Goal: Information Seeking & Learning: Learn about a topic

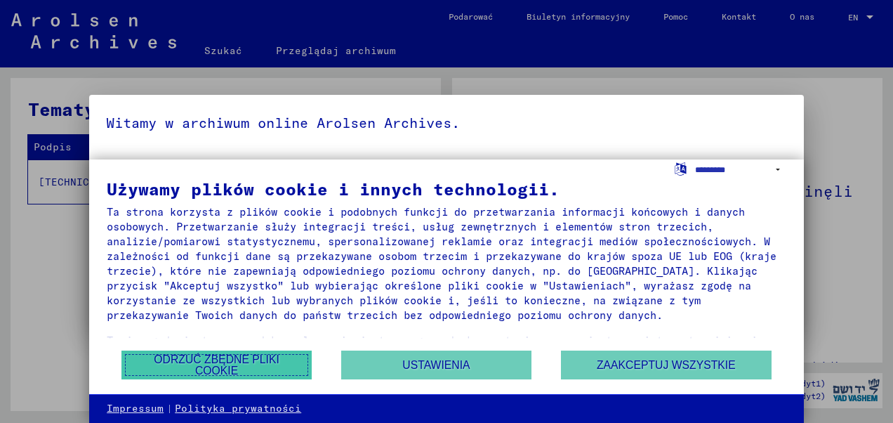
click at [256, 366] on button "Odrzuć zbędne pliki cookie" at bounding box center [216, 364] width 190 height 29
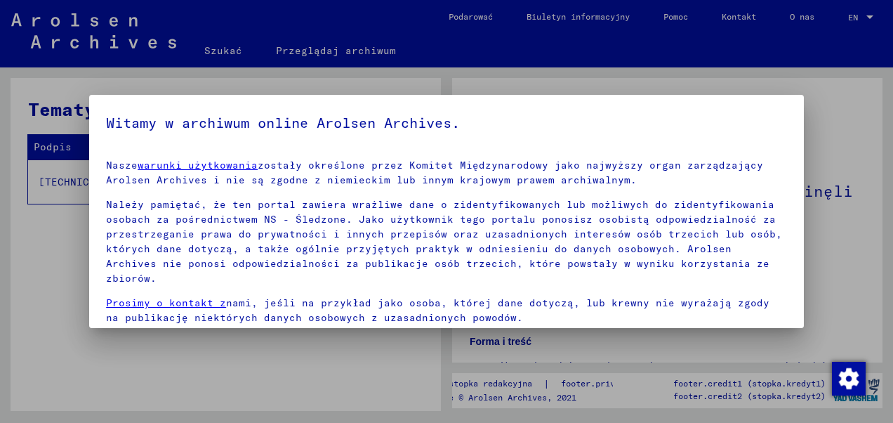
scroll to position [62, 0]
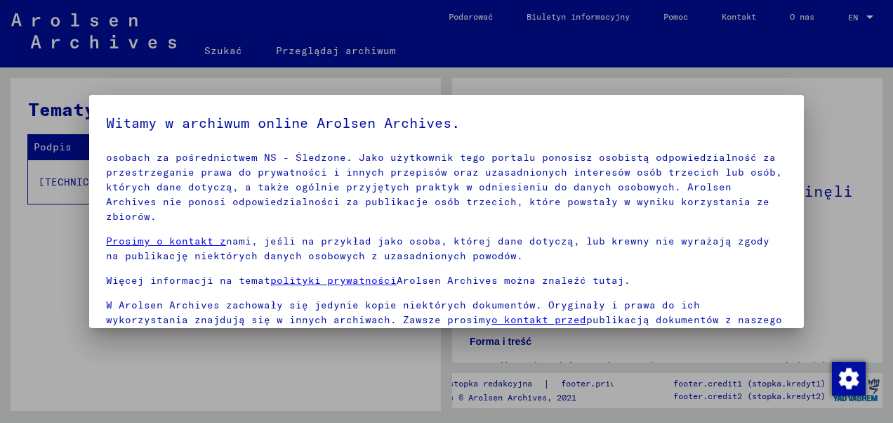
click at [843, 133] on div at bounding box center [446, 211] width 893 height 423
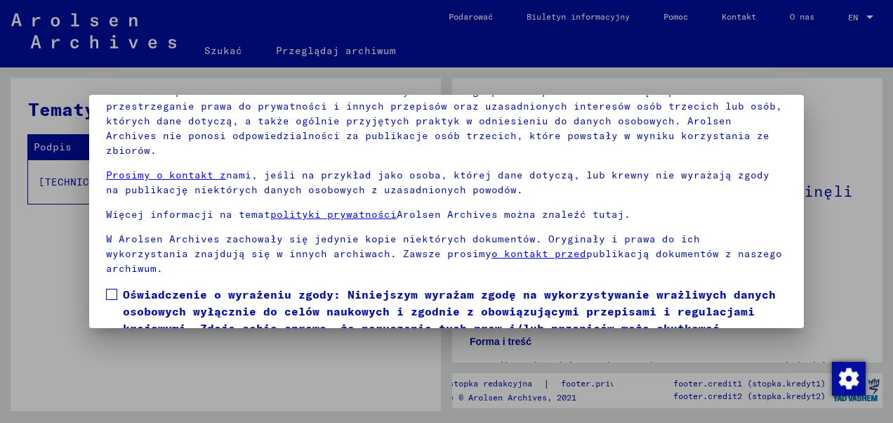
scroll to position [112, 0]
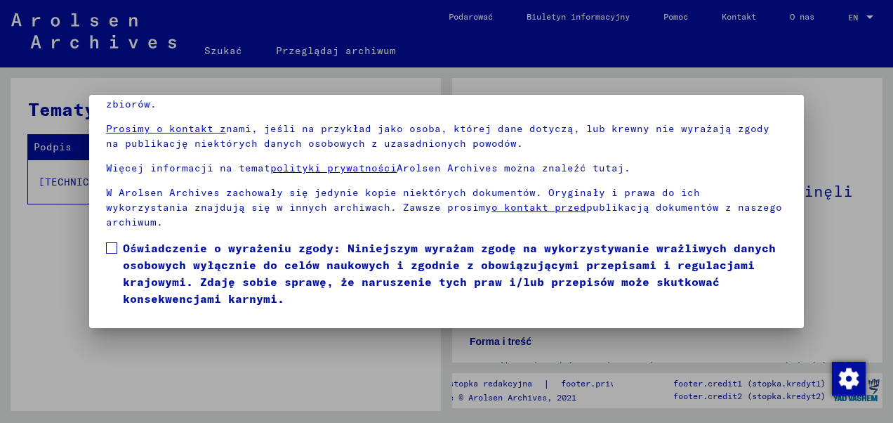
click at [161, 314] on button "Zgadzam się" at bounding box center [152, 327] width 93 height 27
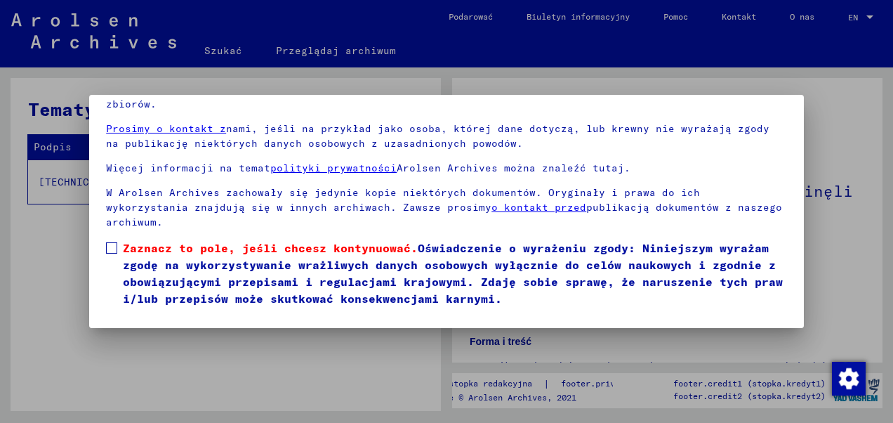
click at [113, 242] on span at bounding box center [111, 247] width 11 height 11
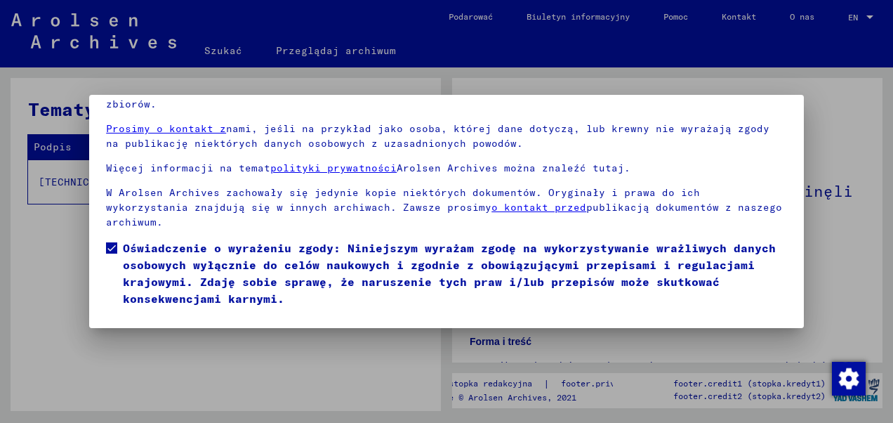
click at [142, 314] on button "Zgadzam się" at bounding box center [152, 327] width 93 height 27
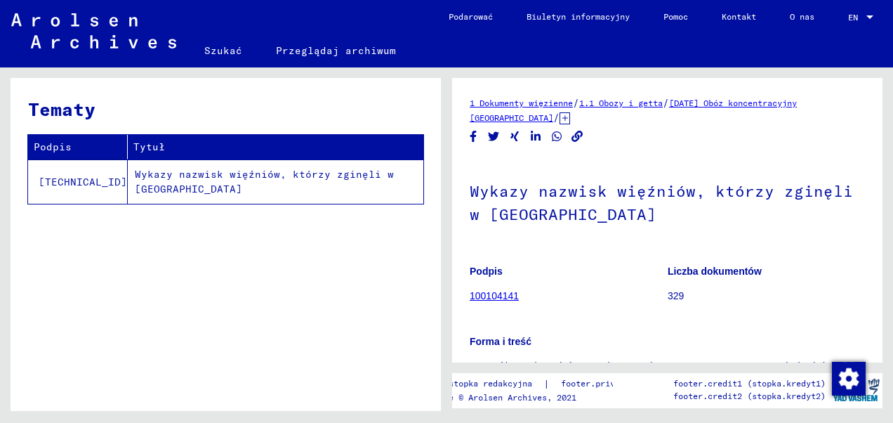
click at [140, 180] on td "Wykazy nazwisk więźniów, którzy zginęli w [GEOGRAPHIC_DATA]" at bounding box center [276, 181] width 296 height 44
click at [157, 170] on td "Wykazy nazwisk więźniów, którzy zginęli w [GEOGRAPHIC_DATA]" at bounding box center [276, 181] width 296 height 44
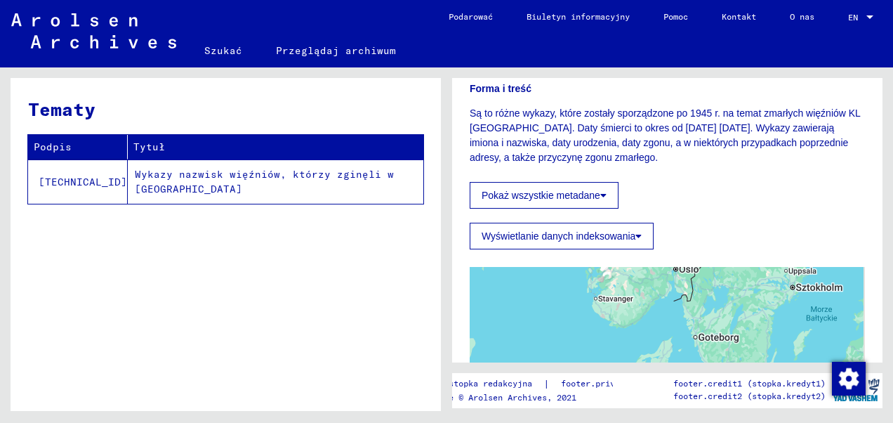
scroll to position [177, 0]
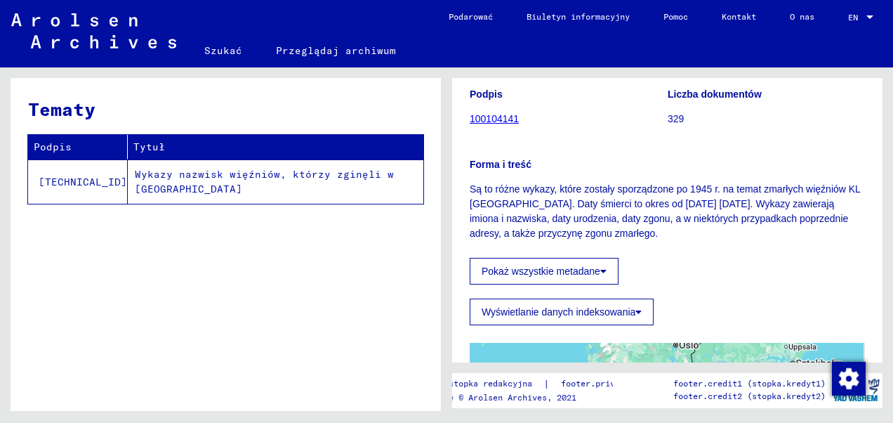
click at [605, 270] on icon at bounding box center [603, 271] width 6 height 10
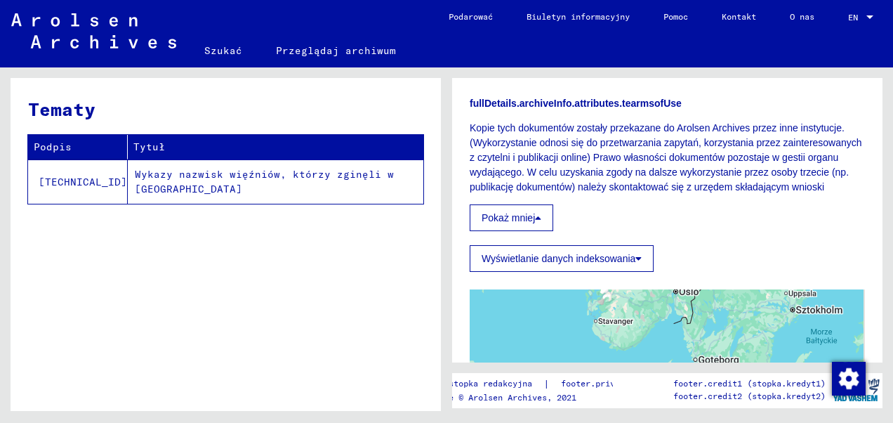
scroll to position [879, 0]
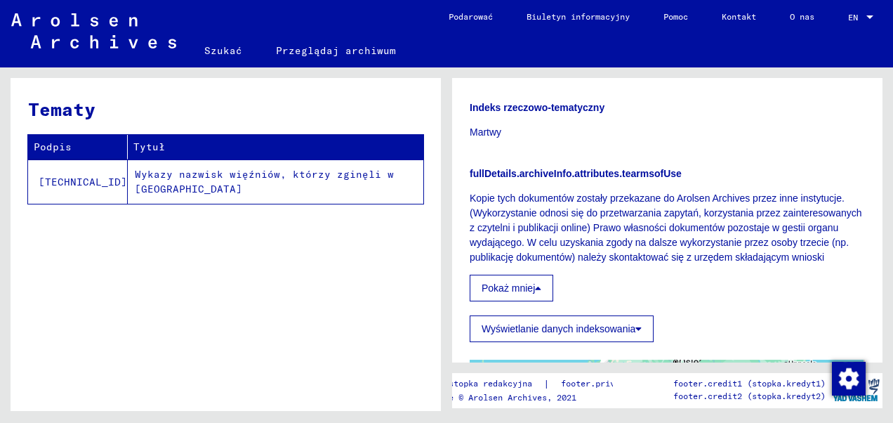
click at [630, 334] on font "Wyświetlanie danych indeksowania" at bounding box center [559, 328] width 154 height 11
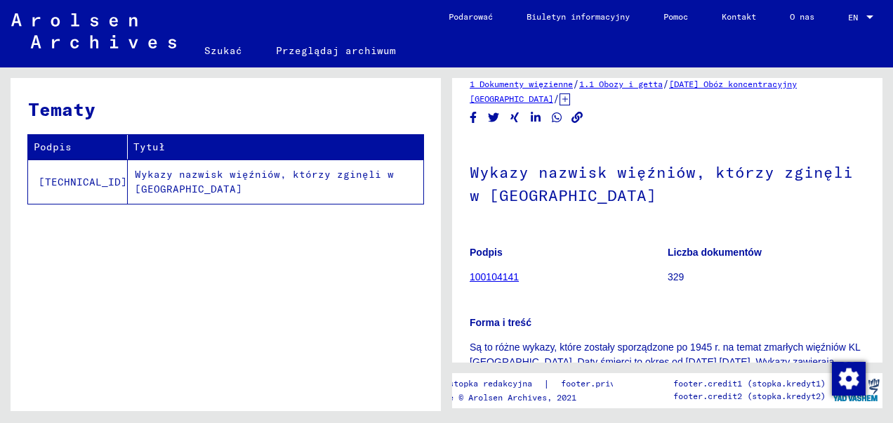
scroll to position [0, 0]
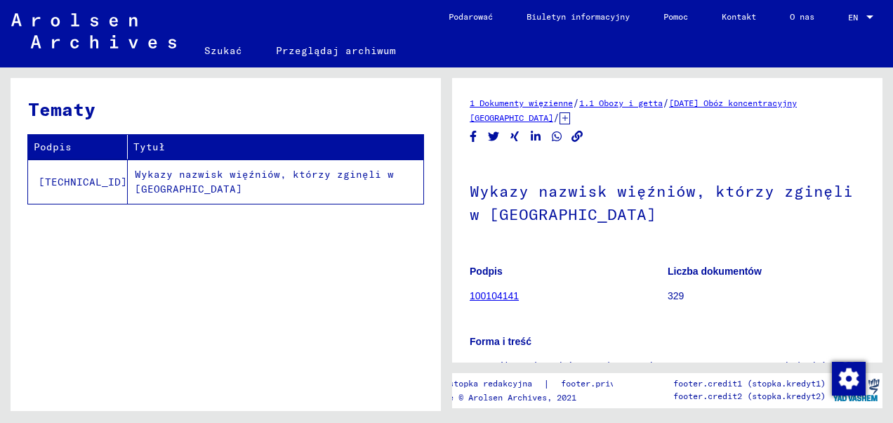
click at [769, 103] on link "[DATE] Obóz koncentracyjny [GEOGRAPHIC_DATA]" at bounding box center [633, 110] width 327 height 25
click at [797, 105] on link "[DATE] Obóz koncentracyjny [GEOGRAPHIC_DATA]" at bounding box center [633, 110] width 327 height 25
click at [519, 117] on link "[DATE] Obóz koncentracyjny [GEOGRAPHIC_DATA]" at bounding box center [633, 110] width 327 height 25
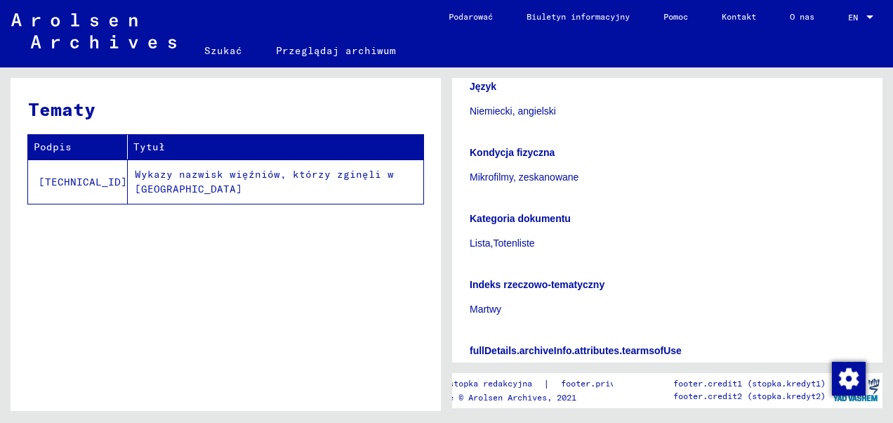
scroll to position [843, 0]
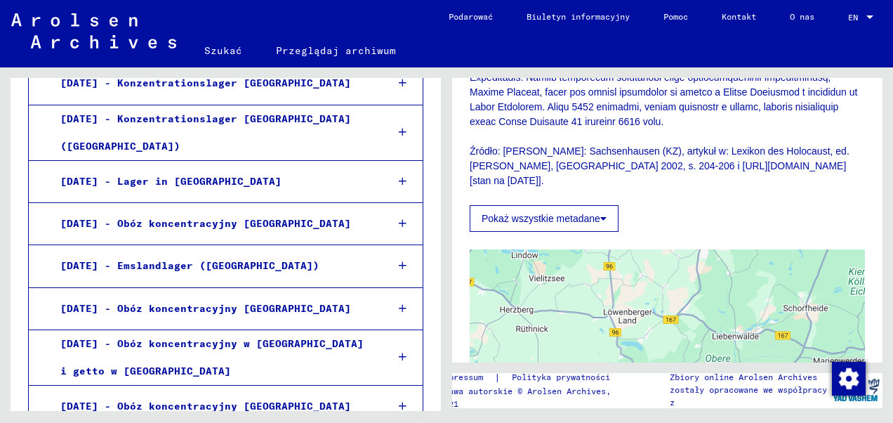
scroll to position [812, 0]
click at [607, 231] on button "Pokaż wszystkie metadane" at bounding box center [544, 217] width 149 height 27
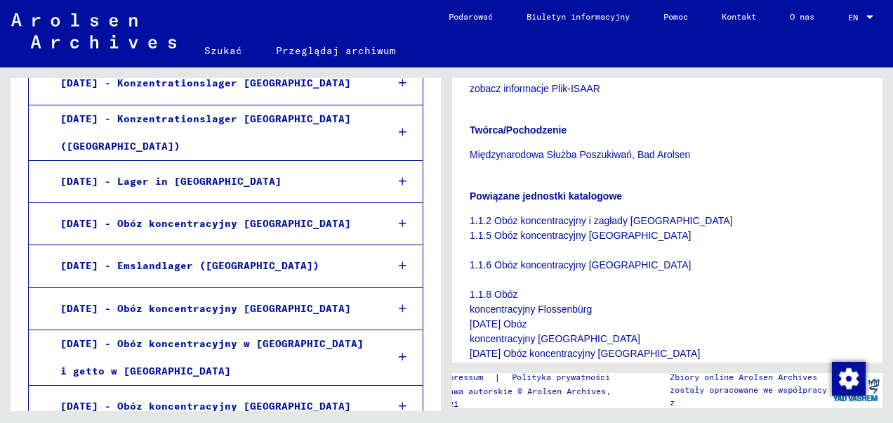
scroll to position [855, 0]
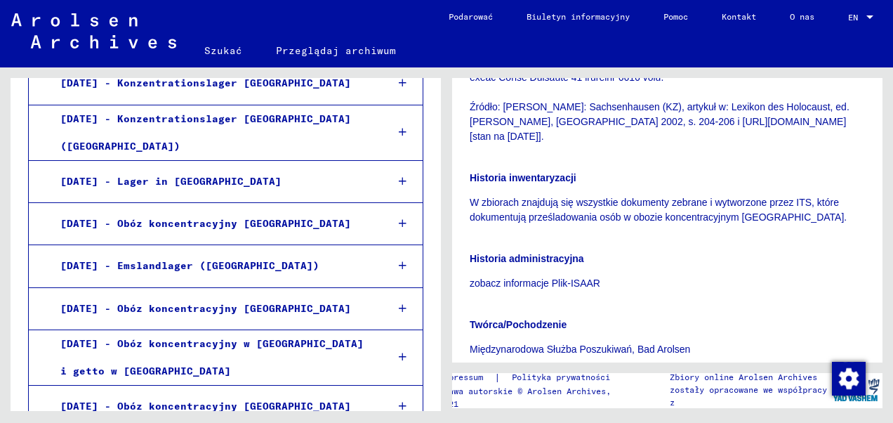
click at [399, 401] on icon at bounding box center [403, 406] width 8 height 10
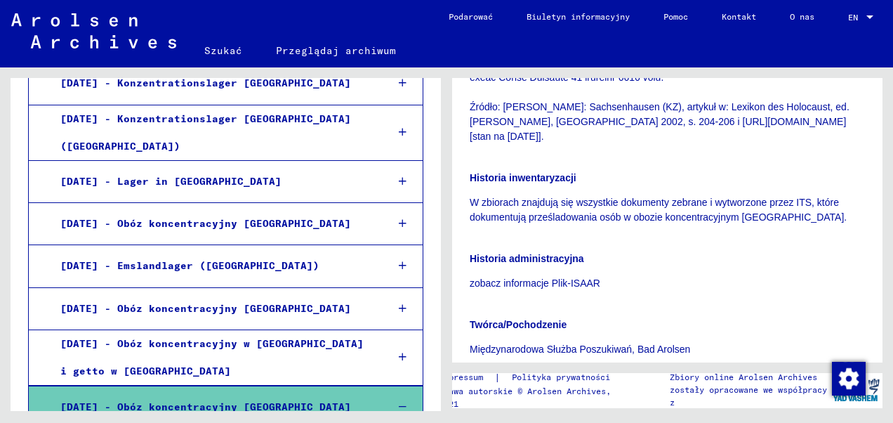
scroll to position [1842, 0]
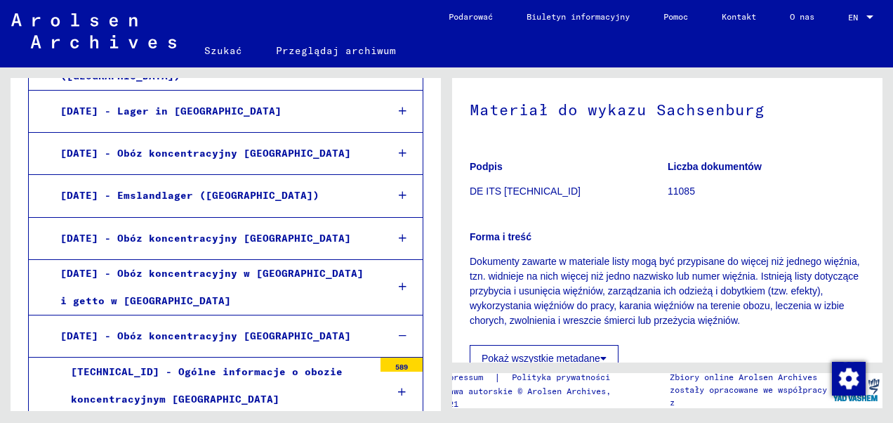
scroll to position [140, 0]
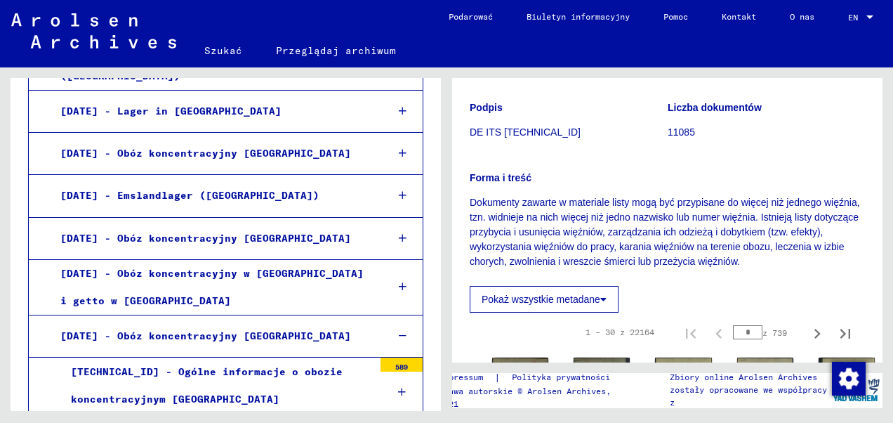
click at [615, 300] on button "Pokaż wszystkie metadane" at bounding box center [544, 299] width 149 height 27
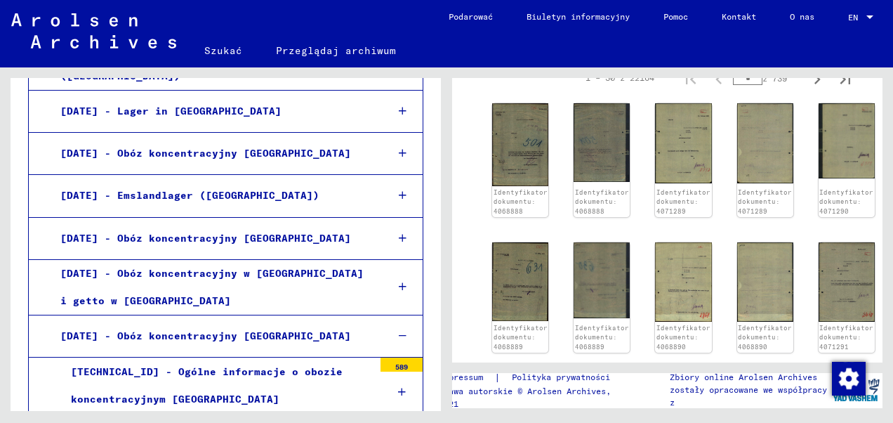
scroll to position [491, 0]
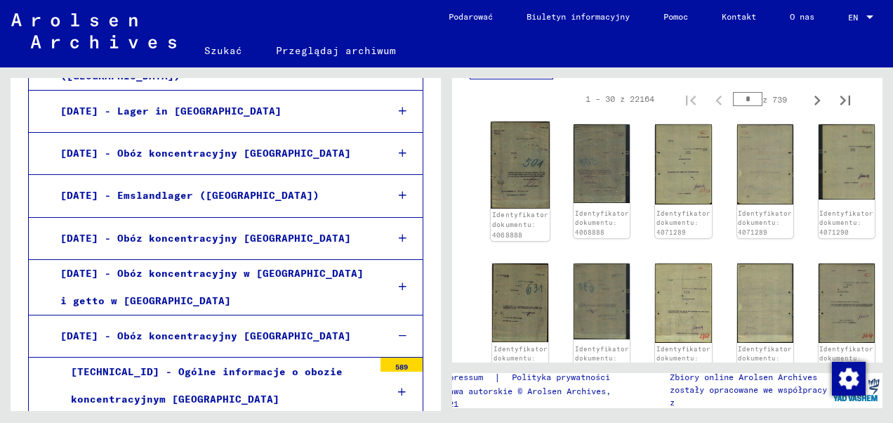
click at [513, 159] on img at bounding box center [520, 164] width 59 height 87
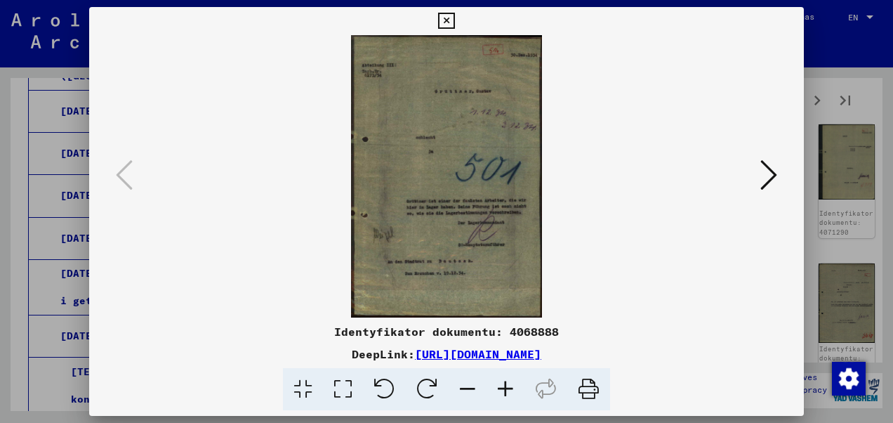
click at [768, 171] on icon at bounding box center [768, 175] width 17 height 34
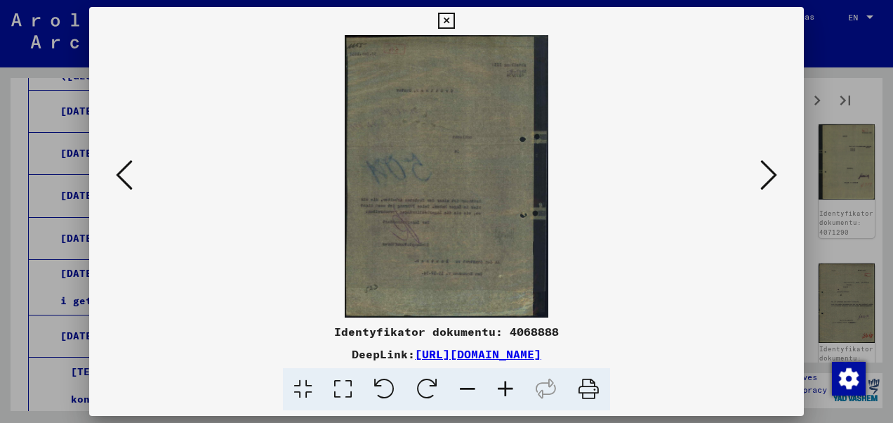
click at [768, 171] on icon at bounding box center [768, 175] width 17 height 34
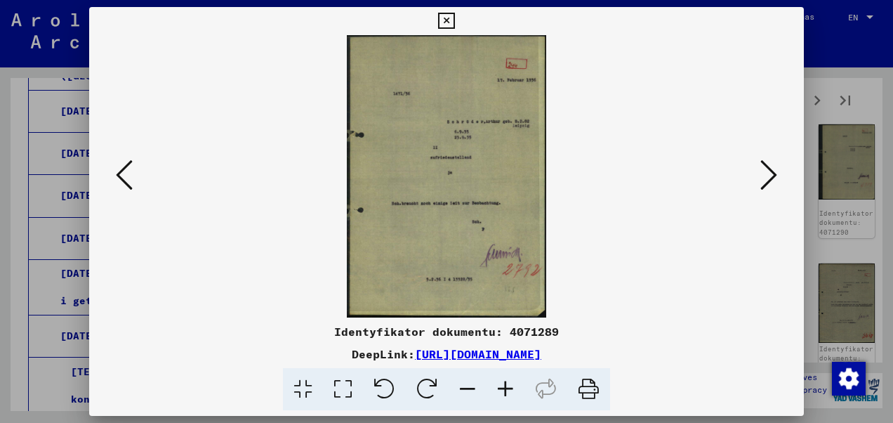
click at [768, 171] on icon at bounding box center [768, 175] width 17 height 34
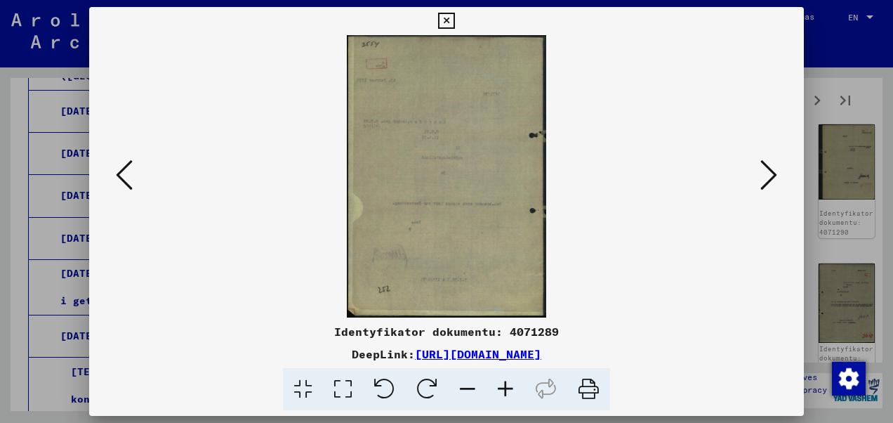
click at [768, 171] on icon at bounding box center [768, 175] width 17 height 34
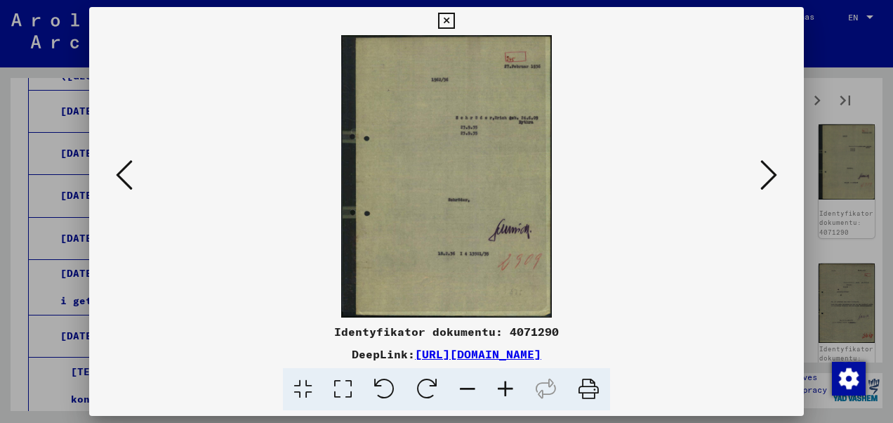
click at [768, 171] on icon at bounding box center [768, 175] width 17 height 34
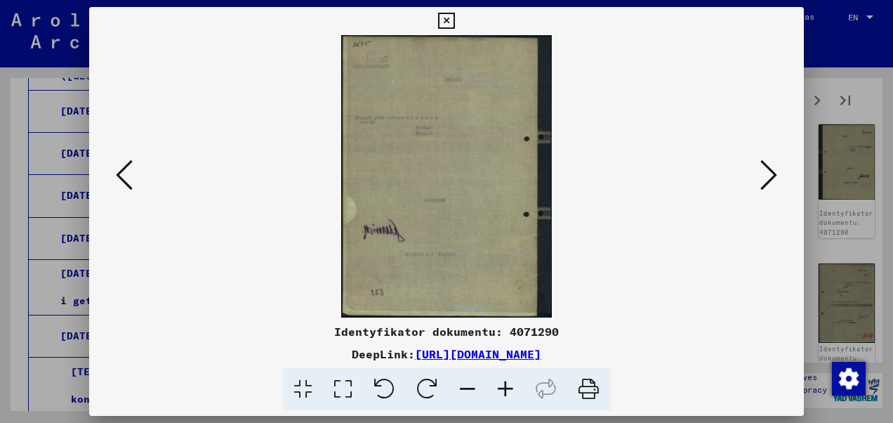
click at [768, 171] on icon at bounding box center [768, 175] width 17 height 34
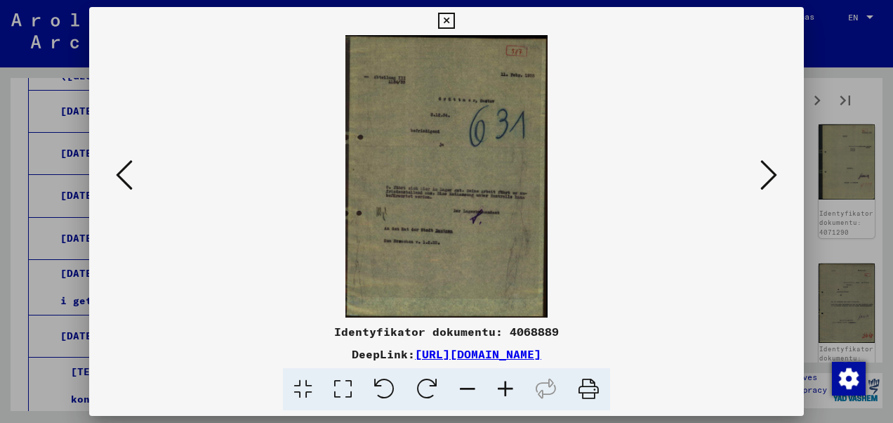
click at [768, 171] on icon at bounding box center [768, 175] width 17 height 34
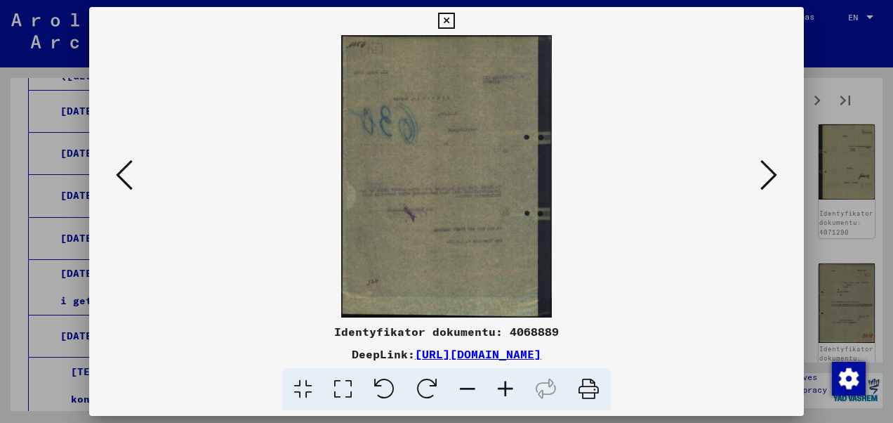
click at [768, 171] on icon at bounding box center [768, 175] width 17 height 34
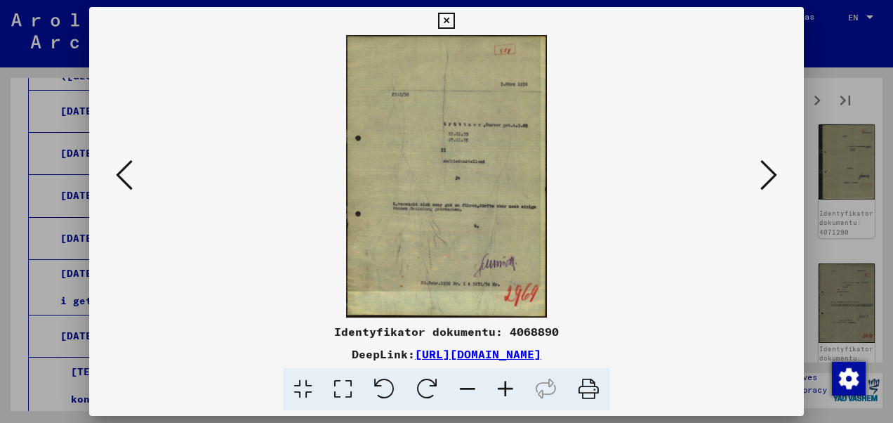
click at [768, 171] on icon at bounding box center [768, 175] width 17 height 34
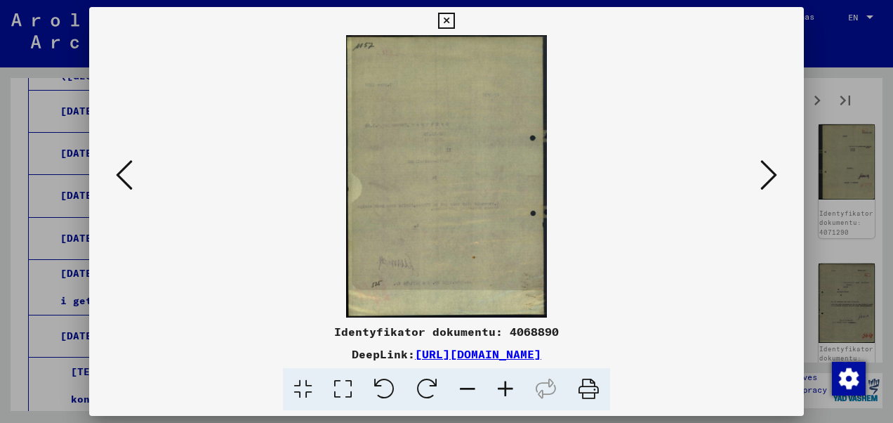
click at [768, 171] on icon at bounding box center [768, 175] width 17 height 34
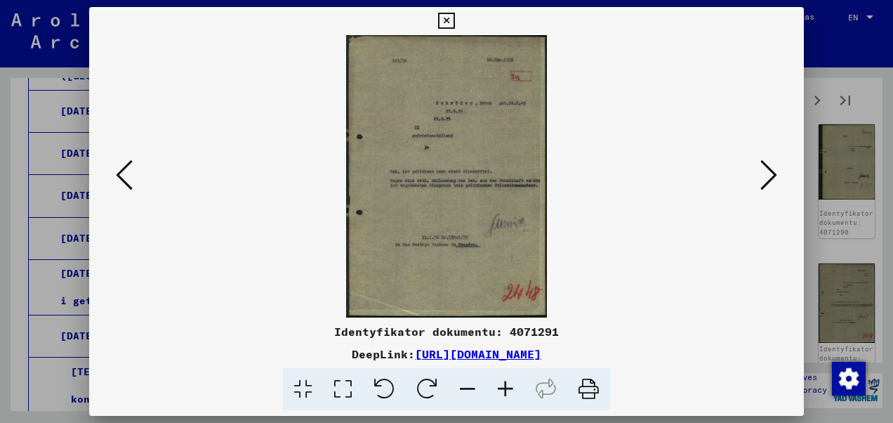
click at [768, 171] on icon at bounding box center [768, 175] width 17 height 34
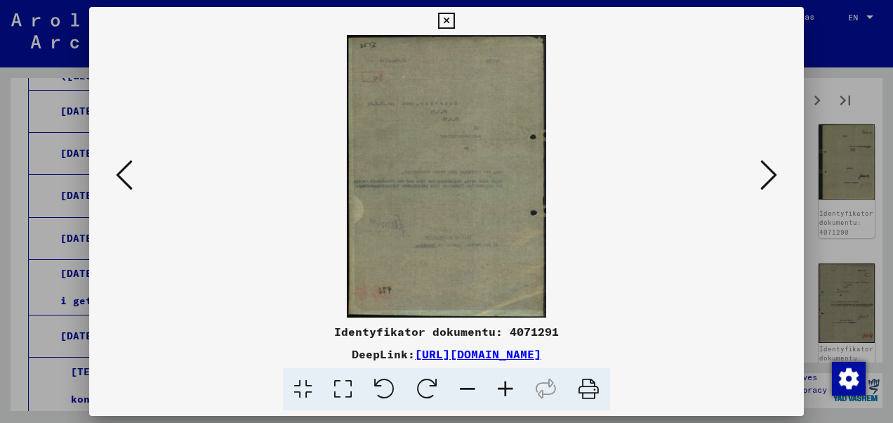
click at [768, 171] on icon at bounding box center [768, 175] width 17 height 34
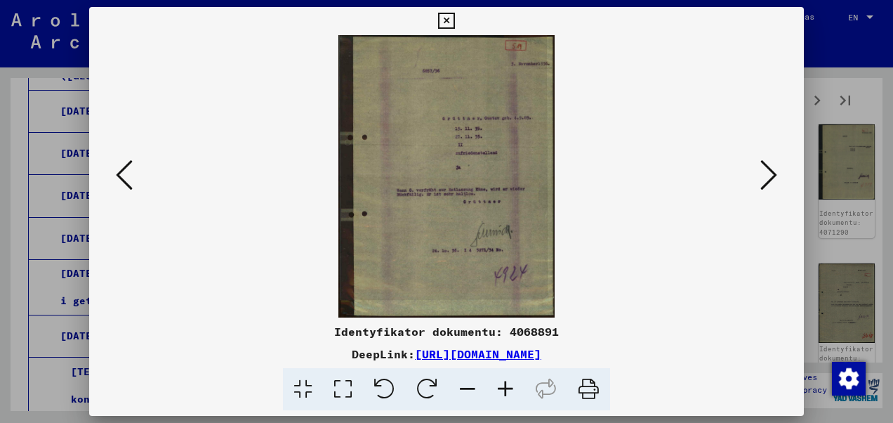
click at [768, 171] on icon at bounding box center [768, 175] width 17 height 34
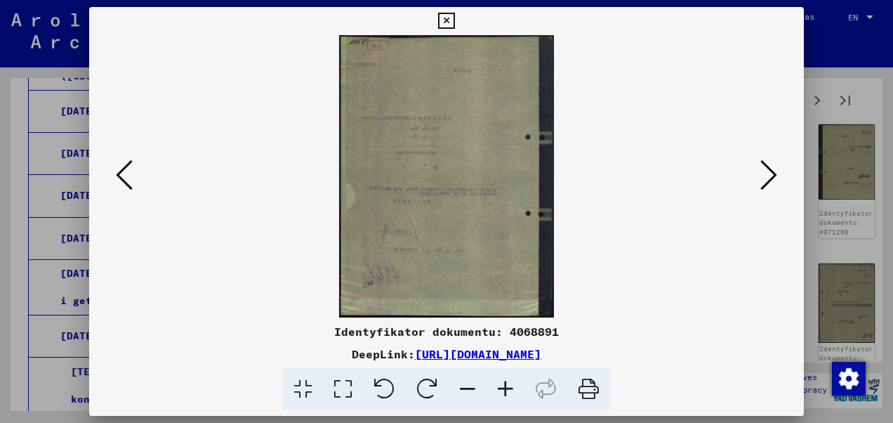
click at [768, 171] on icon at bounding box center [768, 175] width 17 height 34
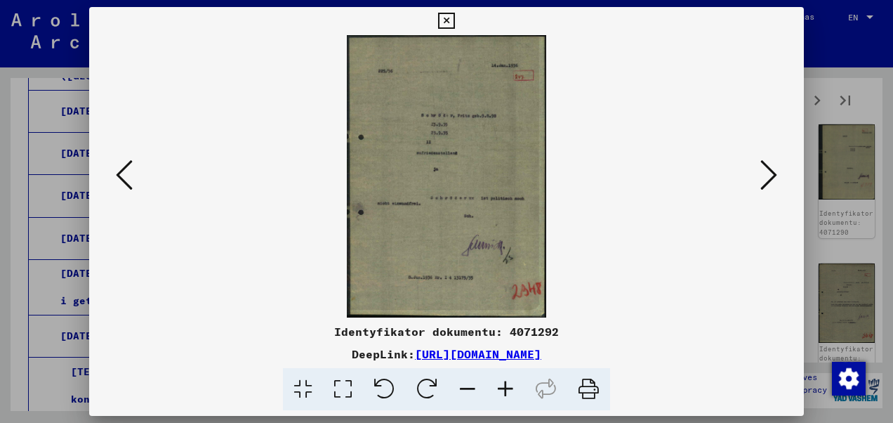
click at [768, 171] on icon at bounding box center [768, 175] width 17 height 34
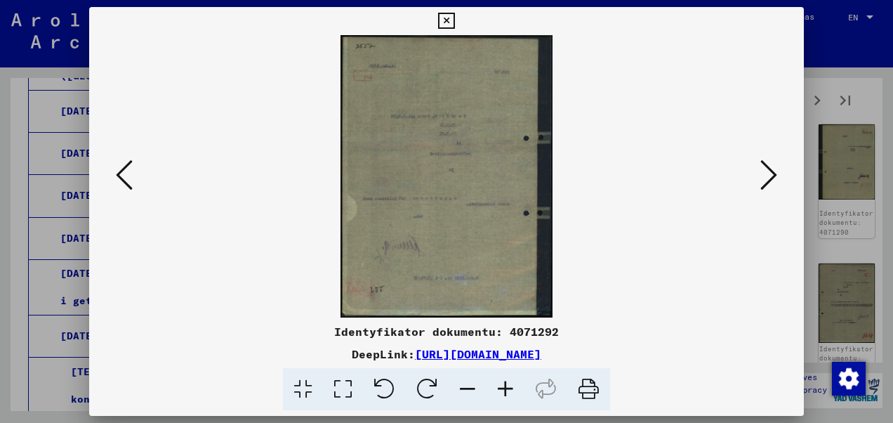
click at [768, 171] on icon at bounding box center [768, 175] width 17 height 34
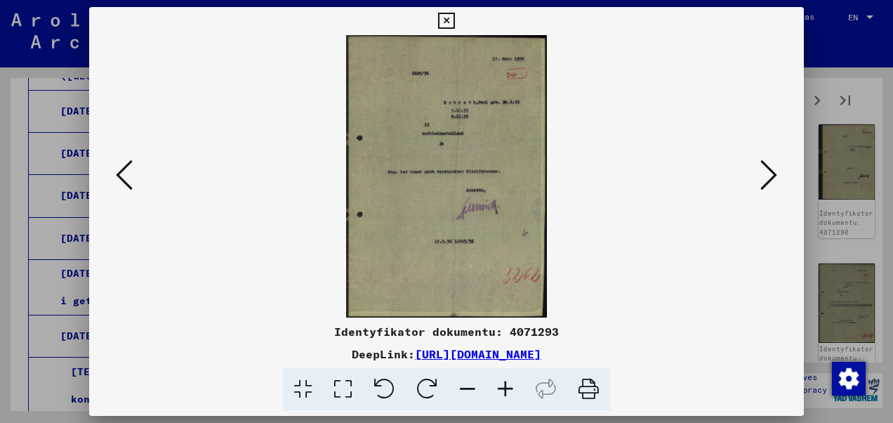
click at [768, 171] on icon at bounding box center [768, 175] width 17 height 34
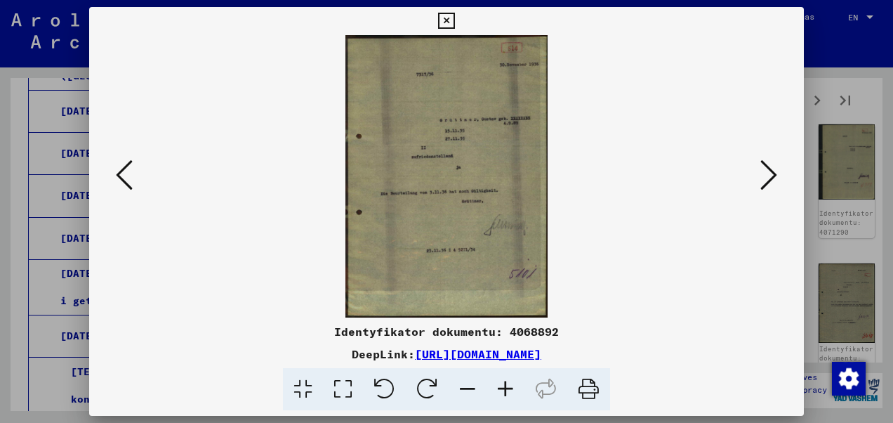
click at [768, 171] on icon at bounding box center [768, 175] width 17 height 34
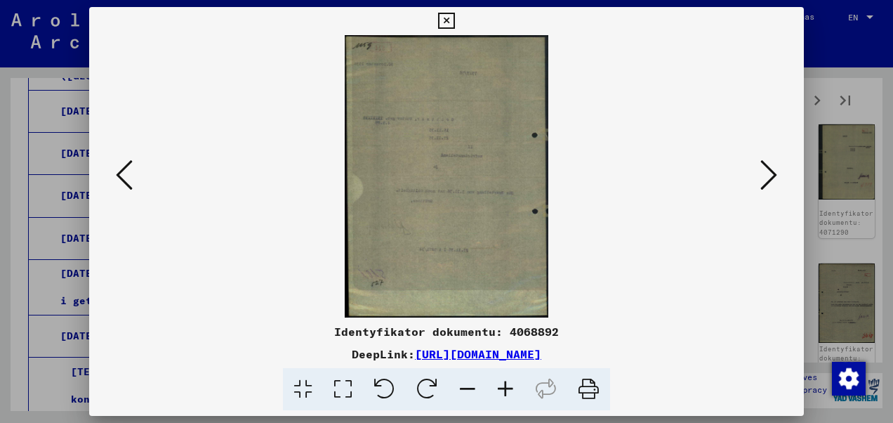
click at [768, 171] on icon at bounding box center [768, 175] width 17 height 34
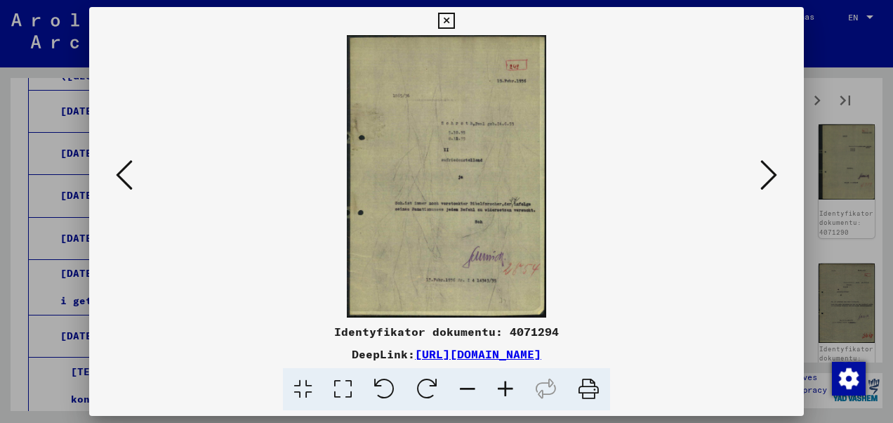
click at [768, 171] on icon at bounding box center [768, 175] width 17 height 34
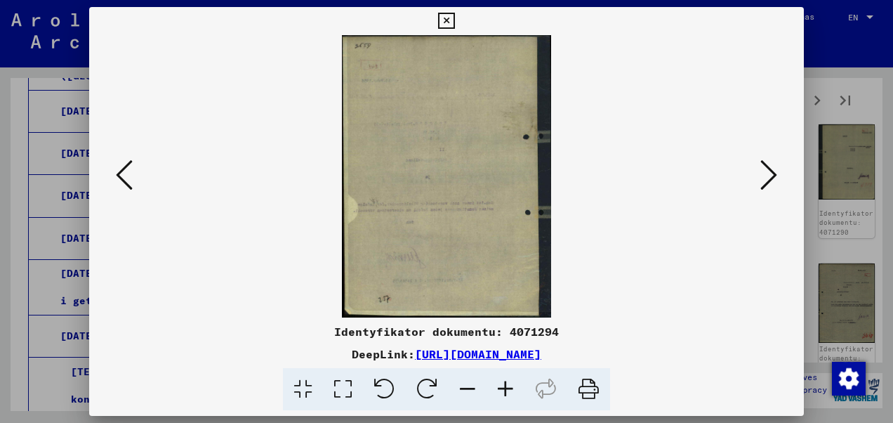
click at [768, 171] on icon at bounding box center [768, 175] width 17 height 34
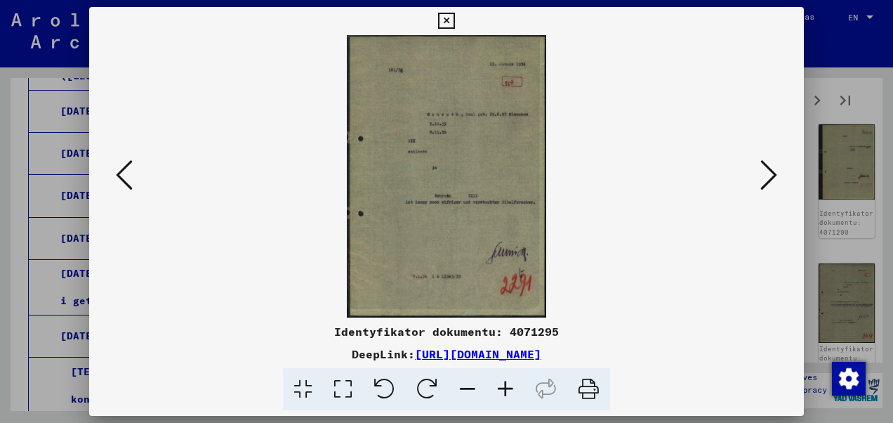
click at [768, 171] on icon at bounding box center [768, 175] width 17 height 34
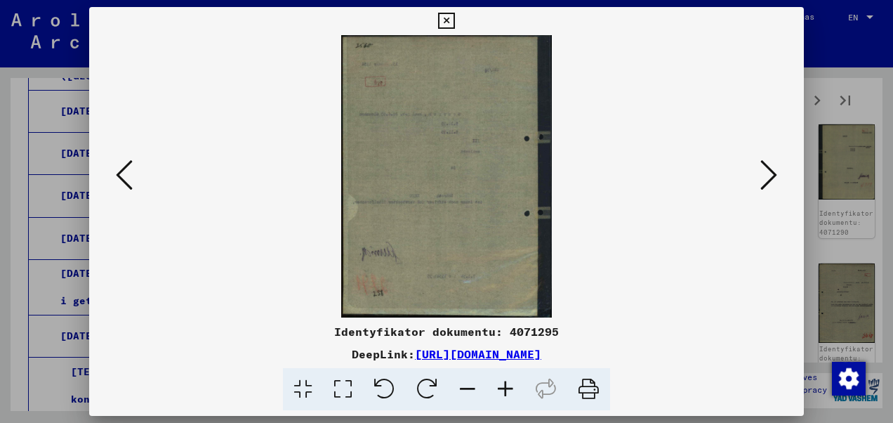
click at [768, 171] on icon at bounding box center [768, 175] width 17 height 34
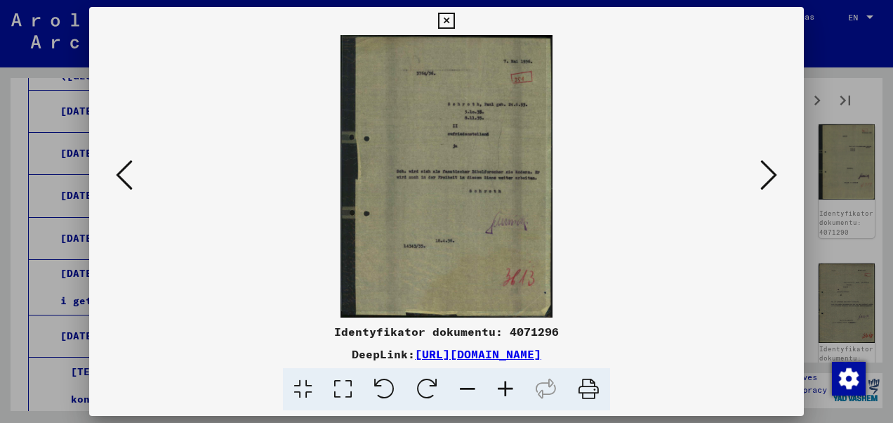
click at [768, 171] on icon at bounding box center [768, 175] width 17 height 34
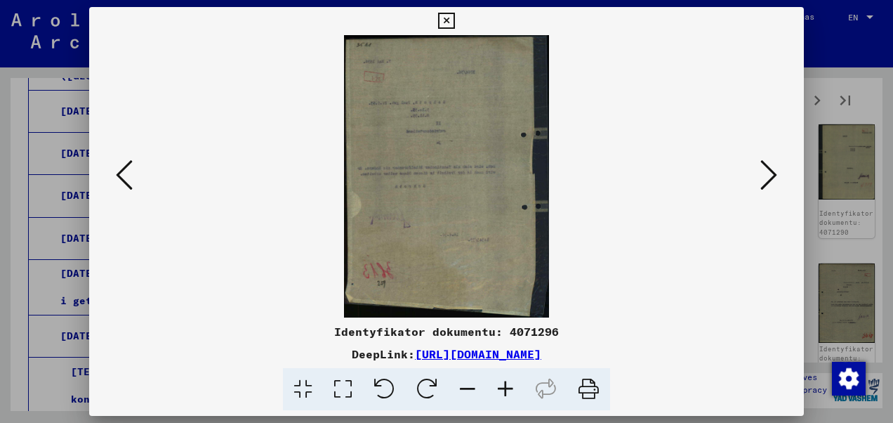
click at [768, 171] on icon at bounding box center [768, 175] width 17 height 34
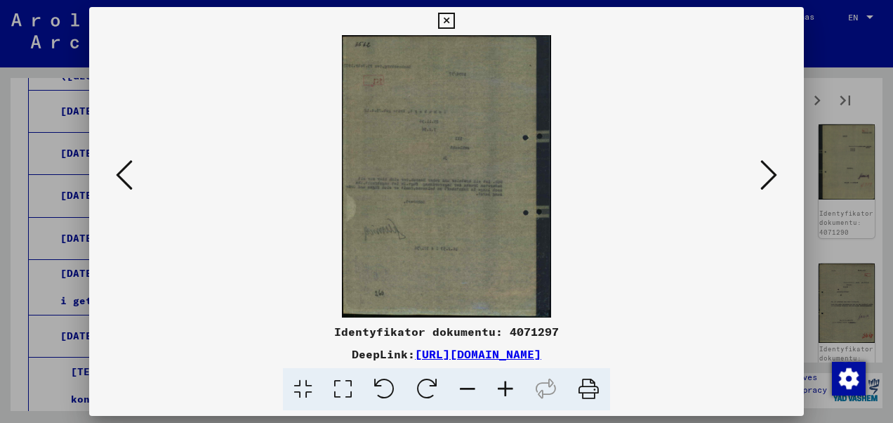
click at [768, 171] on icon at bounding box center [768, 175] width 17 height 34
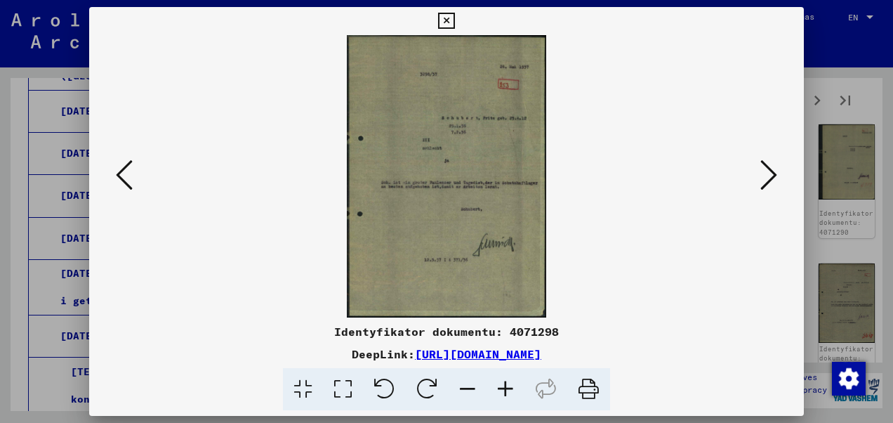
click at [768, 171] on icon at bounding box center [768, 175] width 17 height 34
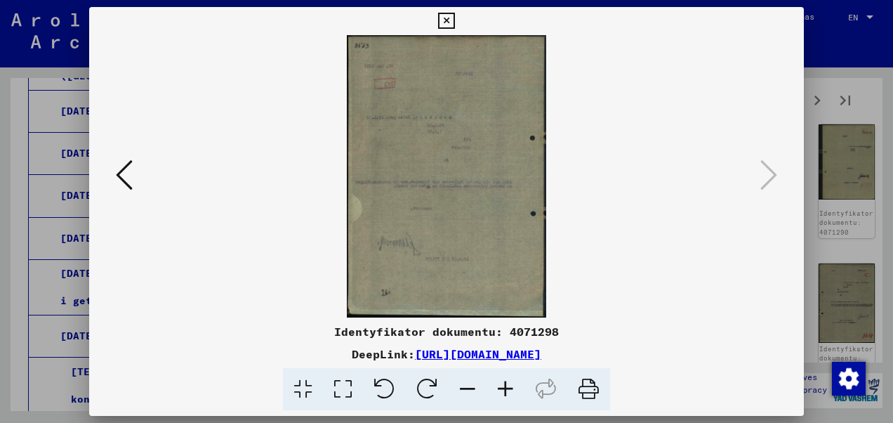
click at [449, 21] on icon at bounding box center [446, 21] width 16 height 17
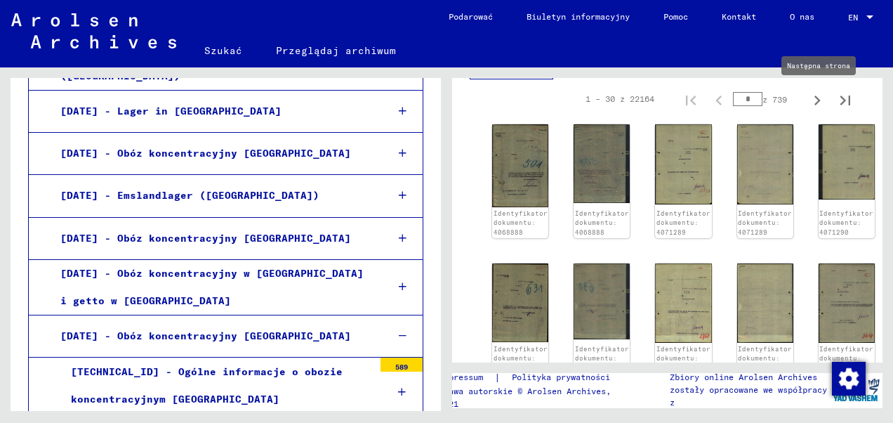
click at [814, 98] on icon "Następna strona" at bounding box center [817, 100] width 6 height 10
type input "*"
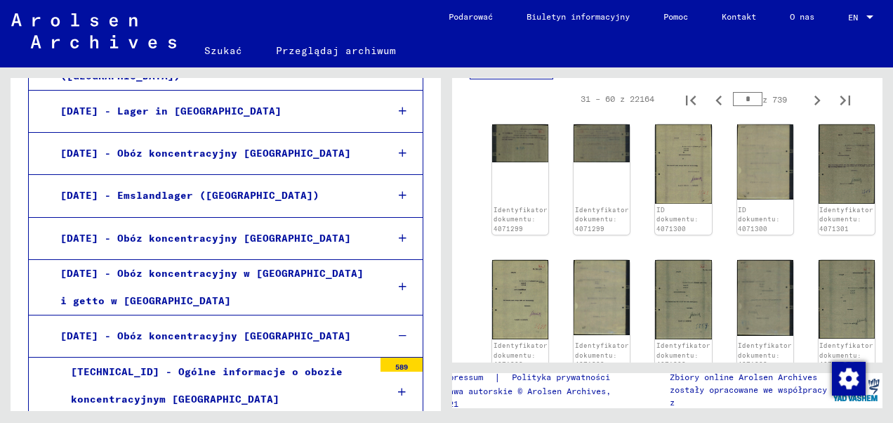
click at [814, 98] on icon "Następna strona" at bounding box center [817, 100] width 6 height 10
type input "*"
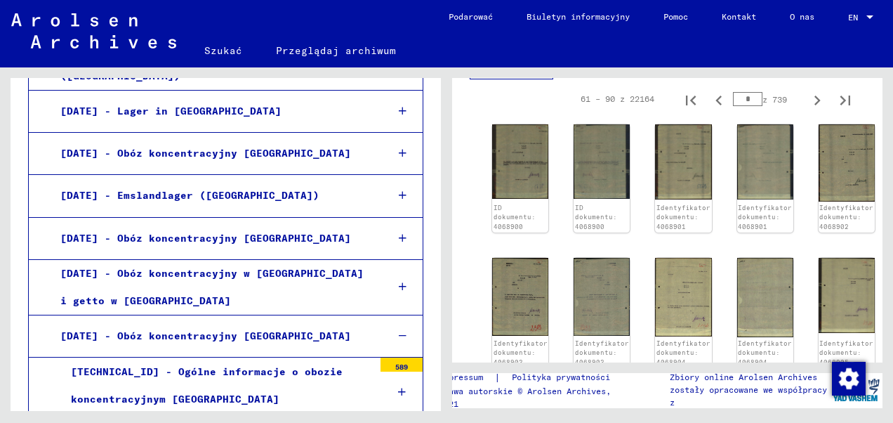
click at [814, 98] on icon "Następna strona" at bounding box center [817, 100] width 6 height 10
type input "*"
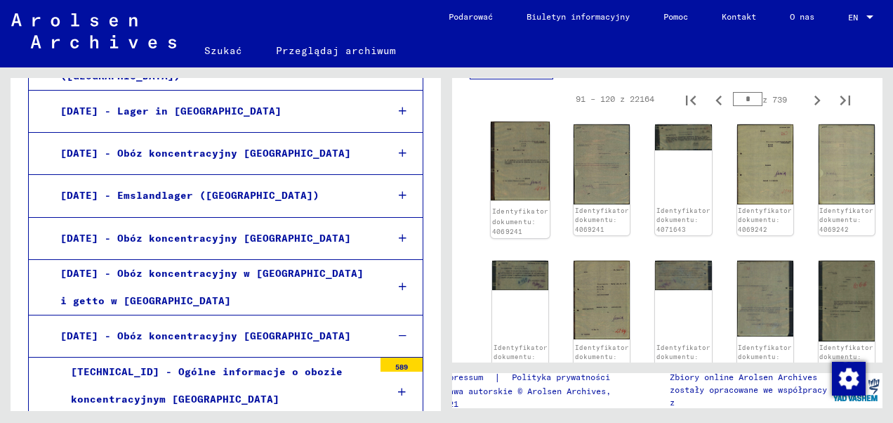
click at [519, 166] on img at bounding box center [520, 160] width 59 height 79
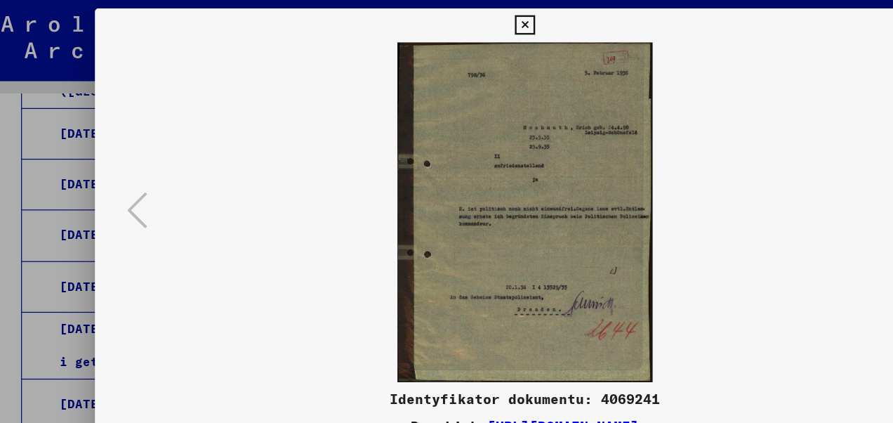
click at [447, 18] on icon at bounding box center [446, 21] width 16 height 17
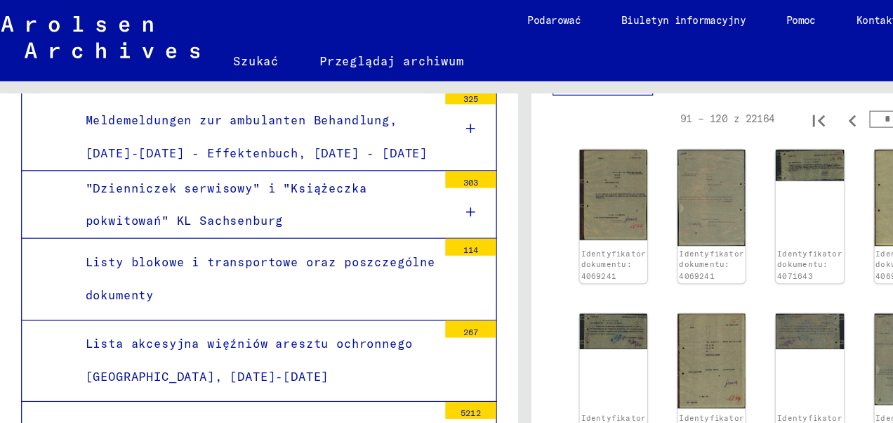
scroll to position [3067, 0]
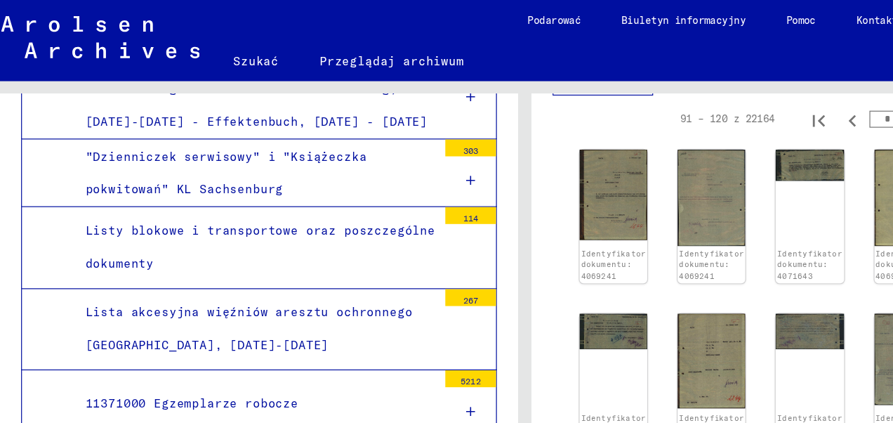
click at [398, 393] on icon at bounding box center [402, 398] width 8 height 10
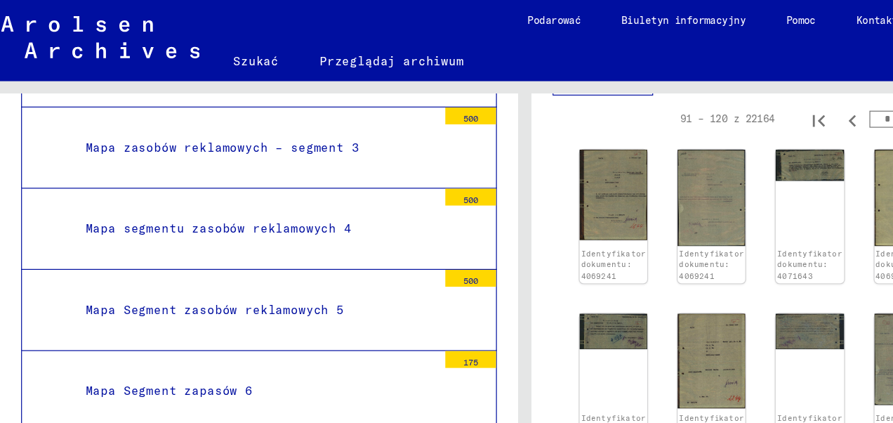
scroll to position [3592, 0]
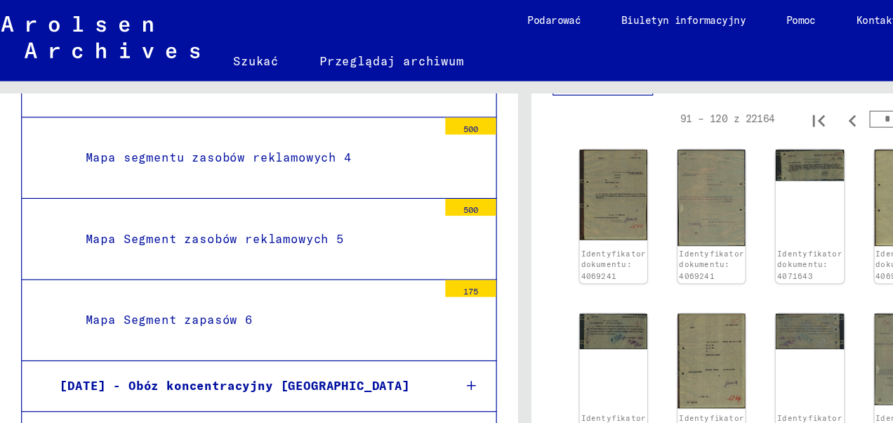
click at [394, 300] on div at bounding box center [403, 320] width 40 height 41
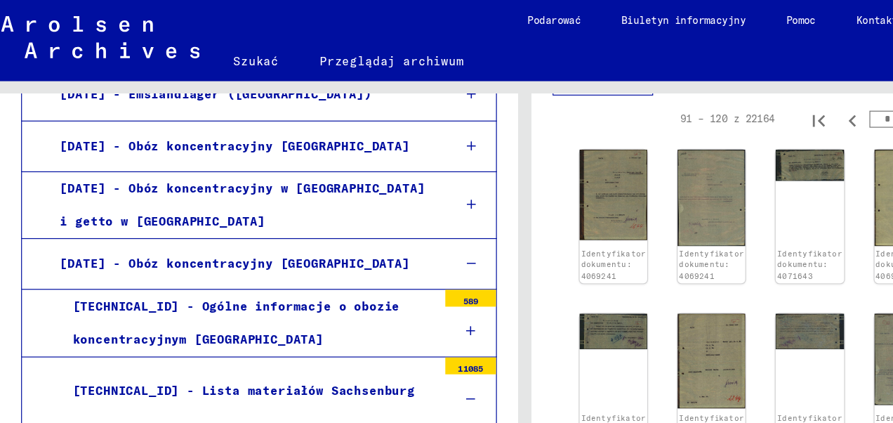
scroll to position [1957, 0]
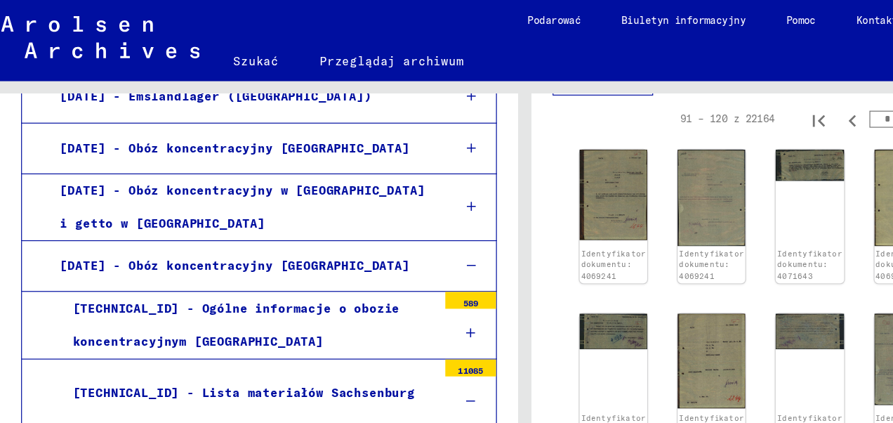
click at [398, 385] on icon at bounding box center [402, 390] width 8 height 10
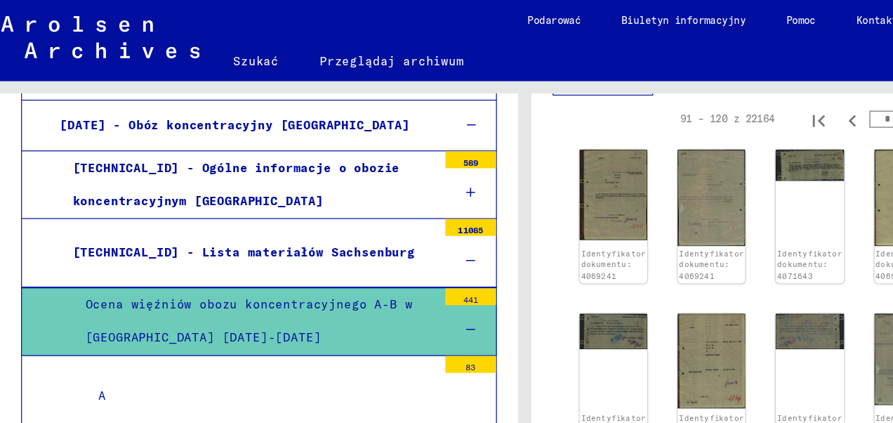
scroll to position [2074, 0]
click at [86, 383] on div "B" at bounding box center [227, 396] width 292 height 27
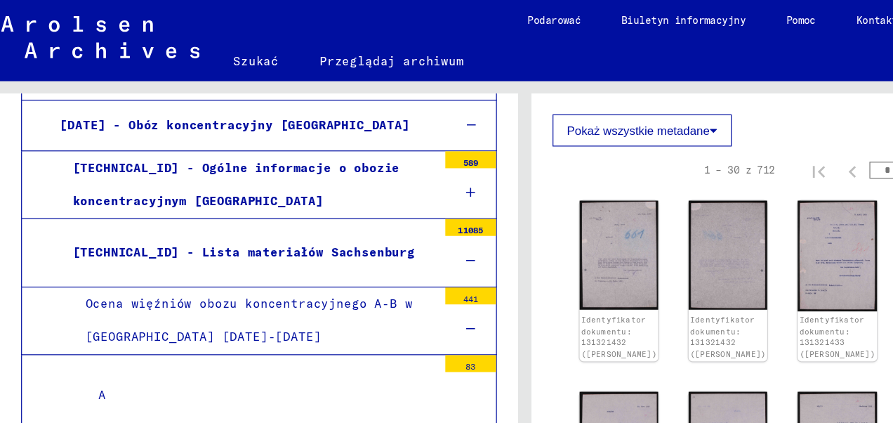
scroll to position [233, 0]
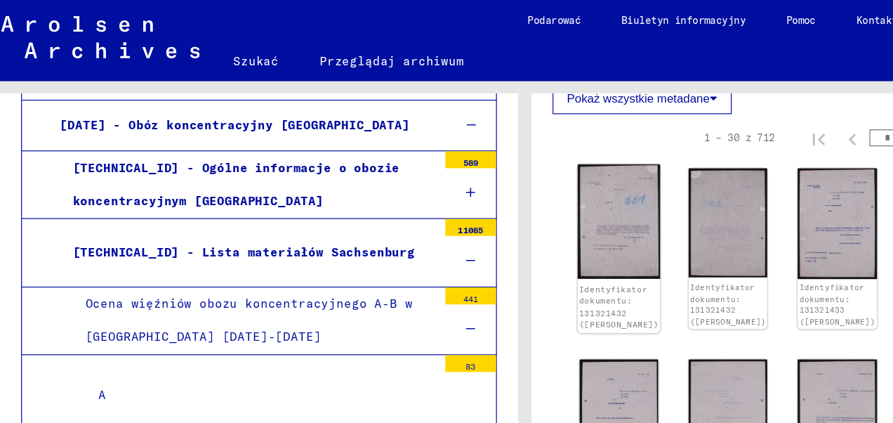
click at [527, 185] on img at bounding box center [525, 183] width 69 height 95
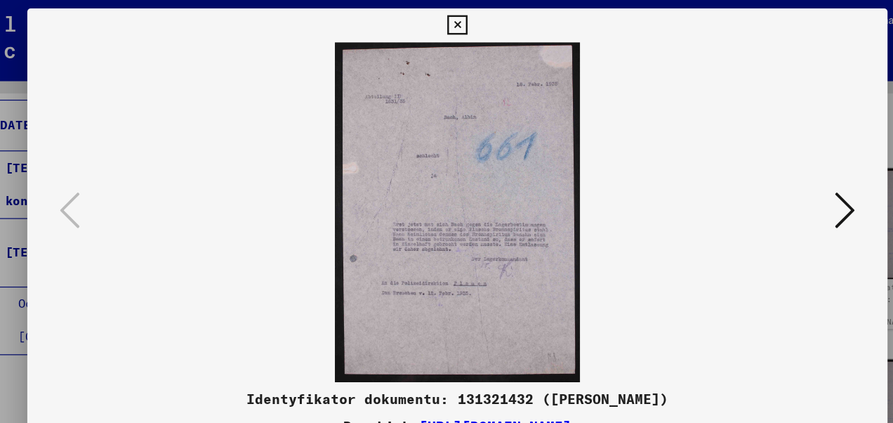
click at [774, 177] on icon at bounding box center [768, 175] width 17 height 34
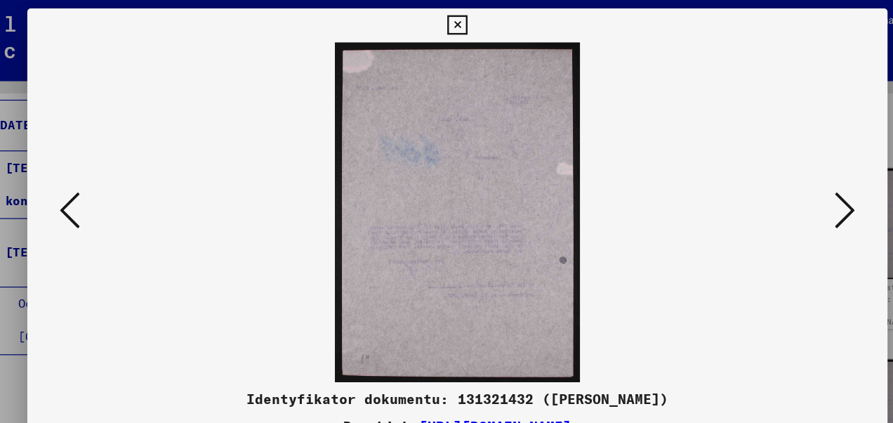
click at [773, 177] on icon at bounding box center [768, 175] width 17 height 34
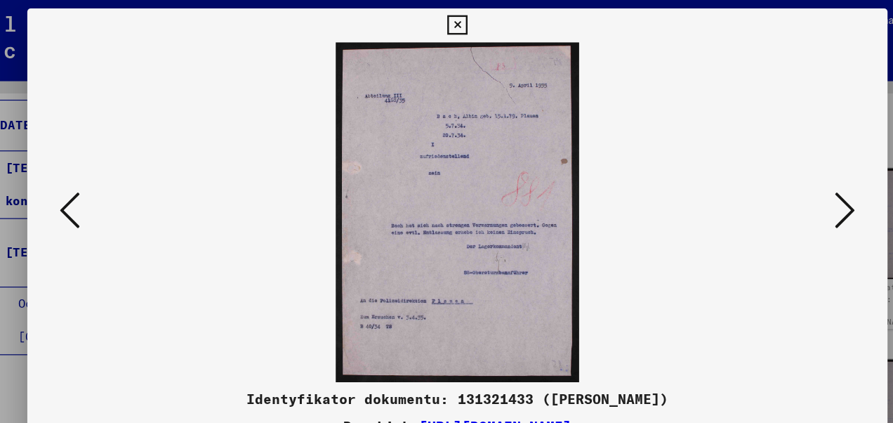
click at [773, 177] on icon at bounding box center [768, 175] width 17 height 34
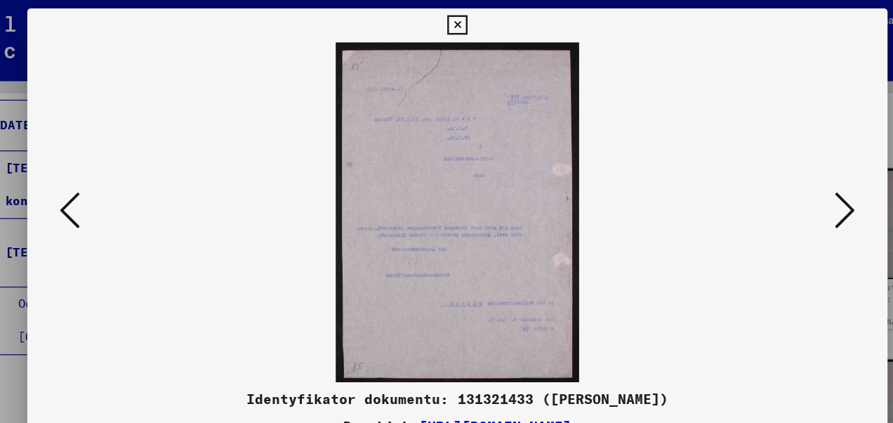
click at [773, 177] on icon at bounding box center [768, 175] width 17 height 34
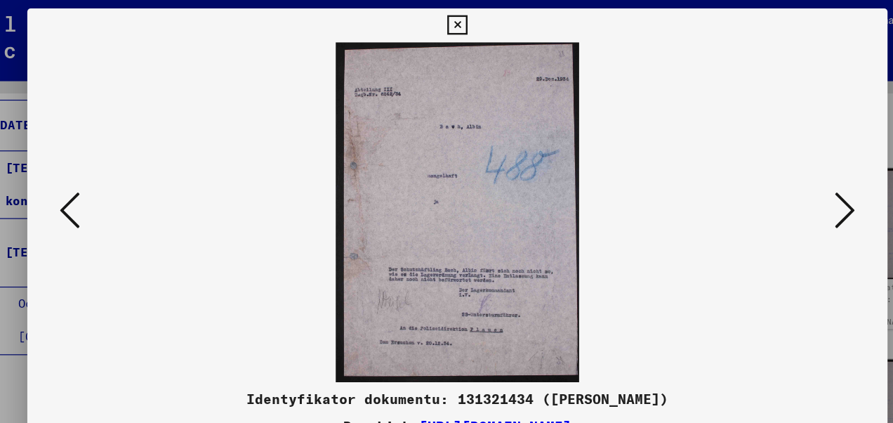
click at [773, 177] on icon at bounding box center [768, 175] width 17 height 34
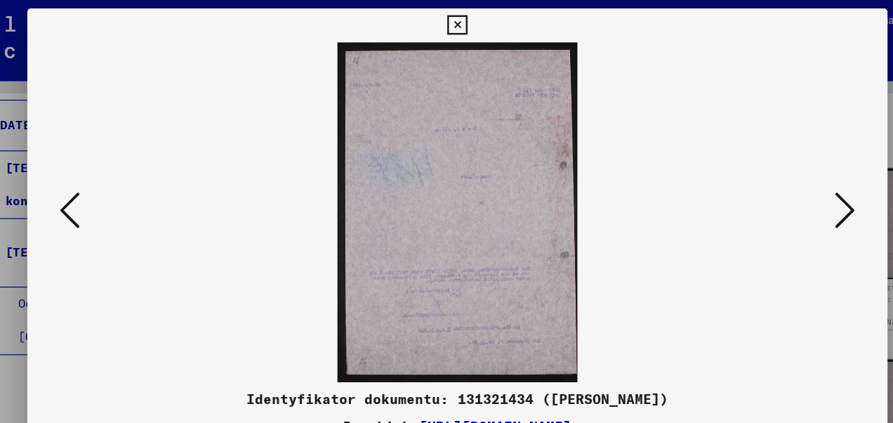
click at [773, 177] on icon at bounding box center [768, 175] width 17 height 34
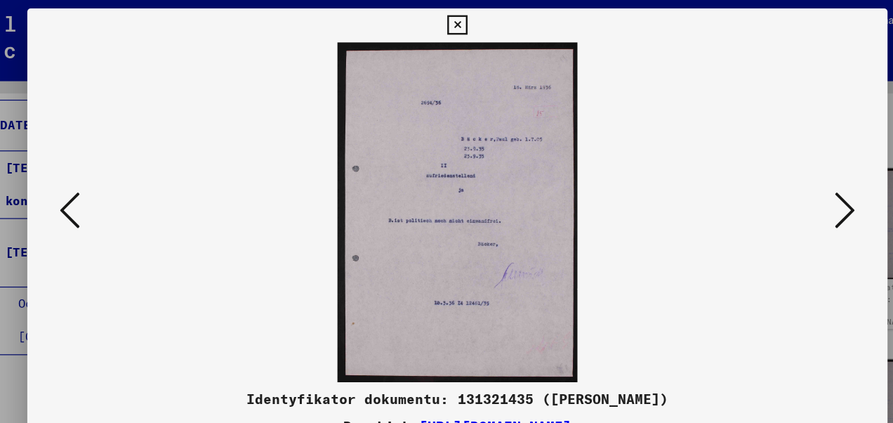
click at [773, 177] on icon at bounding box center [768, 175] width 17 height 34
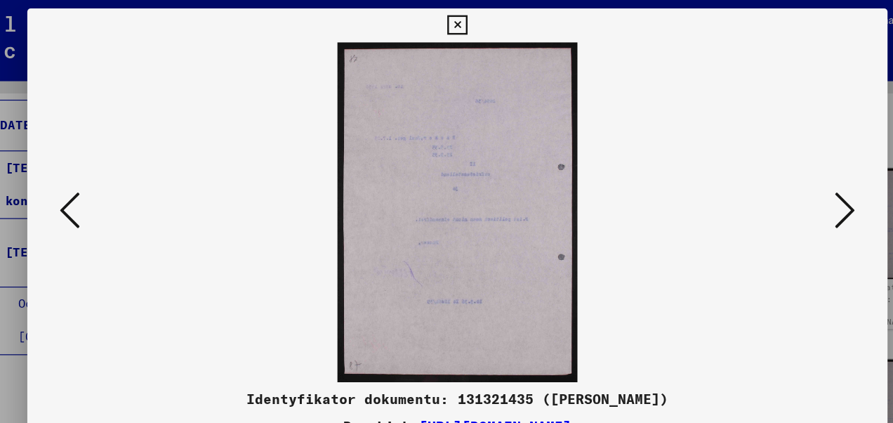
click at [773, 177] on icon at bounding box center [768, 175] width 17 height 34
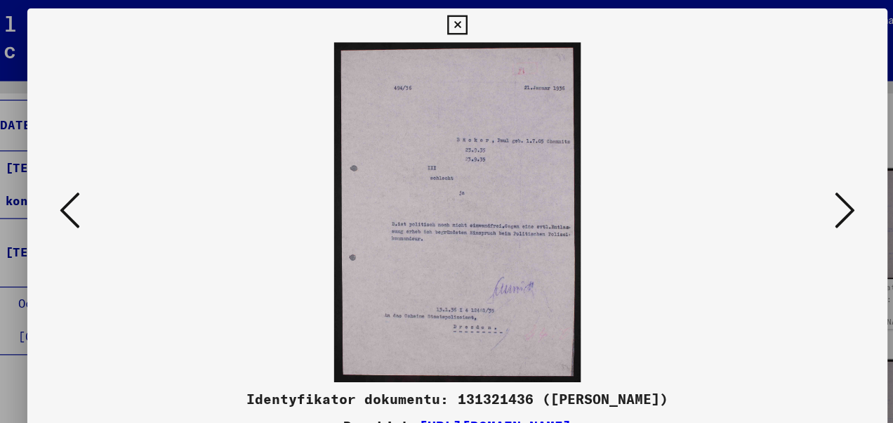
click at [773, 177] on icon at bounding box center [768, 175] width 17 height 34
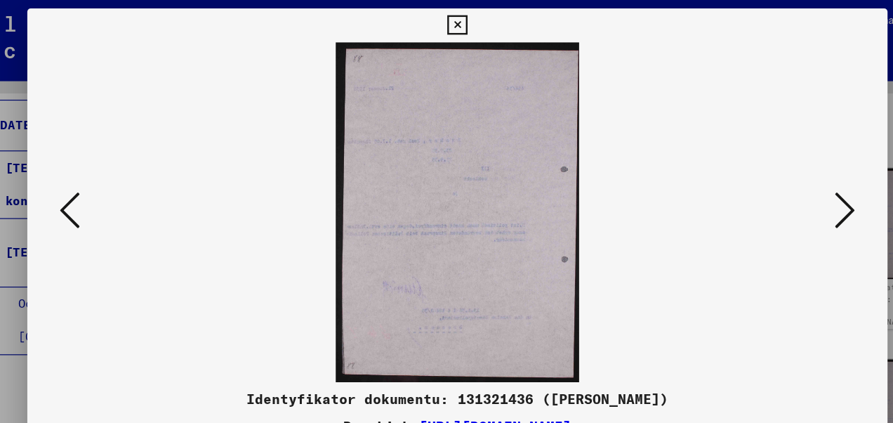
click at [773, 177] on icon at bounding box center [768, 175] width 17 height 34
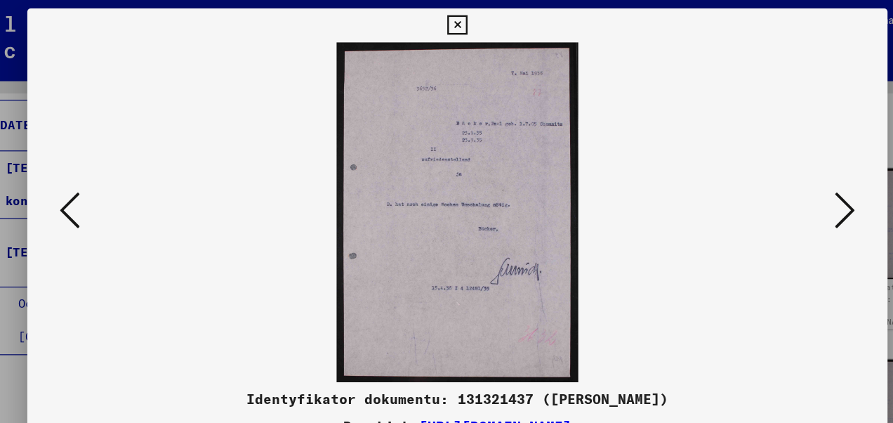
click at [773, 177] on icon at bounding box center [768, 175] width 17 height 34
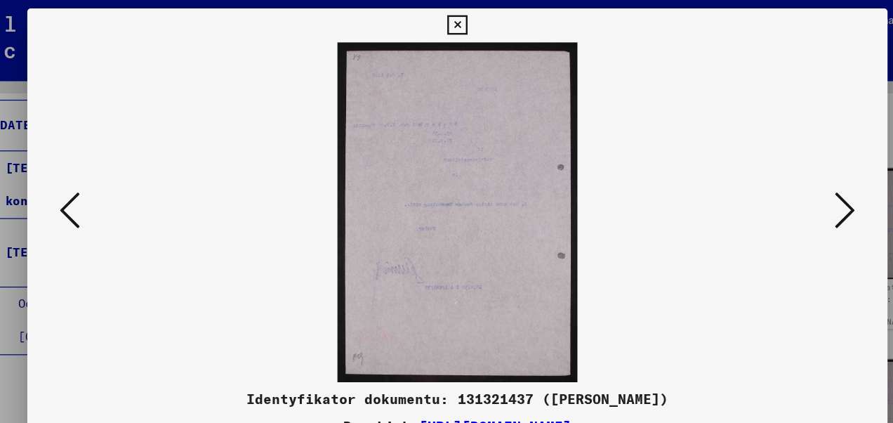
click at [773, 177] on icon at bounding box center [768, 175] width 17 height 34
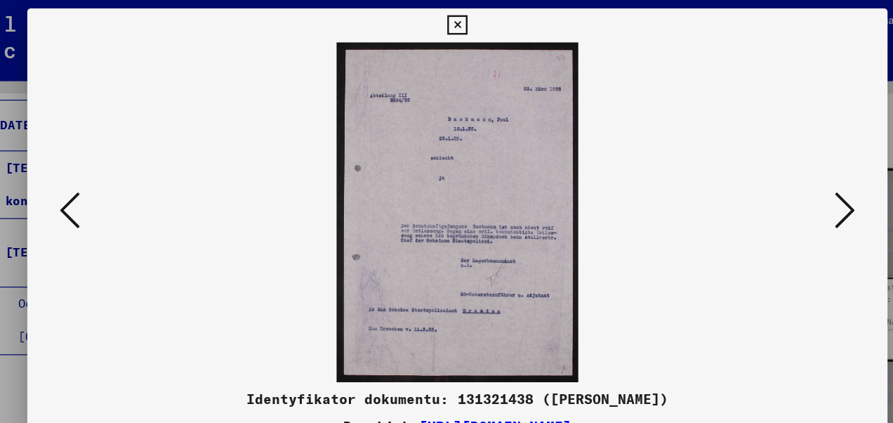
click at [774, 176] on icon at bounding box center [768, 175] width 17 height 34
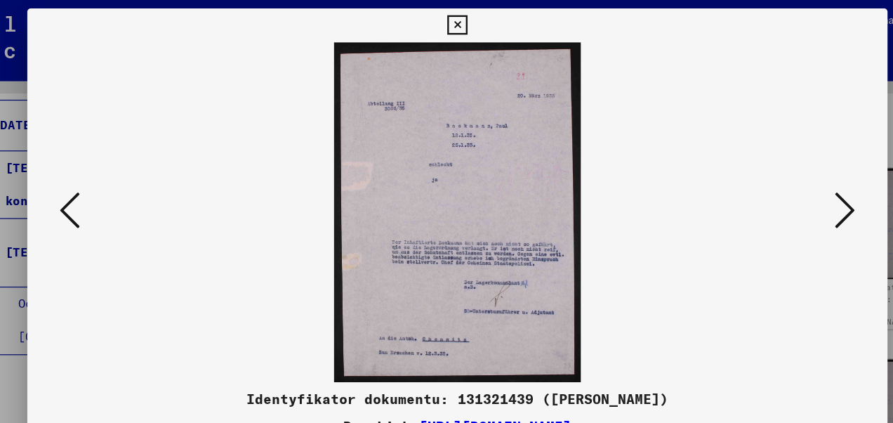
click at [774, 176] on icon at bounding box center [768, 175] width 17 height 34
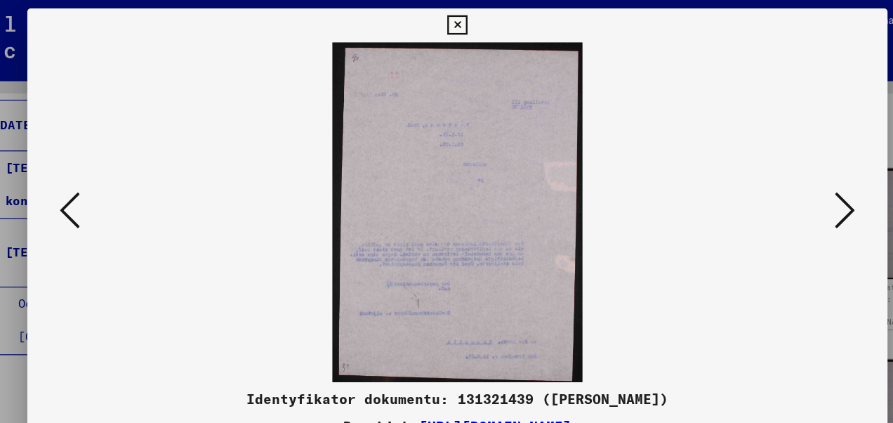
click at [774, 176] on icon at bounding box center [768, 175] width 17 height 34
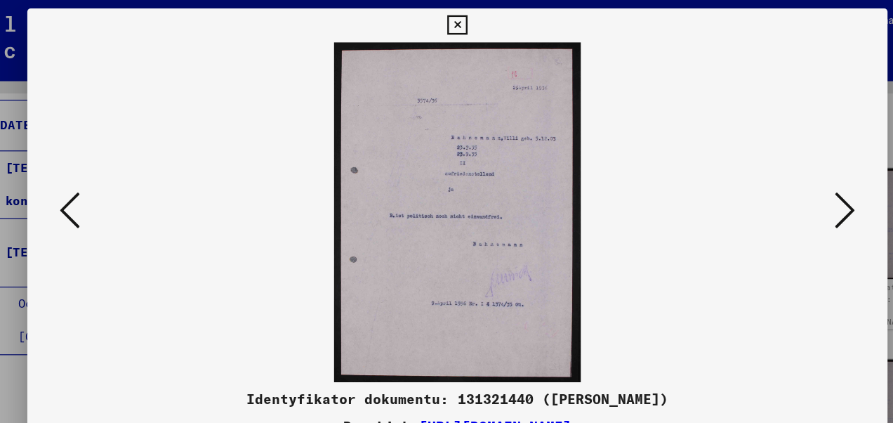
click at [774, 176] on icon at bounding box center [768, 175] width 17 height 34
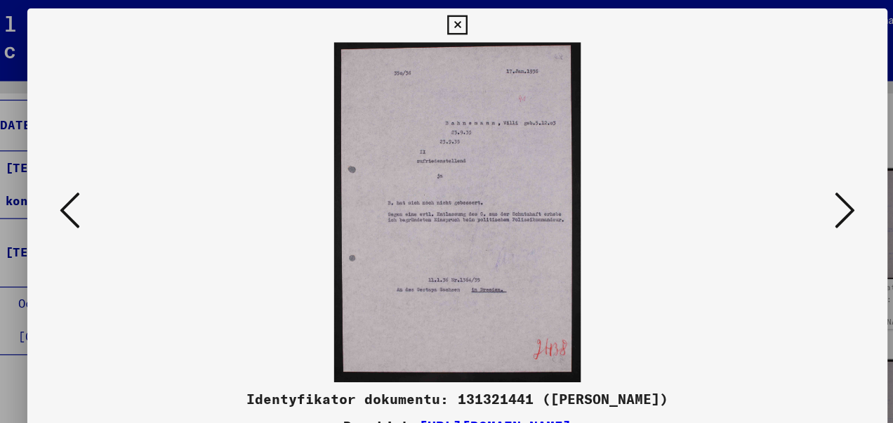
click at [774, 176] on icon at bounding box center [768, 175] width 17 height 34
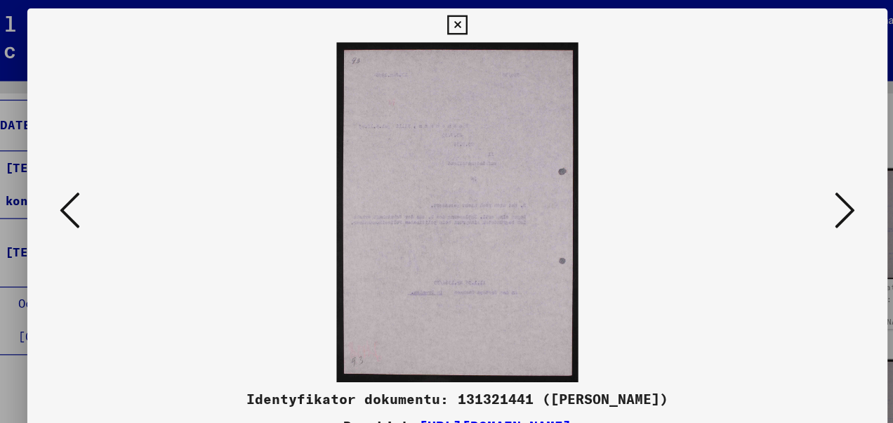
click at [774, 176] on icon at bounding box center [768, 175] width 17 height 34
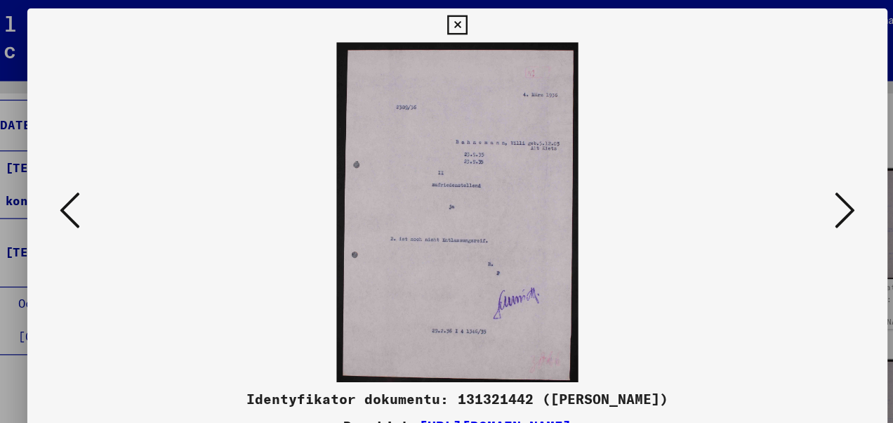
click at [774, 176] on icon at bounding box center [768, 175] width 17 height 34
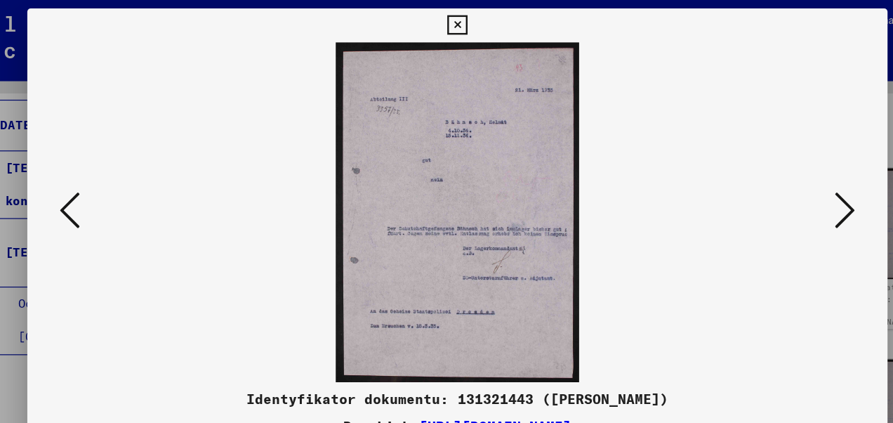
click at [774, 176] on icon at bounding box center [768, 175] width 17 height 34
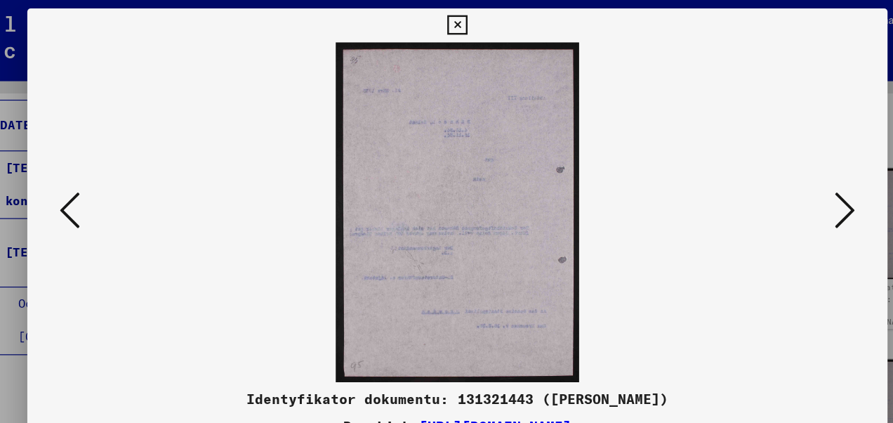
click at [774, 176] on icon at bounding box center [768, 175] width 17 height 34
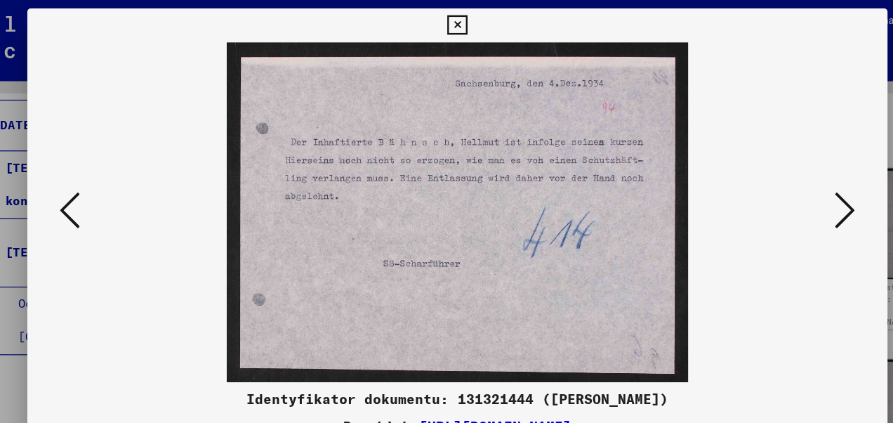
click at [774, 176] on icon at bounding box center [768, 175] width 17 height 34
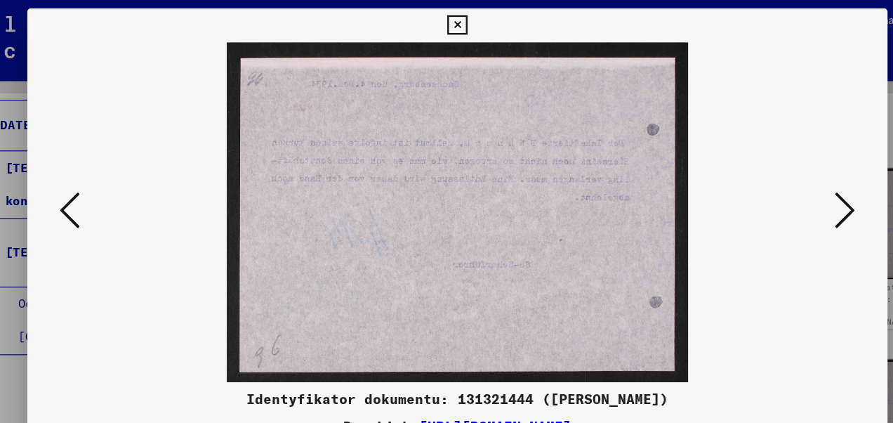
click at [774, 176] on icon at bounding box center [768, 175] width 17 height 34
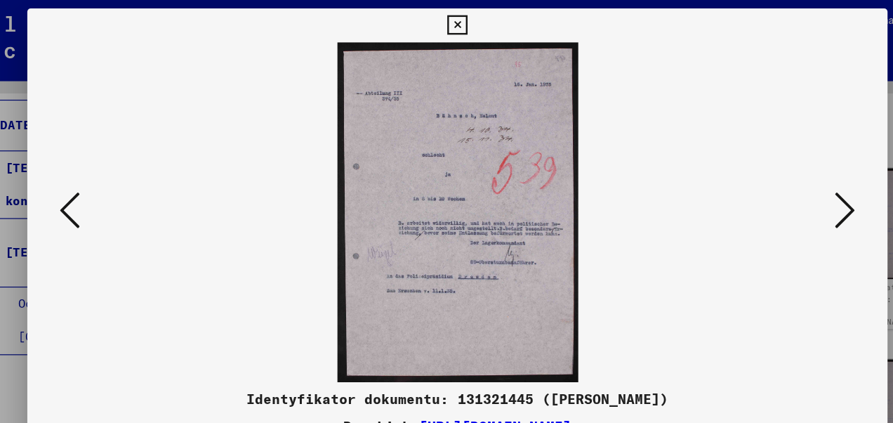
click at [774, 176] on icon at bounding box center [768, 175] width 17 height 34
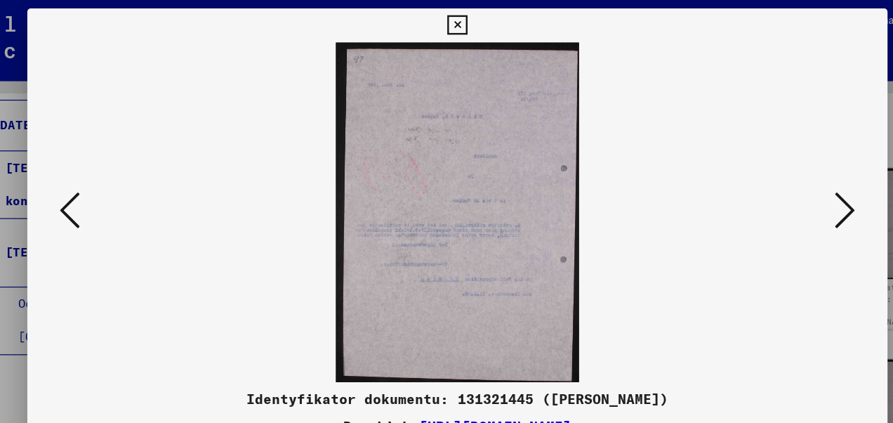
click at [774, 176] on icon at bounding box center [768, 175] width 17 height 34
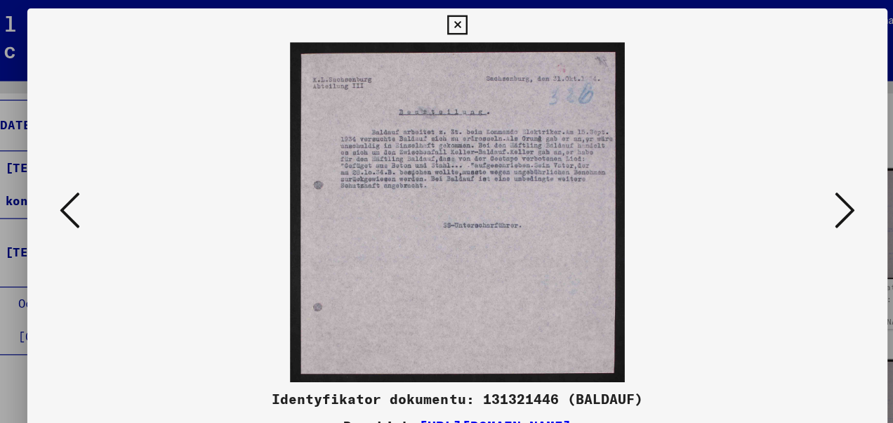
click at [774, 176] on icon at bounding box center [768, 175] width 17 height 34
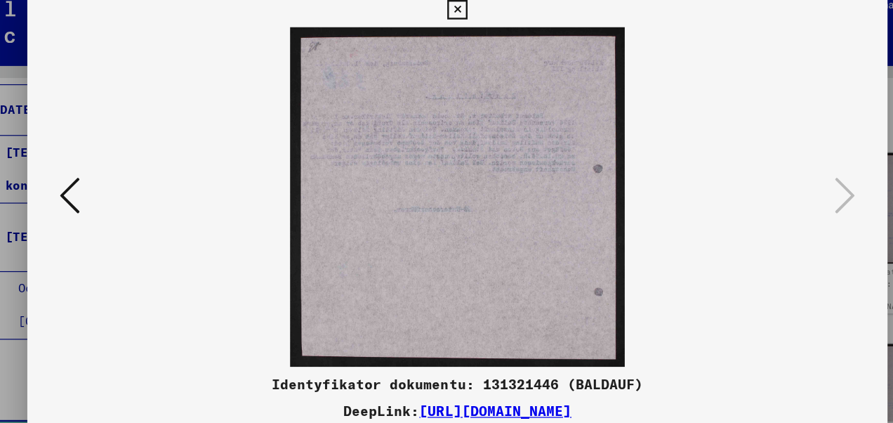
click at [122, 171] on icon at bounding box center [124, 175] width 17 height 34
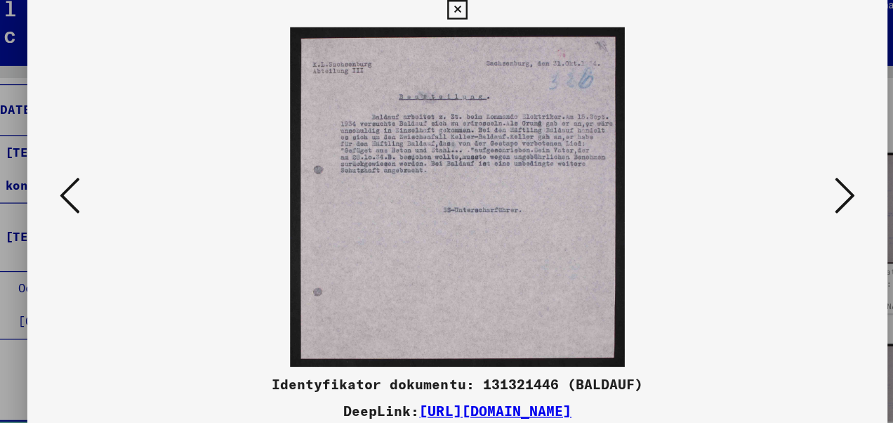
click at [122, 171] on icon at bounding box center [124, 175] width 17 height 34
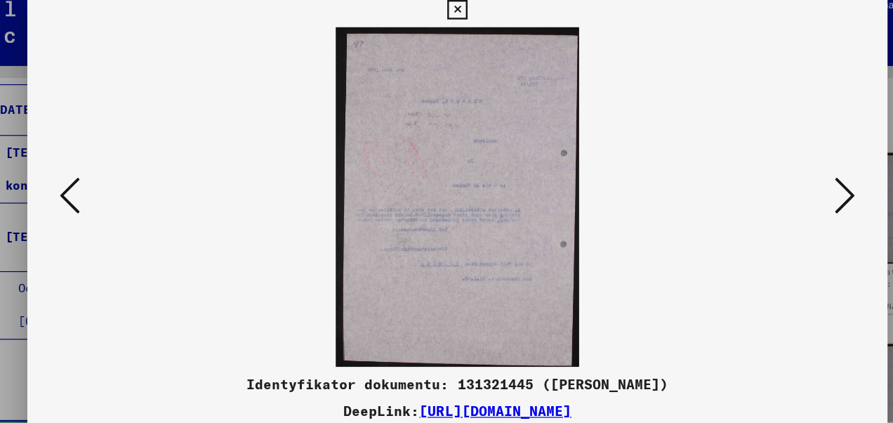
click at [760, 172] on icon at bounding box center [768, 175] width 17 height 34
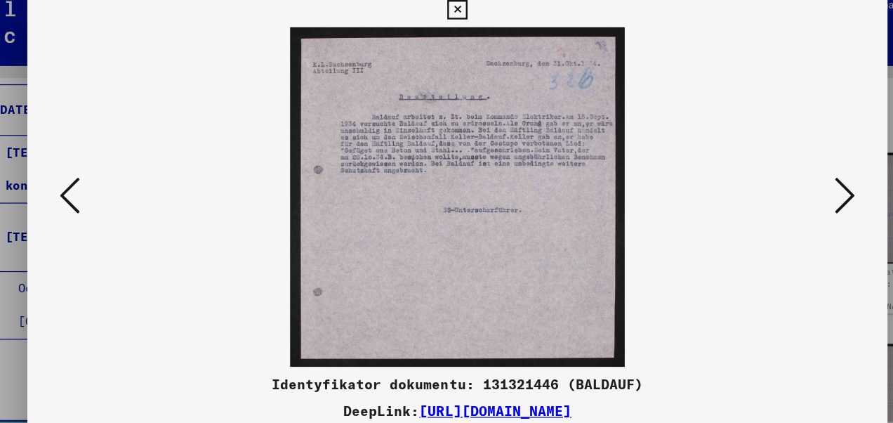
click at [760, 172] on icon at bounding box center [768, 175] width 17 height 34
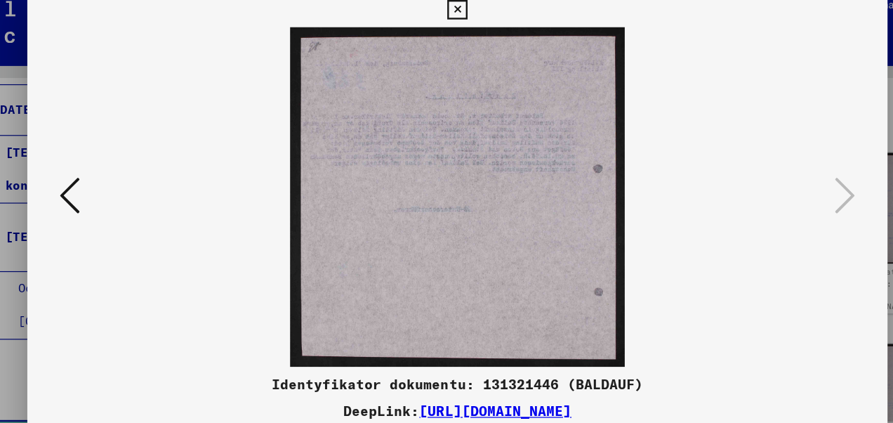
click at [442, 18] on icon at bounding box center [446, 21] width 16 height 17
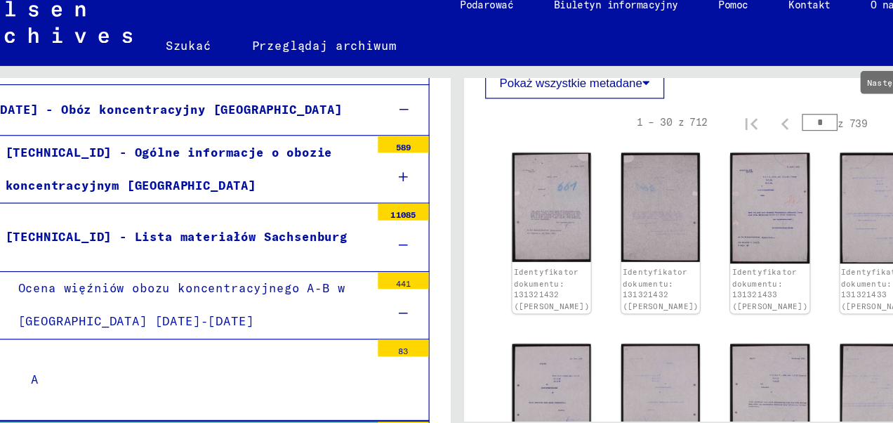
click at [807, 115] on icon "Następna strona" at bounding box center [817, 116] width 20 height 20
type input "*"
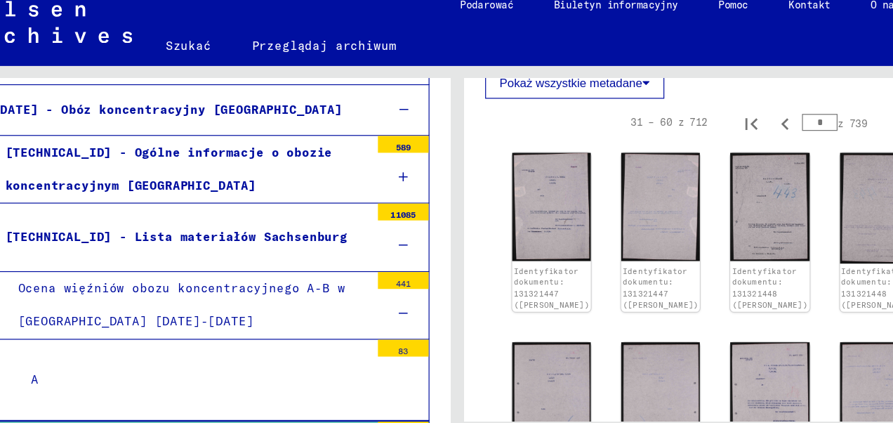
click at [807, 115] on icon "Następna strona" at bounding box center [817, 116] width 20 height 20
type input "*"
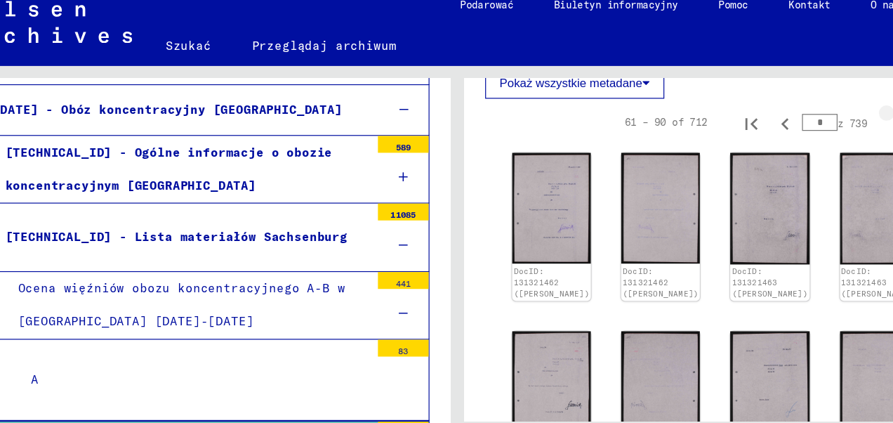
click at [807, 115] on icon "Następna strona" at bounding box center [817, 116] width 20 height 20
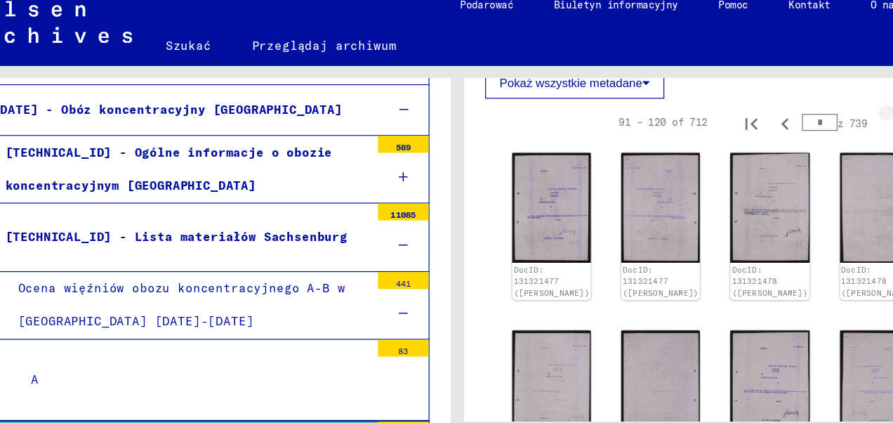
type input "*"
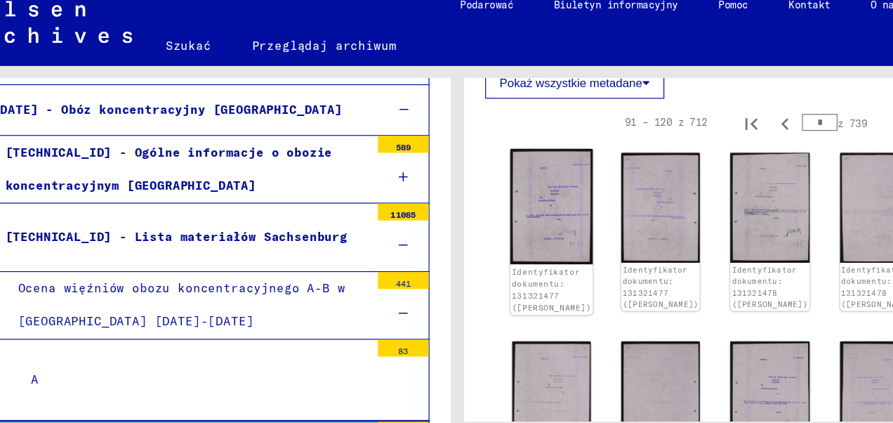
click at [520, 179] on img at bounding box center [525, 184] width 69 height 95
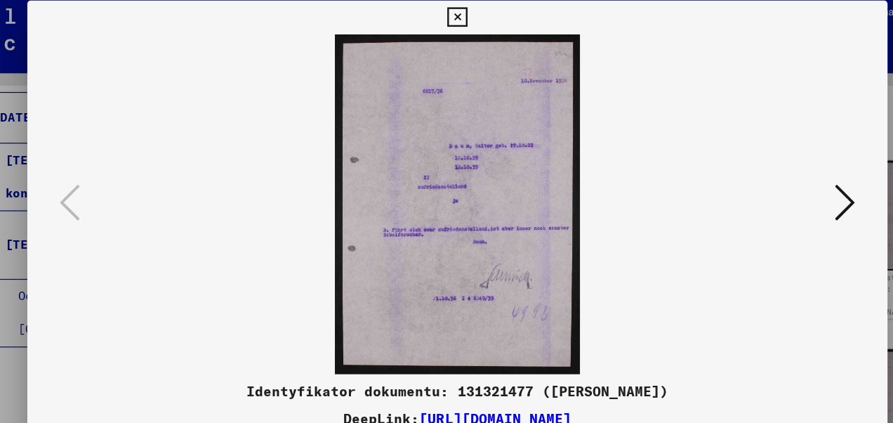
click at [445, 25] on icon at bounding box center [446, 21] width 16 height 17
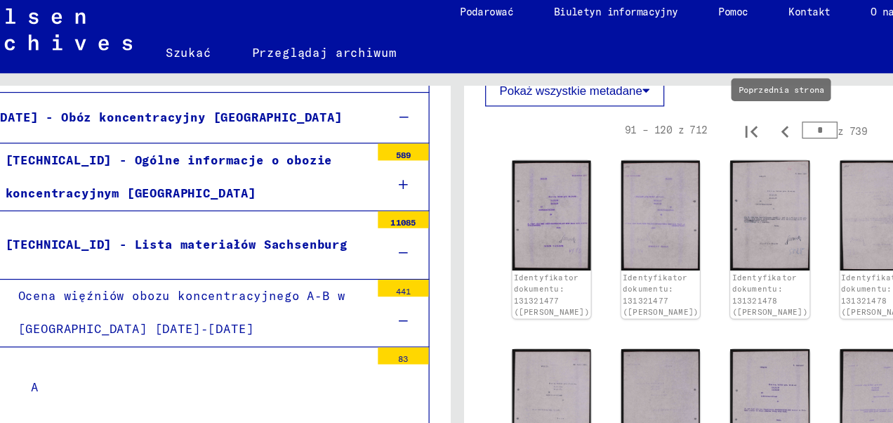
click at [715, 117] on icon "Poprzednia strona" at bounding box center [718, 116] width 6 height 10
type input "*"
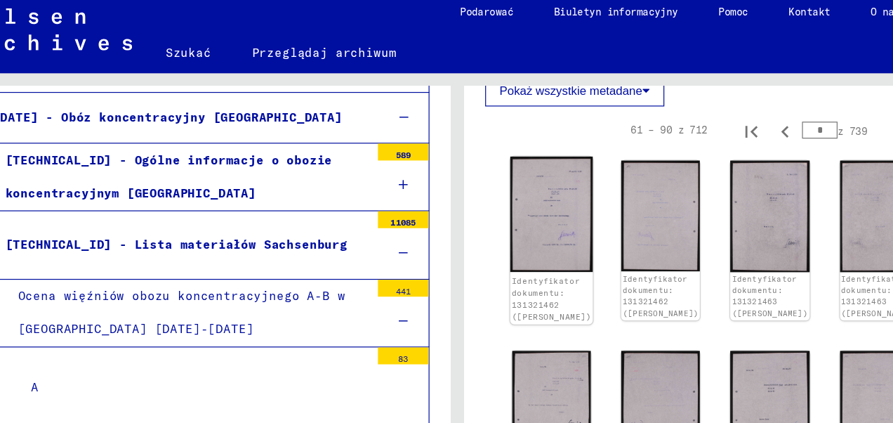
click at [520, 192] on img at bounding box center [525, 185] width 69 height 96
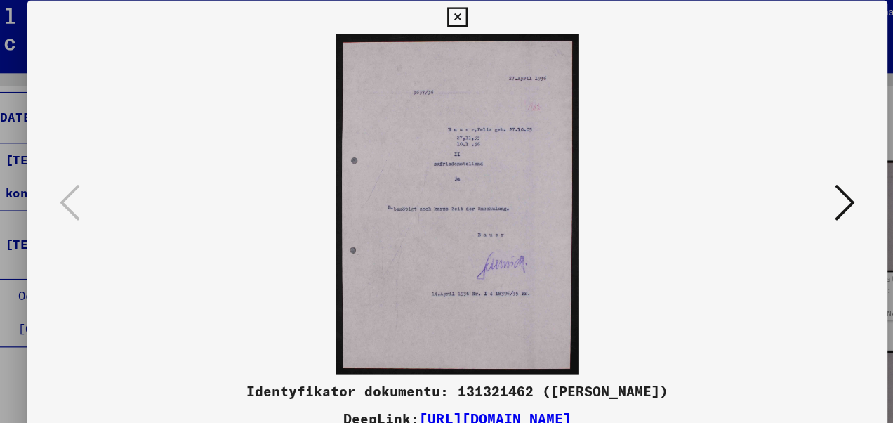
click at [772, 176] on icon at bounding box center [768, 175] width 17 height 34
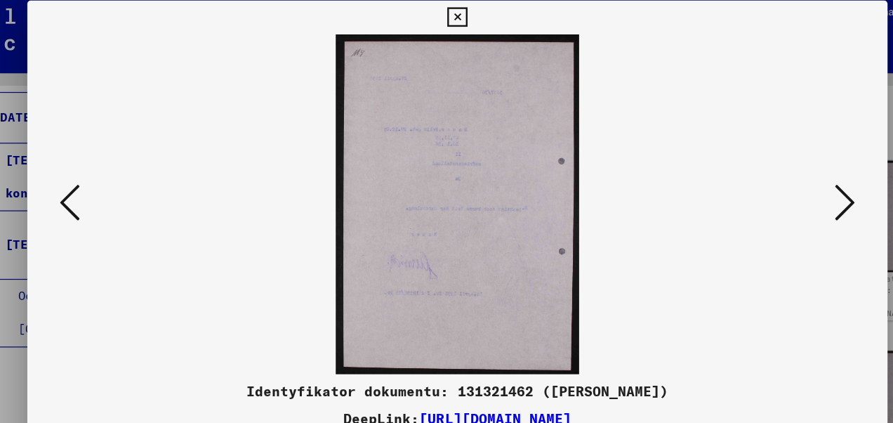
click at [772, 176] on icon at bounding box center [768, 175] width 17 height 34
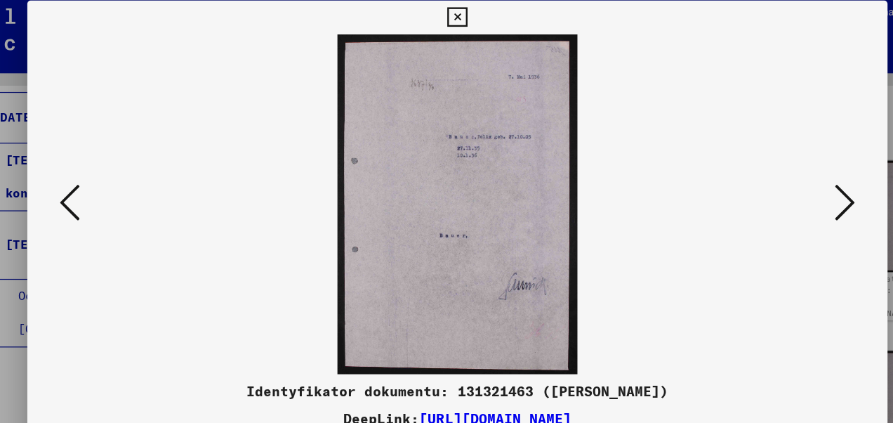
click at [772, 176] on icon at bounding box center [768, 175] width 17 height 34
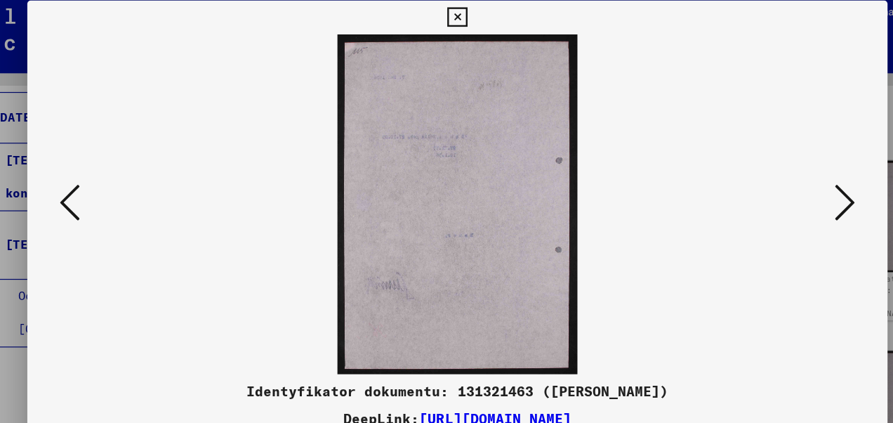
click at [772, 176] on icon at bounding box center [768, 175] width 17 height 34
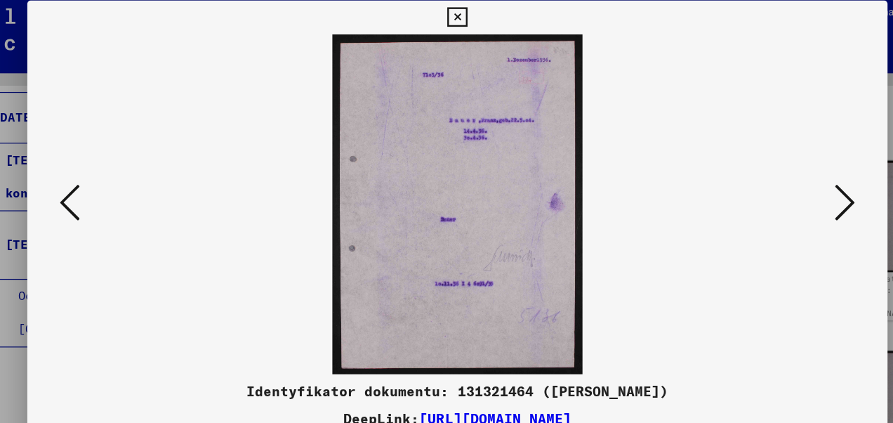
click at [772, 176] on icon at bounding box center [768, 175] width 17 height 34
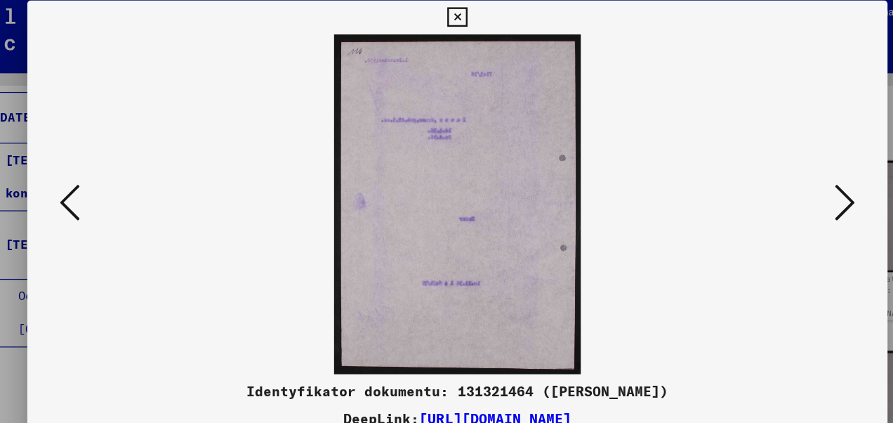
click at [772, 176] on icon at bounding box center [768, 175] width 17 height 34
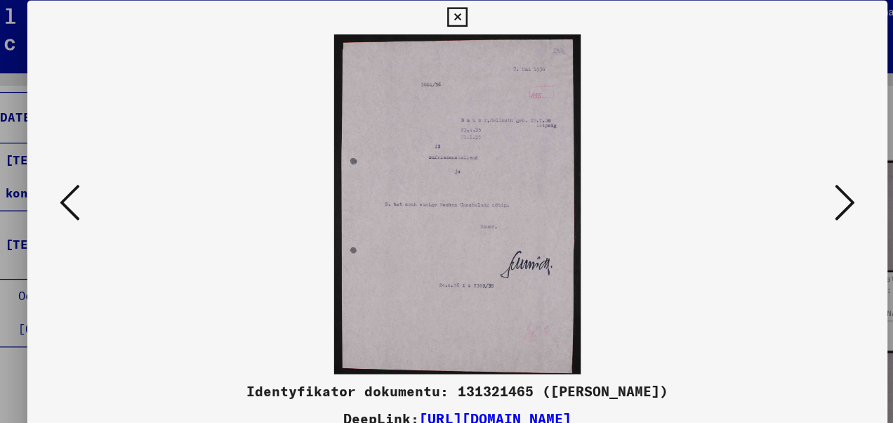
click at [772, 176] on icon at bounding box center [768, 175] width 17 height 34
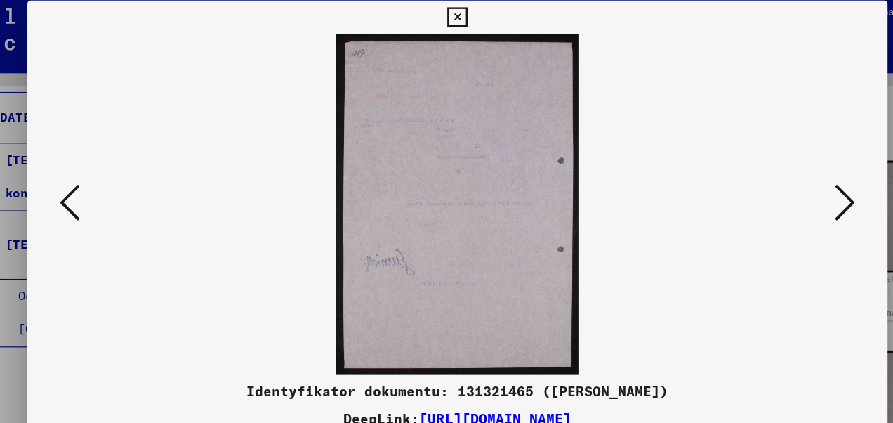
click at [772, 176] on icon at bounding box center [768, 175] width 17 height 34
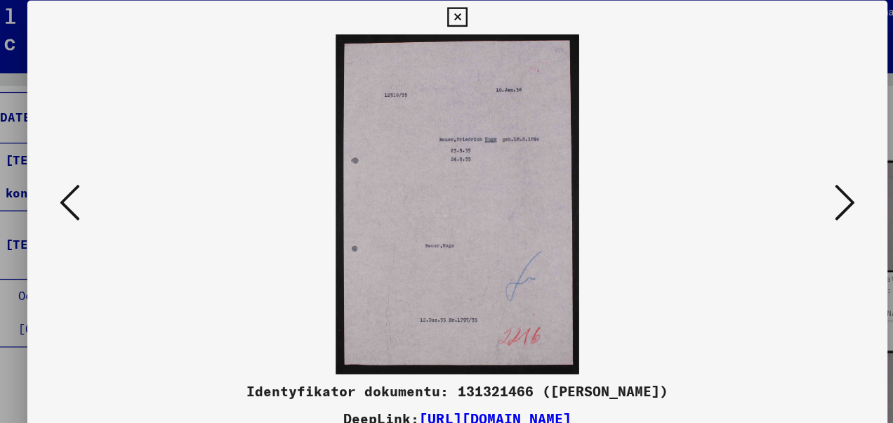
click at [772, 176] on icon at bounding box center [768, 175] width 17 height 34
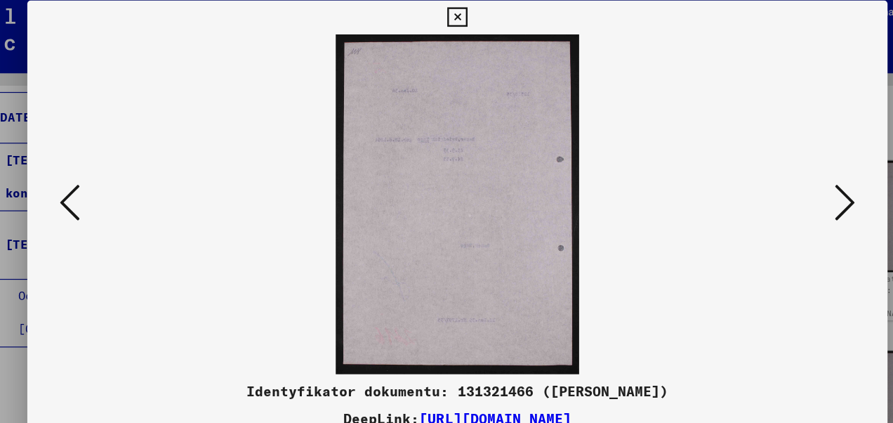
click at [772, 176] on icon at bounding box center [768, 175] width 17 height 34
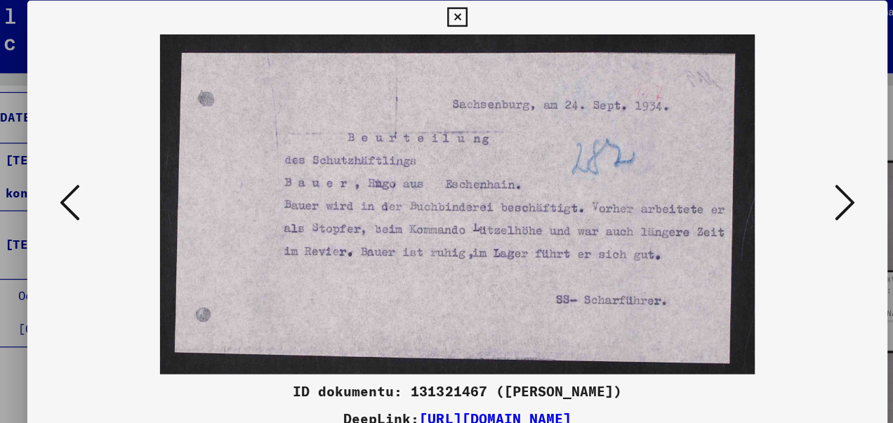
click at [772, 176] on icon at bounding box center [768, 175] width 17 height 34
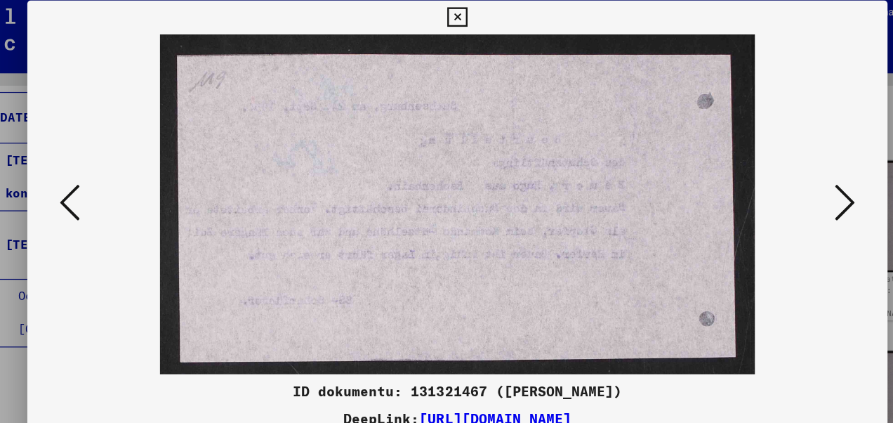
click at [772, 171] on icon at bounding box center [768, 175] width 17 height 34
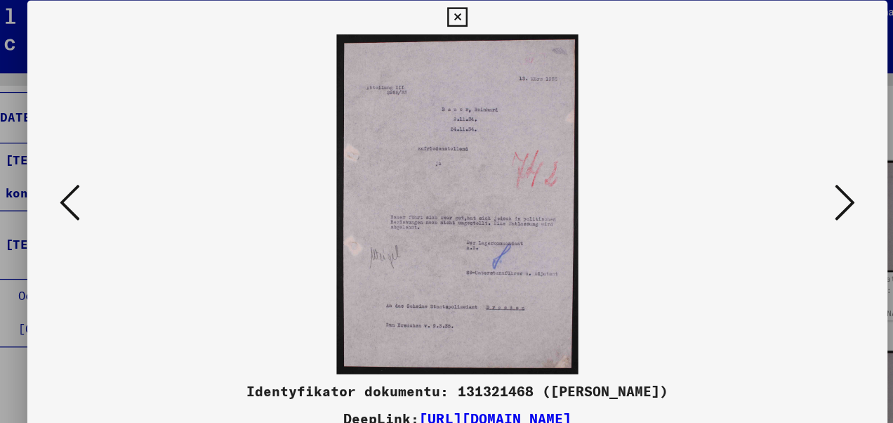
click at [772, 171] on icon at bounding box center [768, 175] width 17 height 34
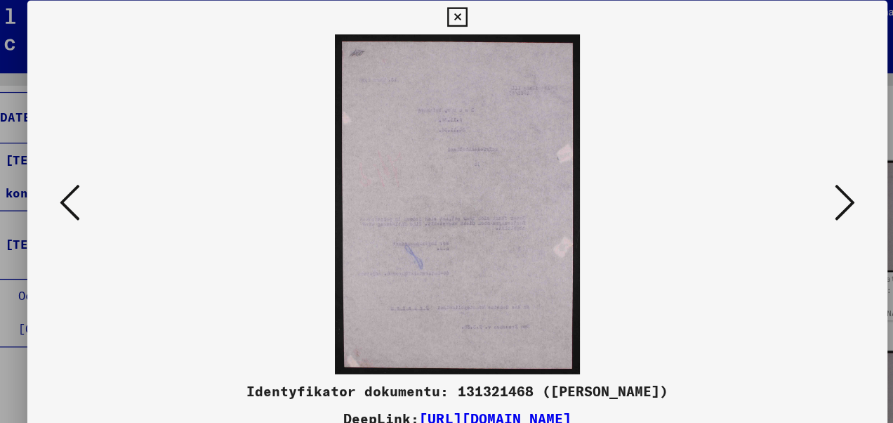
click at [772, 171] on icon at bounding box center [768, 175] width 17 height 34
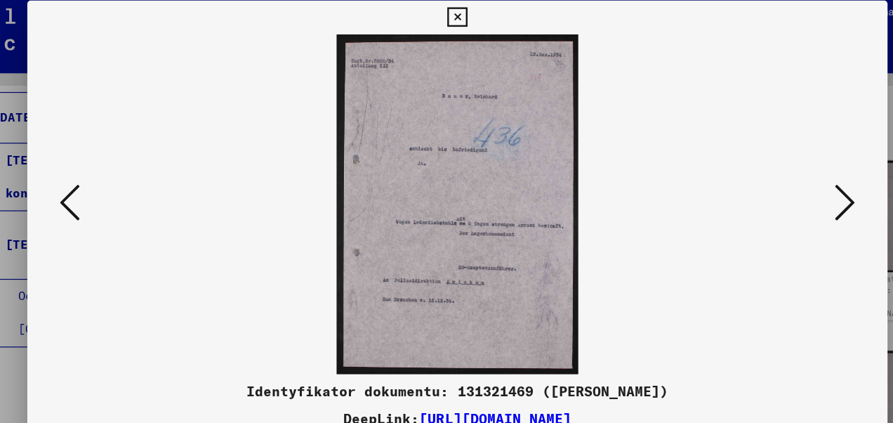
click at [772, 171] on icon at bounding box center [768, 175] width 17 height 34
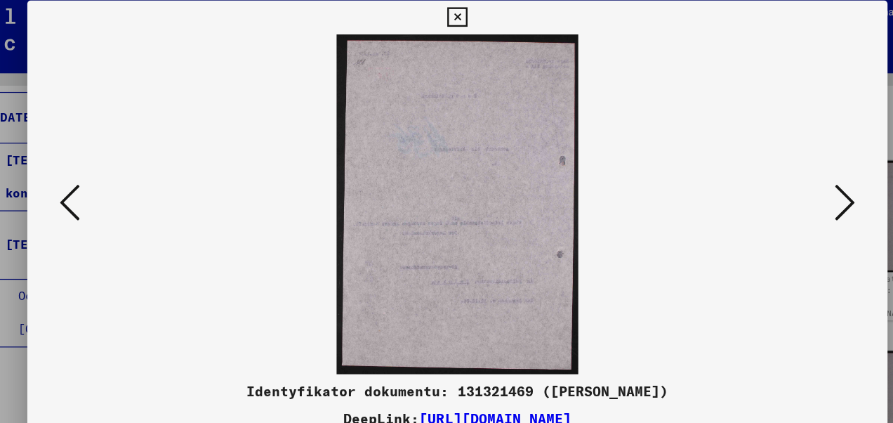
click at [772, 171] on icon at bounding box center [768, 175] width 17 height 34
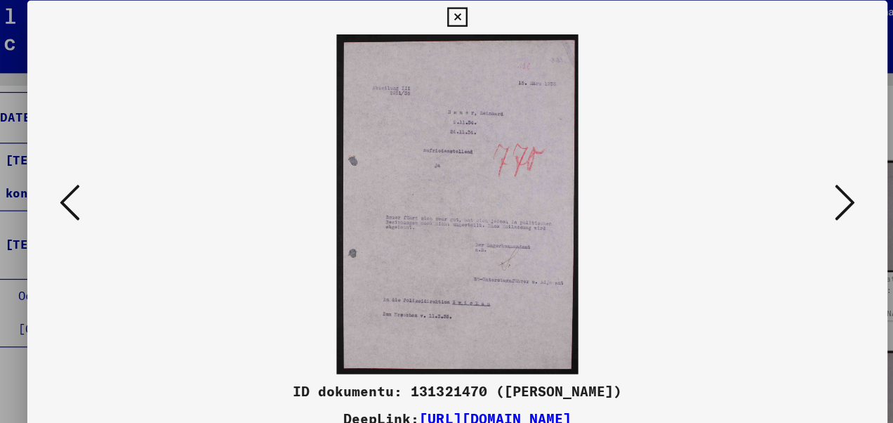
click at [772, 171] on icon at bounding box center [768, 175] width 17 height 34
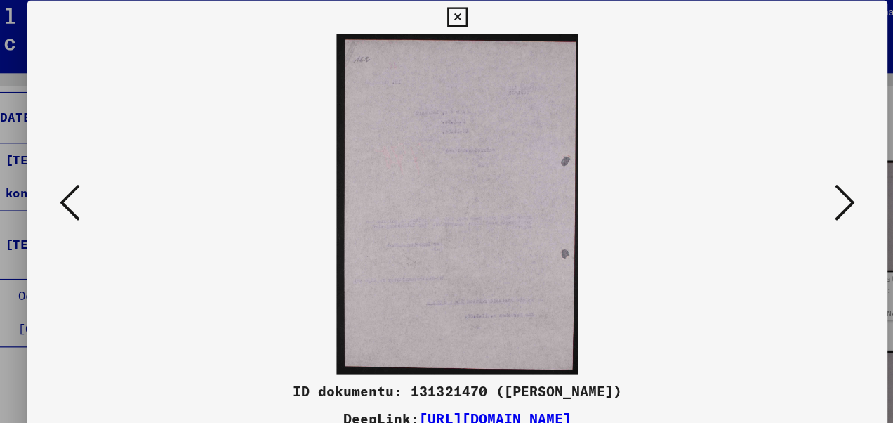
click at [772, 171] on icon at bounding box center [768, 175] width 17 height 34
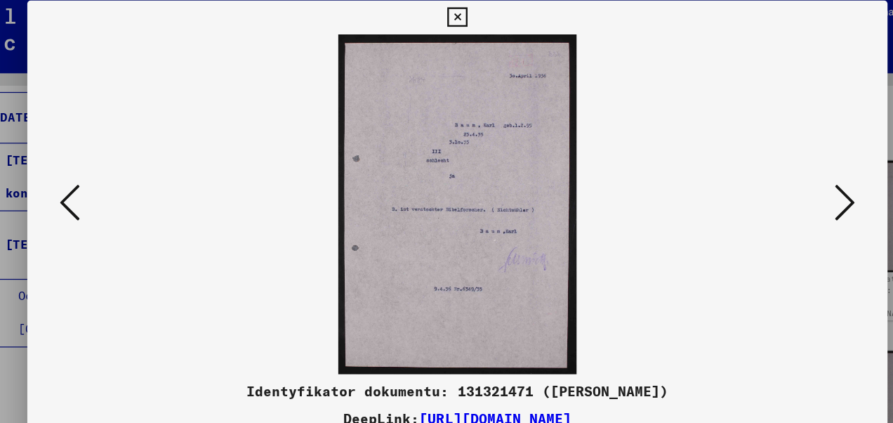
click at [772, 171] on icon at bounding box center [768, 175] width 17 height 34
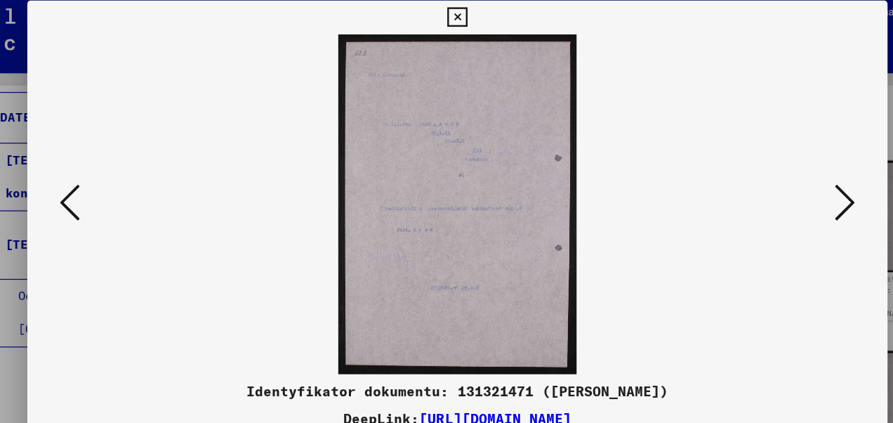
click at [772, 171] on icon at bounding box center [768, 175] width 17 height 34
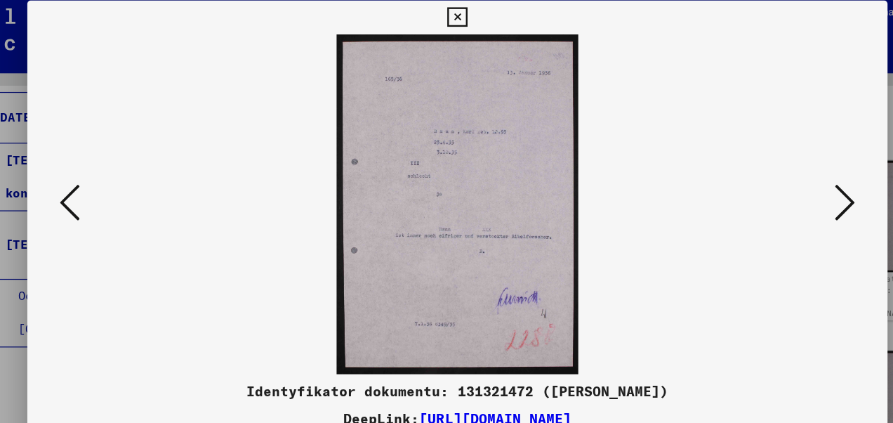
click at [772, 171] on icon at bounding box center [768, 175] width 17 height 34
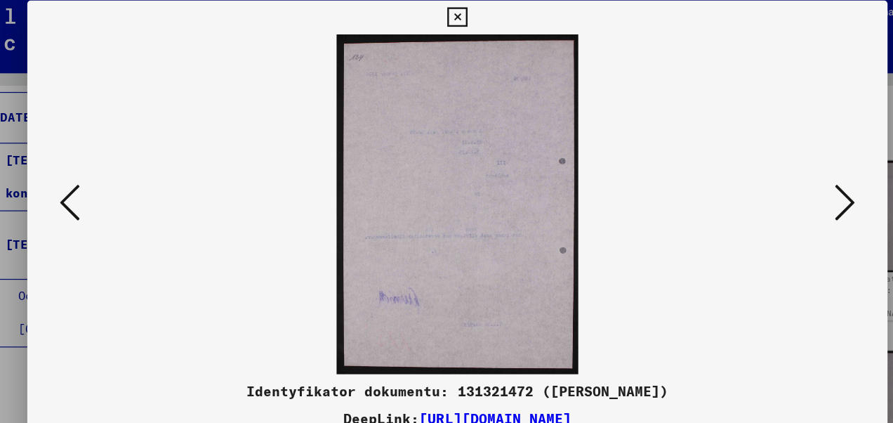
click at [772, 171] on icon at bounding box center [768, 175] width 17 height 34
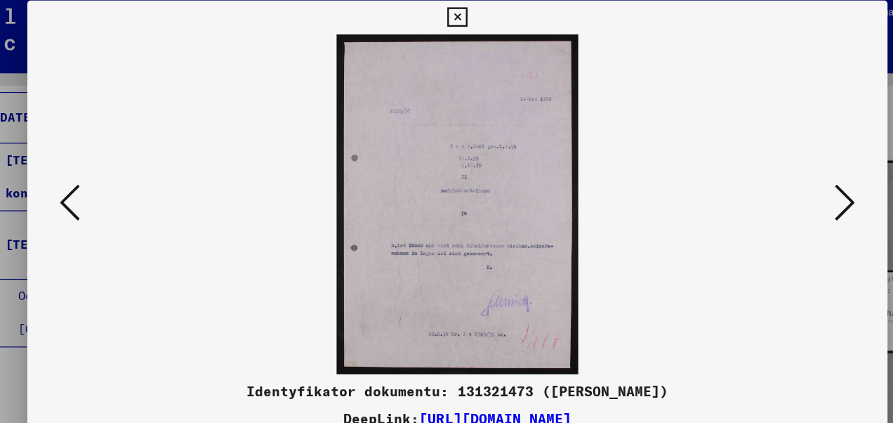
click at [772, 171] on icon at bounding box center [768, 175] width 17 height 34
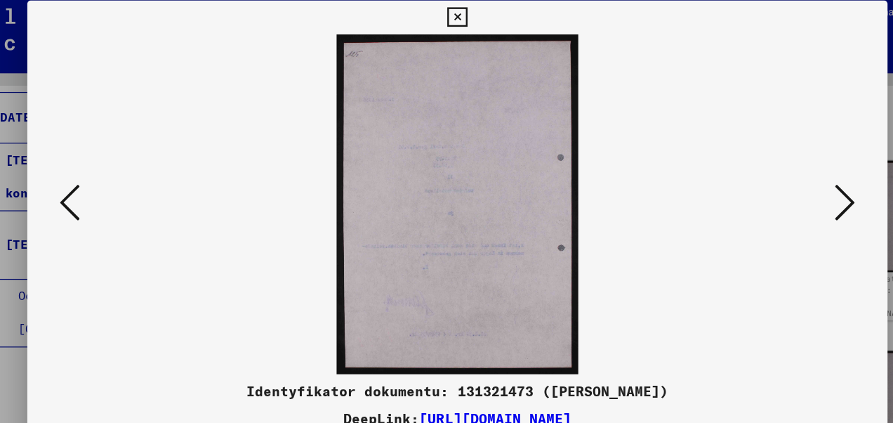
click at [772, 171] on icon at bounding box center [768, 175] width 17 height 34
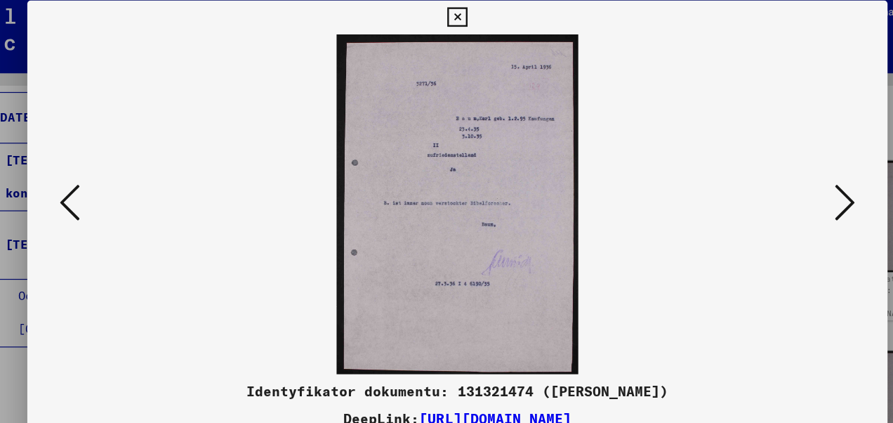
click at [772, 171] on icon at bounding box center [768, 175] width 17 height 34
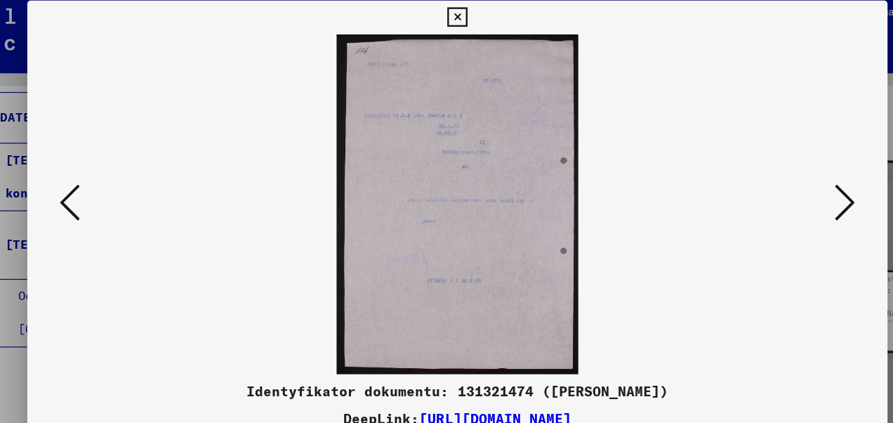
click at [772, 171] on icon at bounding box center [768, 175] width 17 height 34
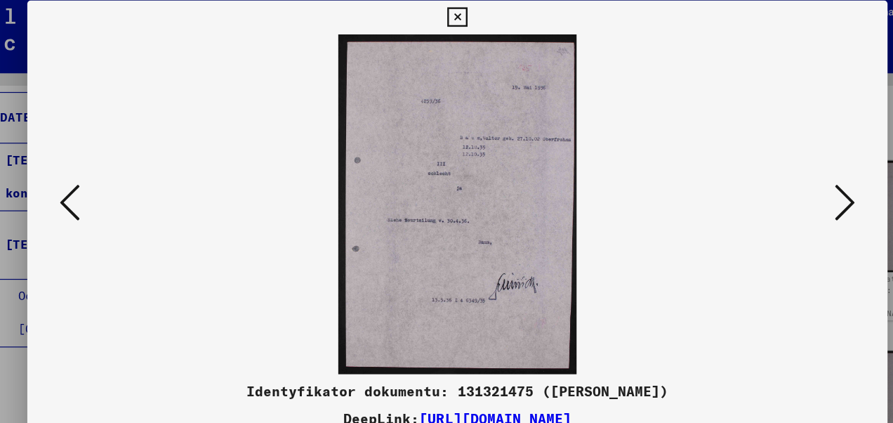
click at [772, 171] on icon at bounding box center [768, 175] width 17 height 34
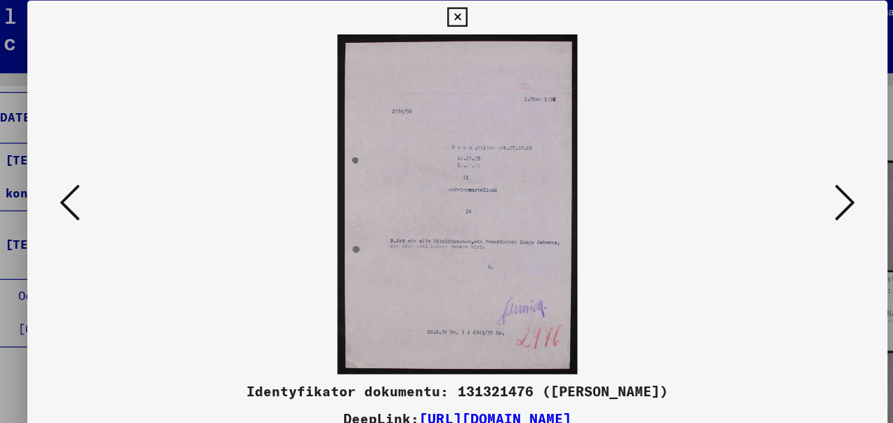
click at [772, 171] on icon at bounding box center [768, 175] width 17 height 34
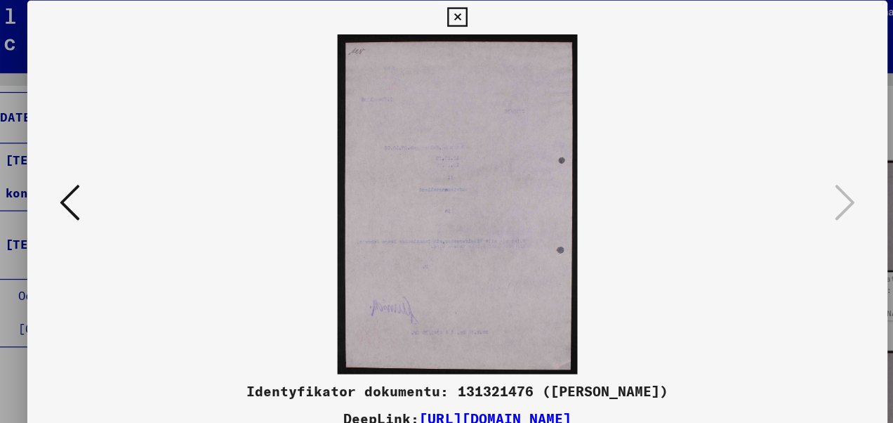
click at [448, 20] on icon at bounding box center [446, 21] width 16 height 17
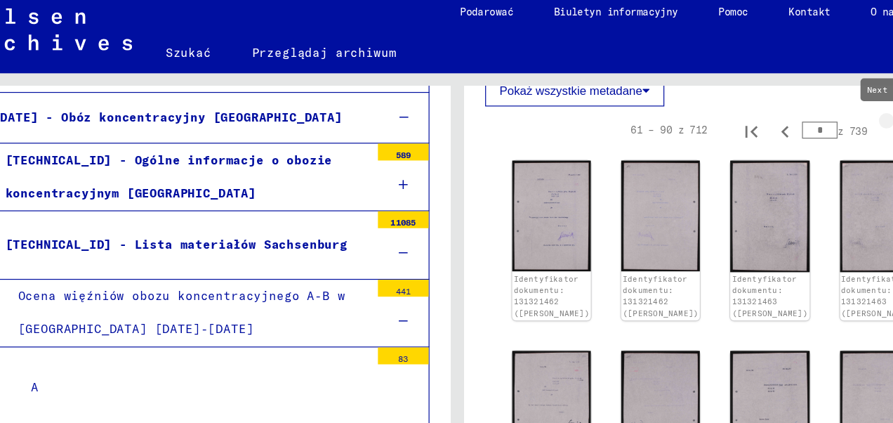
click at [814, 117] on icon "Następna strona" at bounding box center [817, 116] width 6 height 10
type input "*"
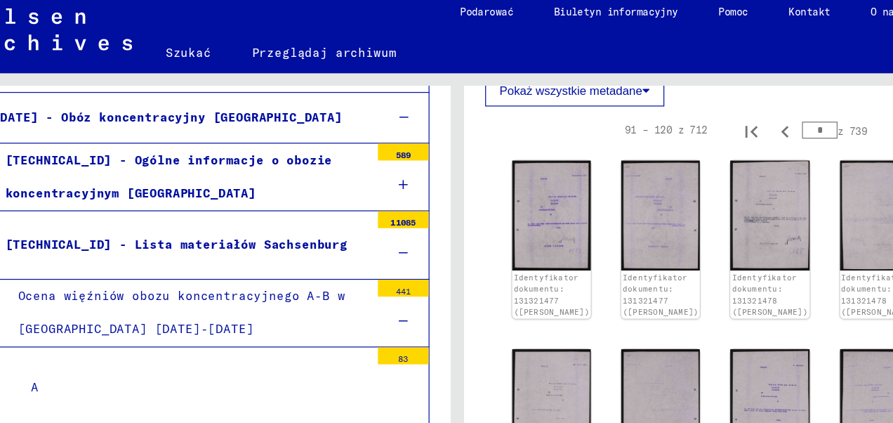
click at [807, 117] on icon "Następna strona" at bounding box center [817, 116] width 20 height 20
type input "*"
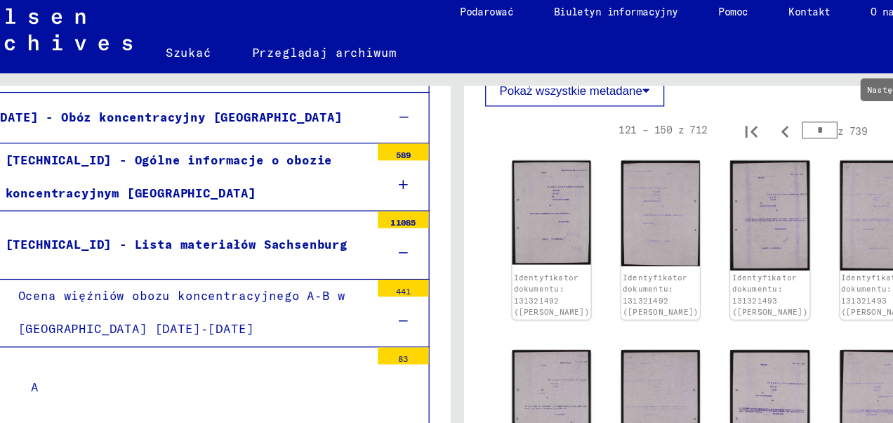
click at [807, 115] on icon "Następna strona" at bounding box center [817, 116] width 20 height 20
type input "*"
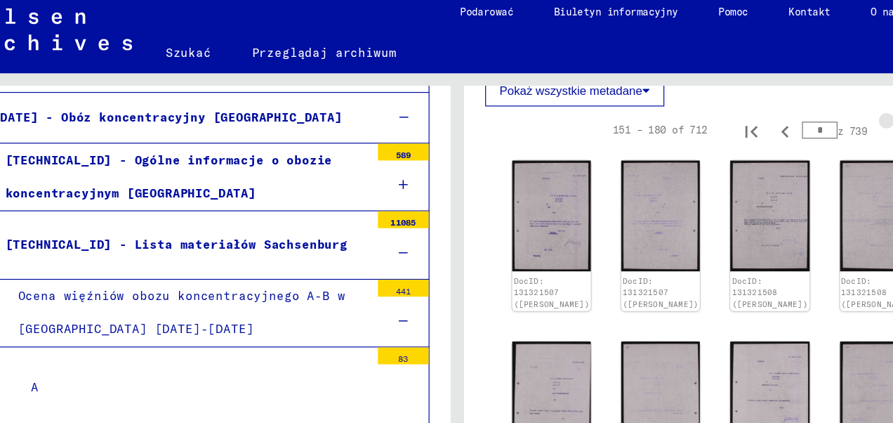
click at [807, 115] on icon "Następna strona" at bounding box center [817, 116] width 20 height 20
type input "*"
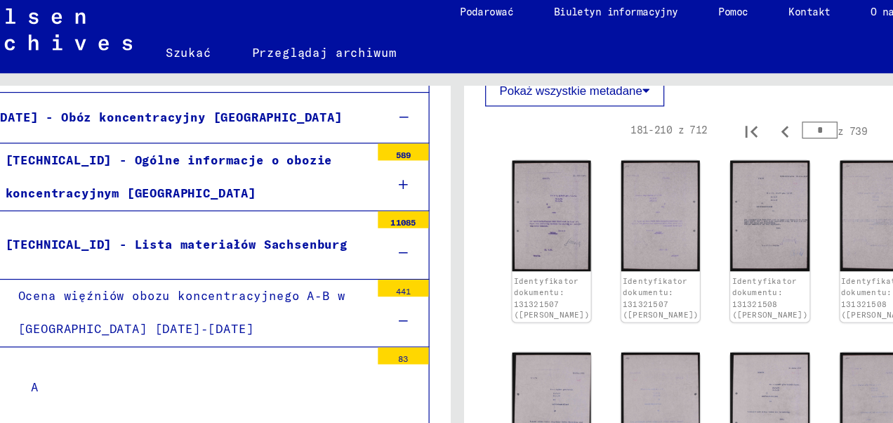
click at [807, 115] on icon "Następna strona" at bounding box center [817, 116] width 20 height 20
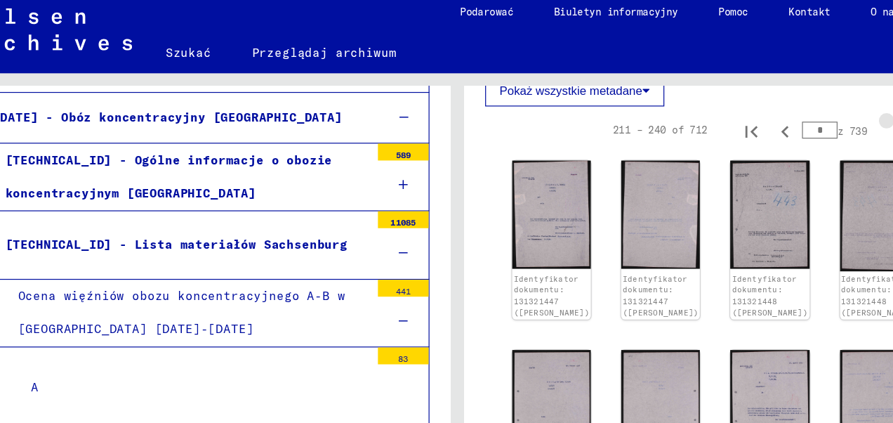
click at [807, 115] on icon "Następna strona" at bounding box center [817, 116] width 20 height 20
type input "*"
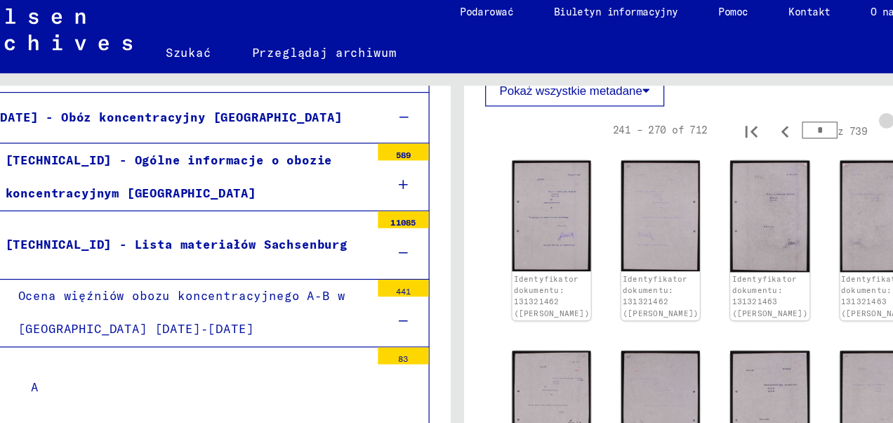
click at [807, 115] on icon "Następna strona" at bounding box center [817, 116] width 20 height 20
type input "**"
click at [807, 115] on icon "Następna strona" at bounding box center [817, 116] width 20 height 20
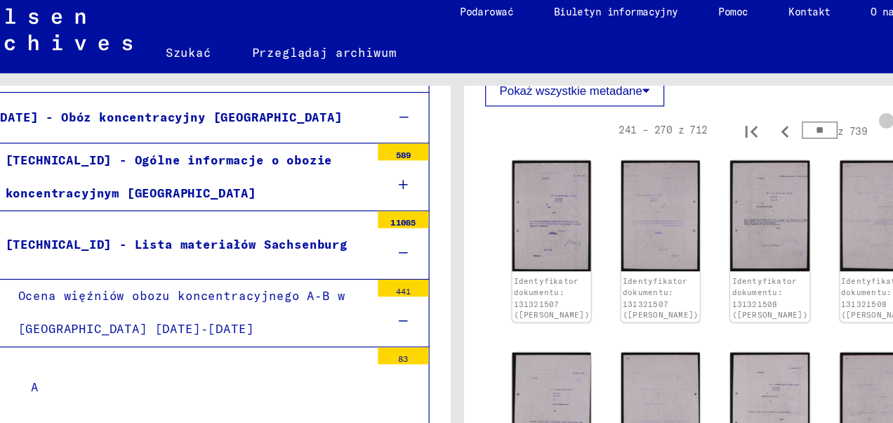
type input "**"
click at [807, 115] on icon "Następna strona" at bounding box center [817, 116] width 20 height 20
type input "**"
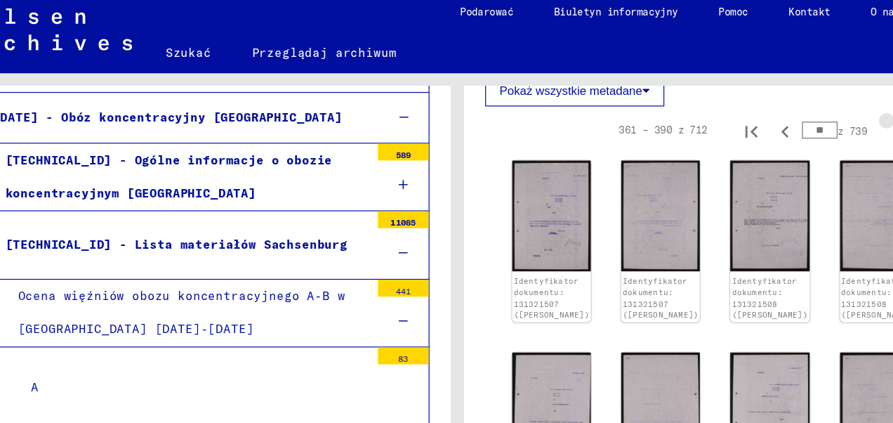
click at [807, 115] on icon "Następna strona" at bounding box center [817, 116] width 20 height 20
type input "**"
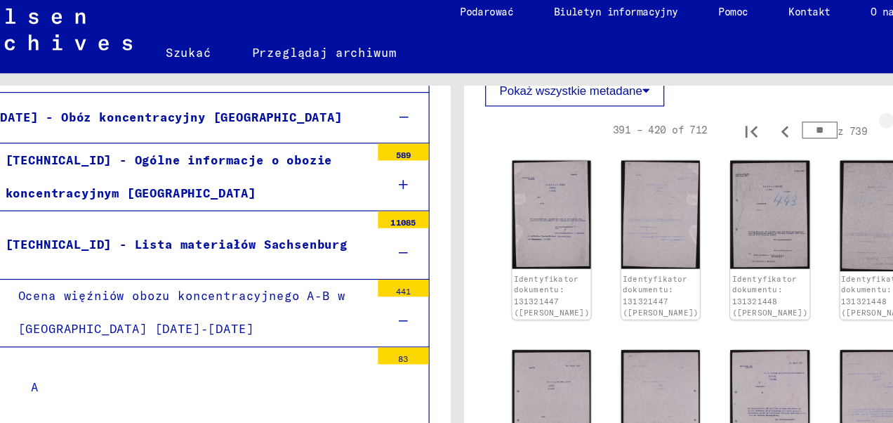
click at [807, 115] on icon "Następna strona" at bounding box center [817, 116] width 20 height 20
type input "**"
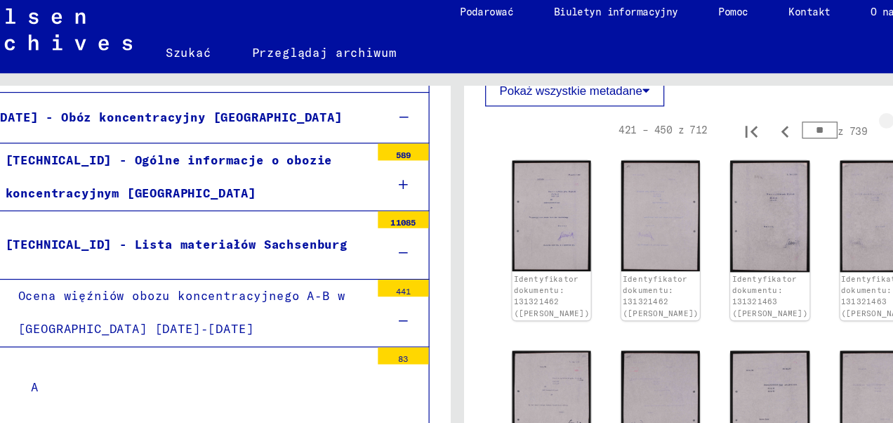
click at [807, 115] on icon "Następna strona" at bounding box center [817, 116] width 20 height 20
type input "**"
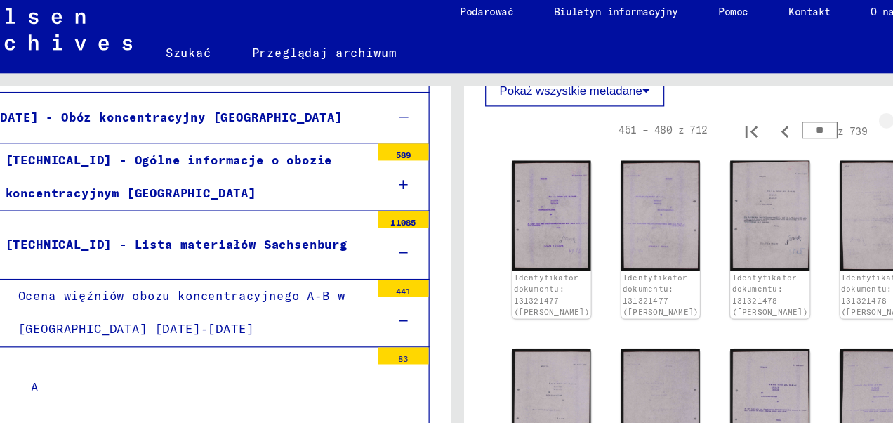
click at [807, 115] on icon "Następna strona" at bounding box center [817, 116] width 20 height 20
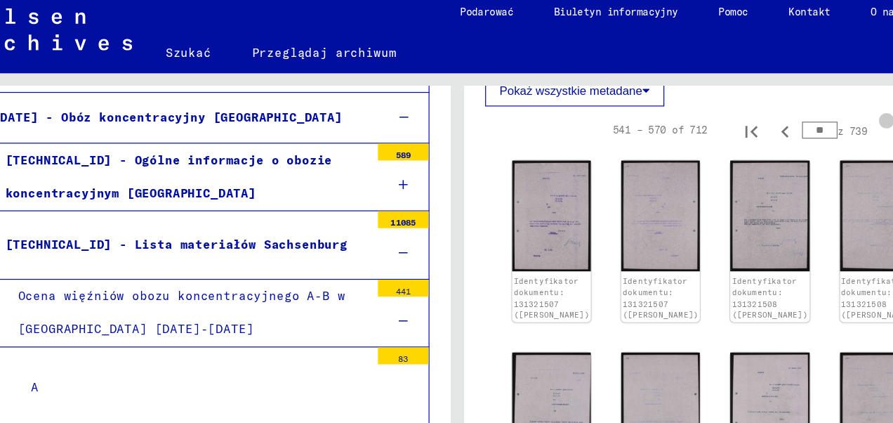
type input "**"
click at [807, 115] on icon "Następna strona" at bounding box center [817, 116] width 20 height 20
type input "**"
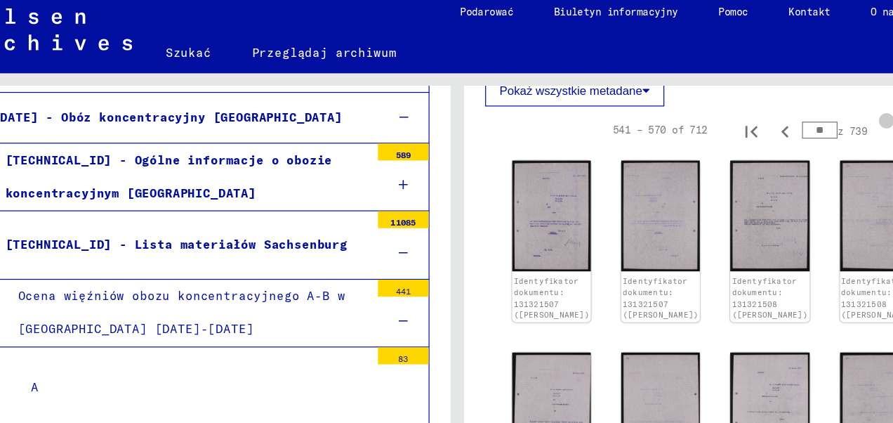
click at [807, 115] on icon "Następna strona" at bounding box center [817, 116] width 20 height 20
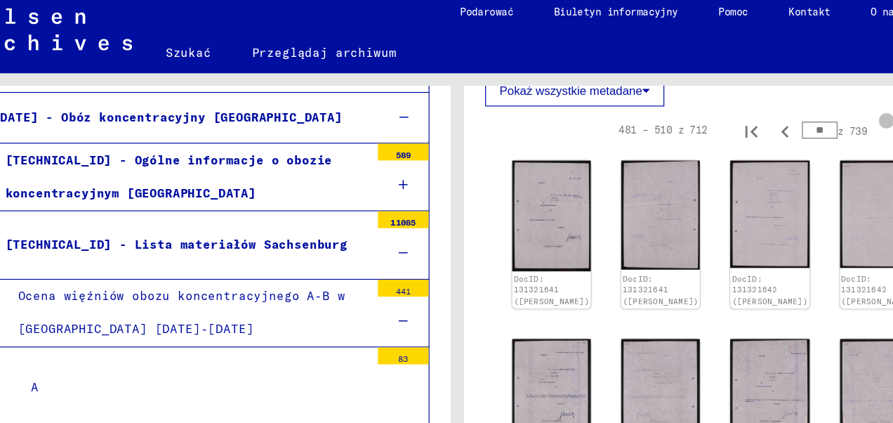
type input "**"
click at [807, 115] on icon "Następna strona" at bounding box center [817, 116] width 20 height 20
type input "**"
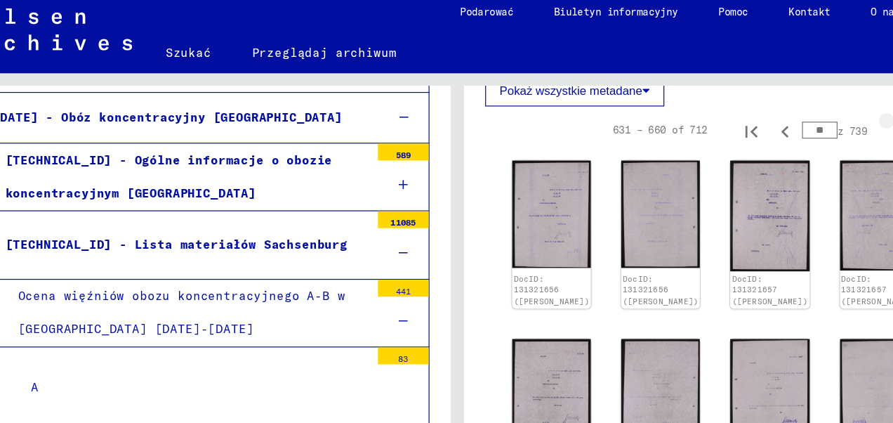
click at [807, 115] on icon "Następna strona" at bounding box center [817, 116] width 20 height 20
type input "**"
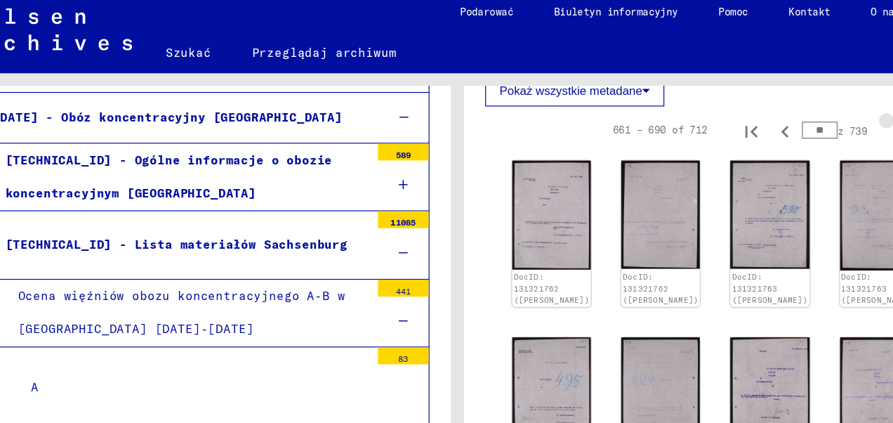
click at [807, 115] on icon "Następna strona" at bounding box center [817, 116] width 20 height 20
type input "**"
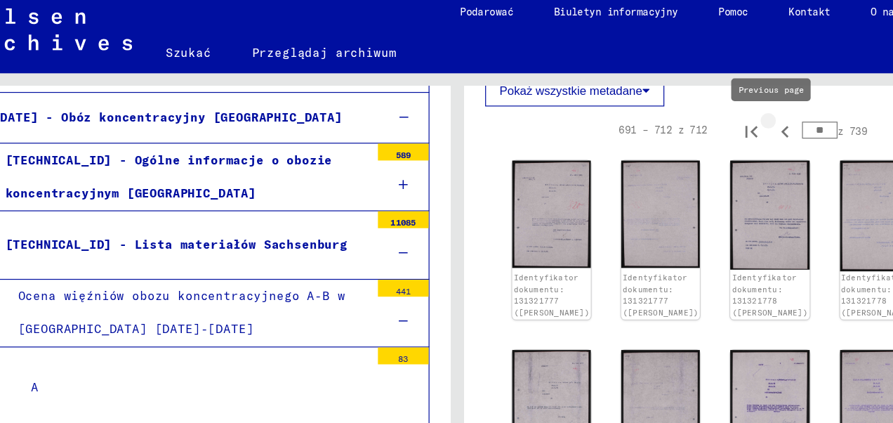
click at [710, 117] on icon "Poprzednia strona" at bounding box center [719, 116] width 20 height 20
type input "**"
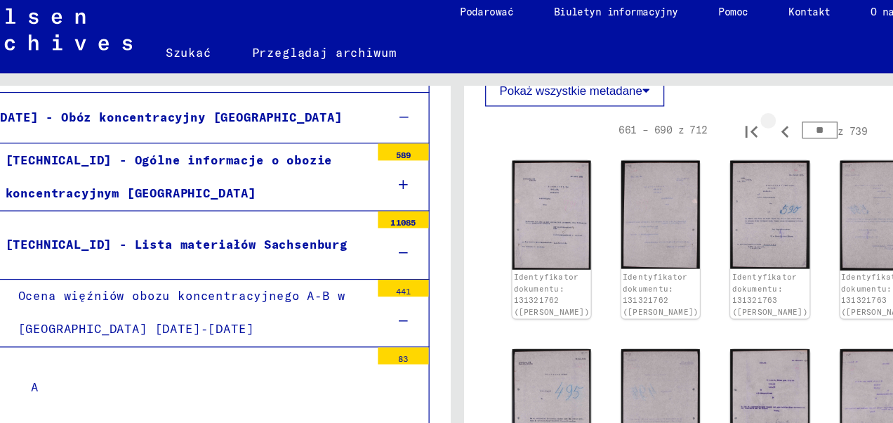
click at [710, 117] on icon "Poprzednia strona" at bounding box center [719, 116] width 20 height 20
type input "**"
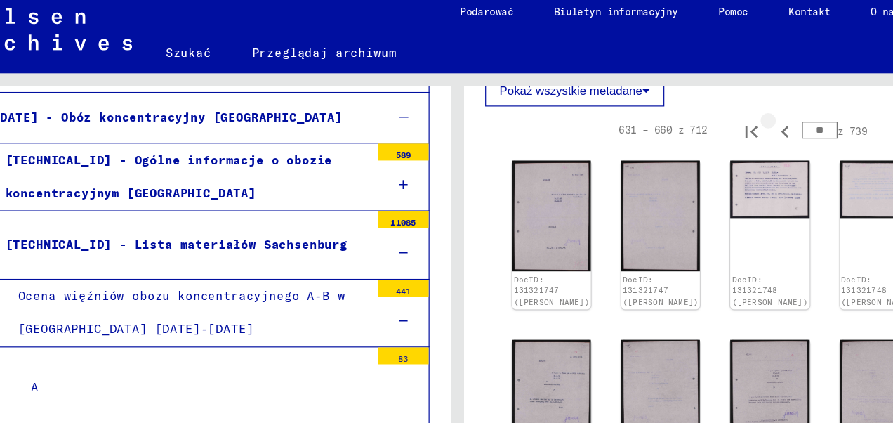
click at [710, 117] on icon "Poprzednia strona" at bounding box center [719, 116] width 20 height 20
type input "**"
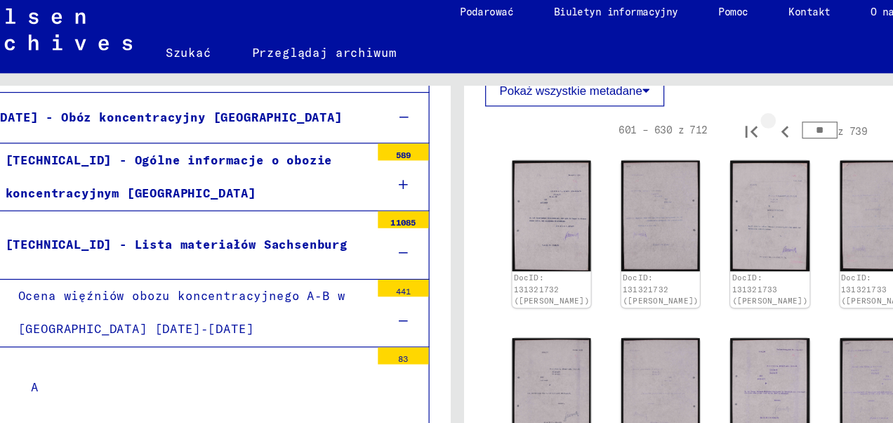
click at [710, 117] on icon "Poprzednia strona" at bounding box center [719, 116] width 20 height 20
type input "**"
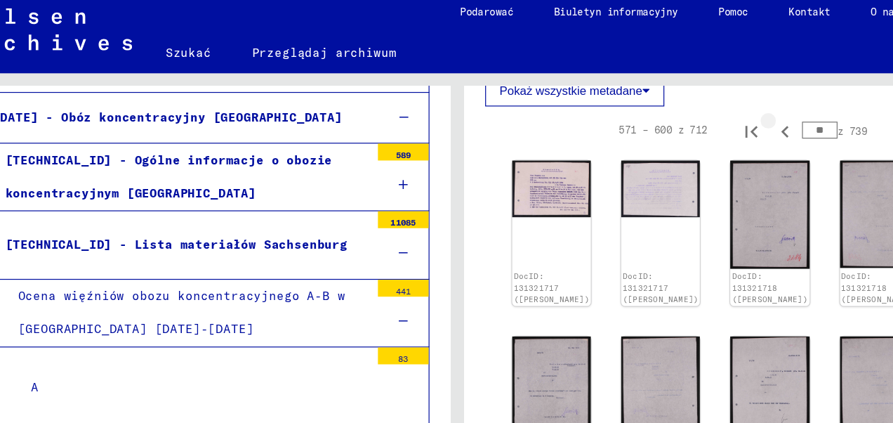
click at [710, 117] on icon "Poprzednia strona" at bounding box center [719, 116] width 20 height 20
type input "**"
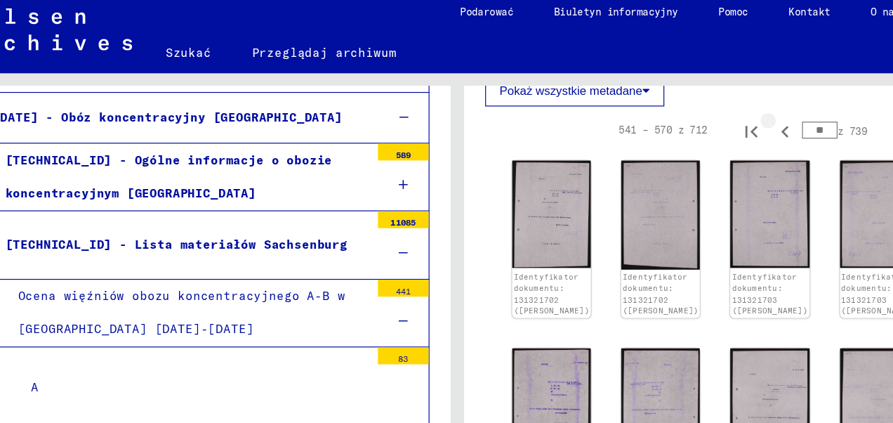
click at [710, 117] on icon "Poprzednia strona" at bounding box center [719, 116] width 20 height 20
type input "**"
click at [710, 117] on icon "Poprzednia strona" at bounding box center [719, 116] width 20 height 20
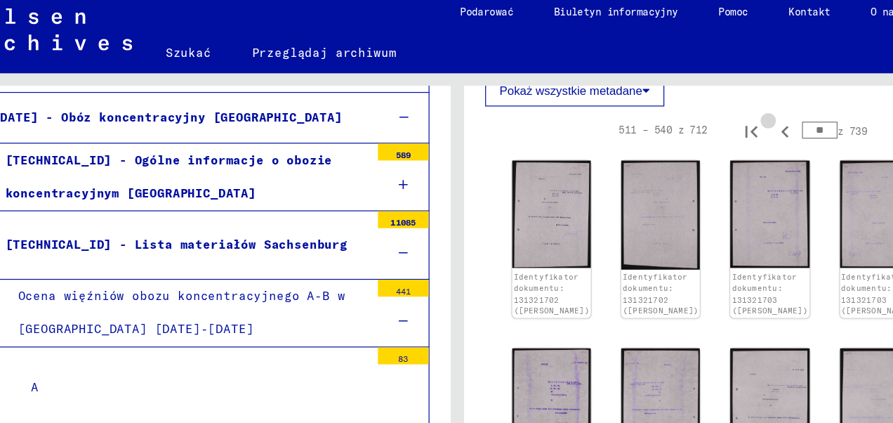
type input "**"
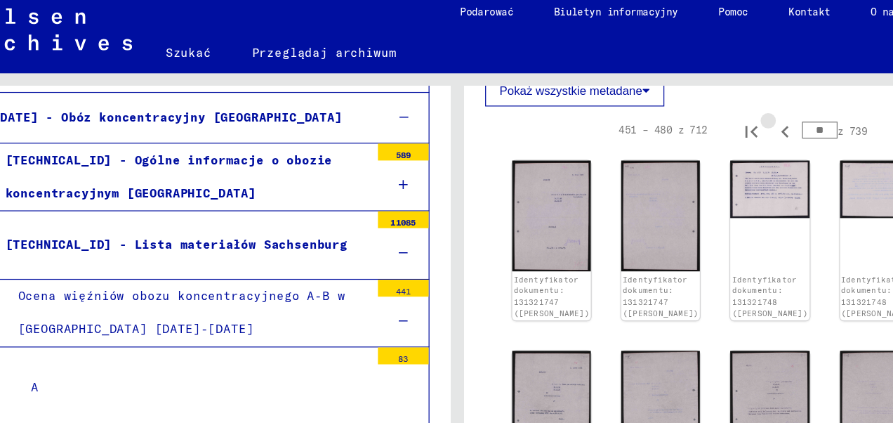
click at [710, 117] on icon "Poprzednia strona" at bounding box center [719, 116] width 20 height 20
type input "**"
click at [710, 117] on icon "Poprzednia strona" at bounding box center [719, 116] width 20 height 20
type input "**"
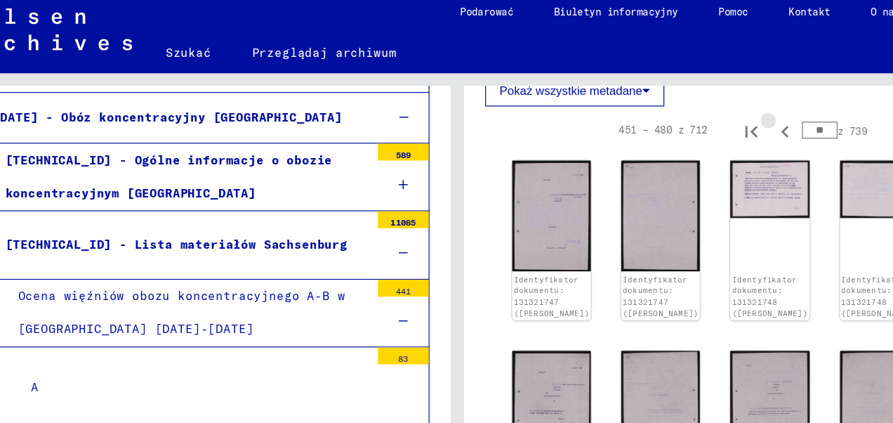
type input "**"
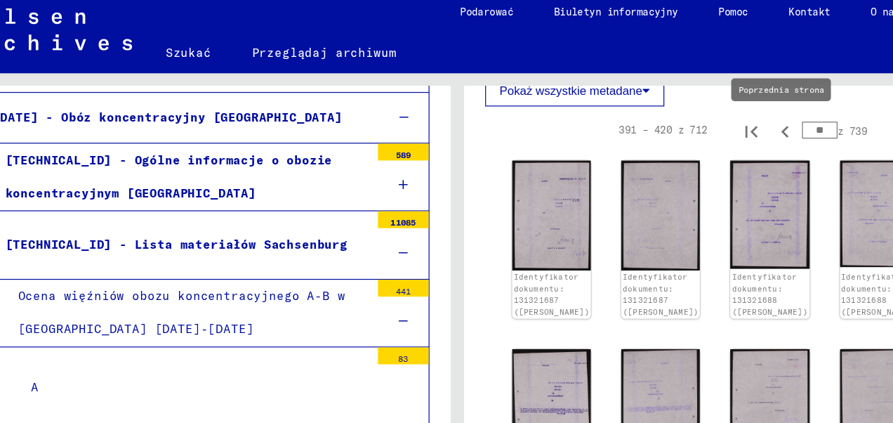
click at [715, 118] on icon "Poprzednia strona" at bounding box center [718, 116] width 6 height 10
type input "**"
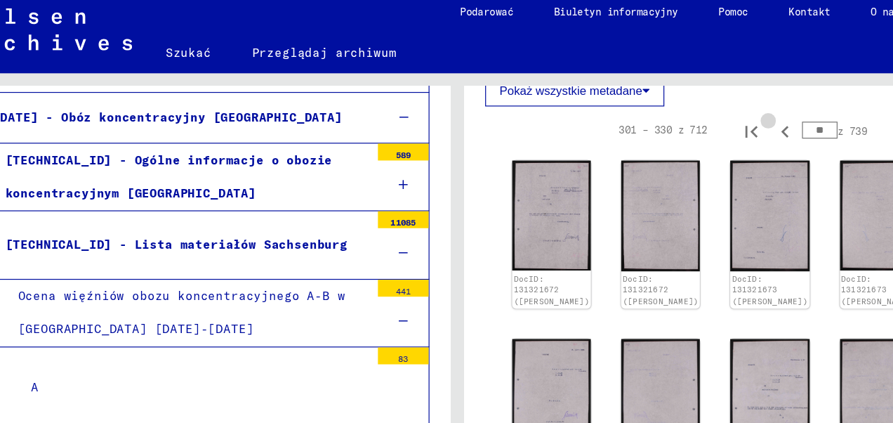
click at [715, 118] on icon "Poprzednia strona" at bounding box center [718, 116] width 6 height 10
type input "**"
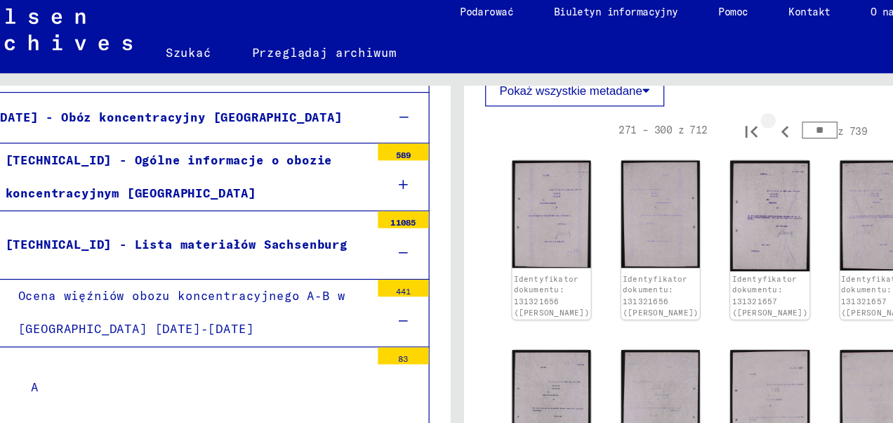
click at [715, 118] on icon "Poprzednia strona" at bounding box center [718, 116] width 6 height 10
type input "*"
click at [715, 118] on icon "Poprzednia strona" at bounding box center [718, 116] width 6 height 10
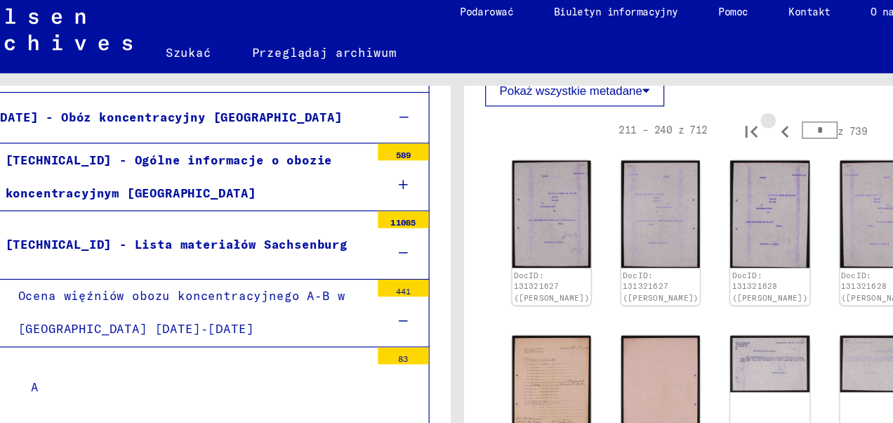
type input "*"
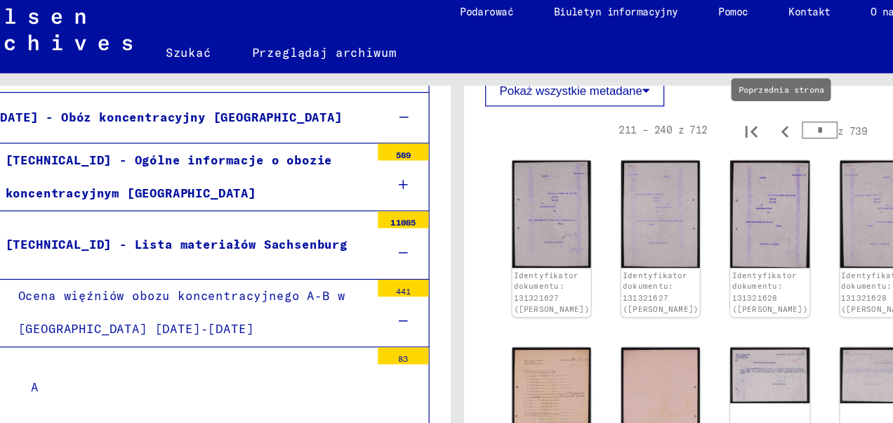
click at [715, 114] on icon "Poprzednia strona" at bounding box center [718, 116] width 6 height 10
type input "*"
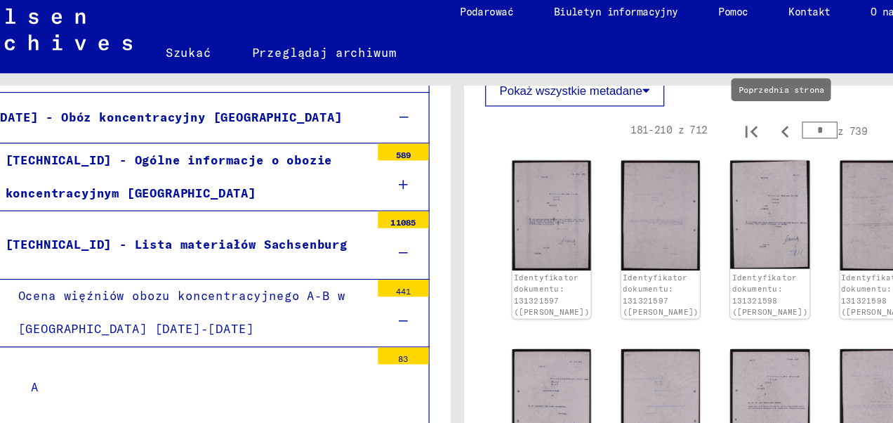
click at [715, 113] on icon "Poprzednia strona" at bounding box center [718, 116] width 6 height 10
type input "*"
click at [715, 113] on icon "Poprzednia strona" at bounding box center [718, 116] width 6 height 10
type input "*"
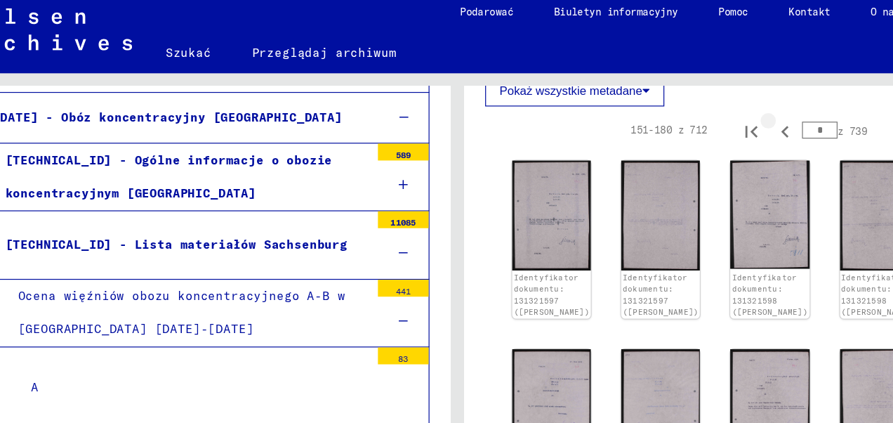
type input "*"
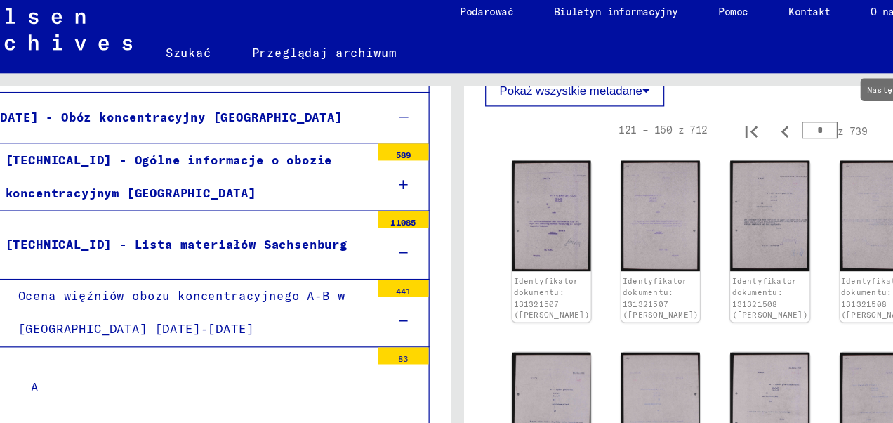
click at [807, 119] on icon "Następna strona" at bounding box center [817, 116] width 20 height 20
type input "*"
click at [807, 118] on icon "Następna strona" at bounding box center [817, 116] width 20 height 20
type input "*"
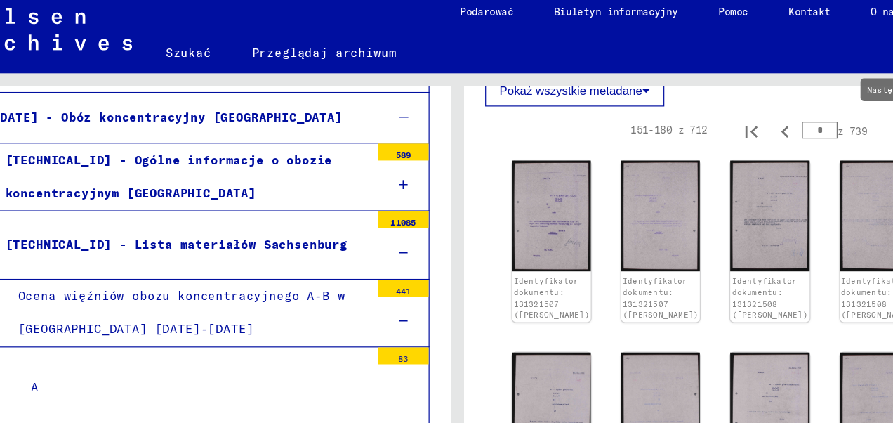
type input "*"
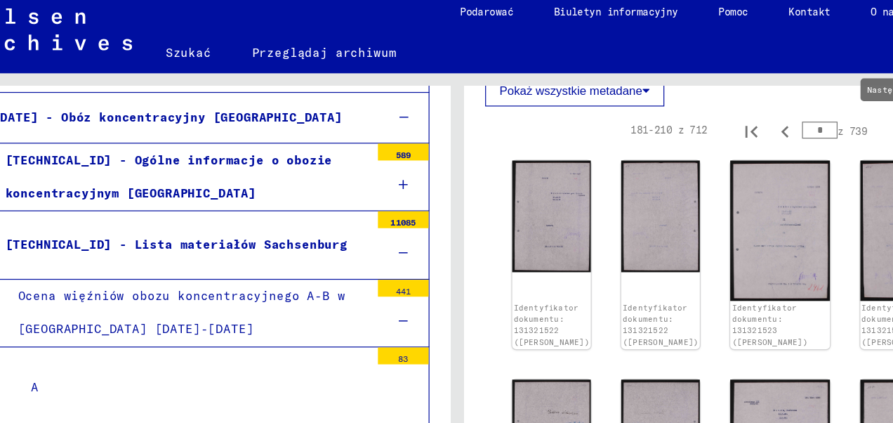
click at [814, 118] on icon "Następna strona" at bounding box center [817, 116] width 6 height 10
type input "*"
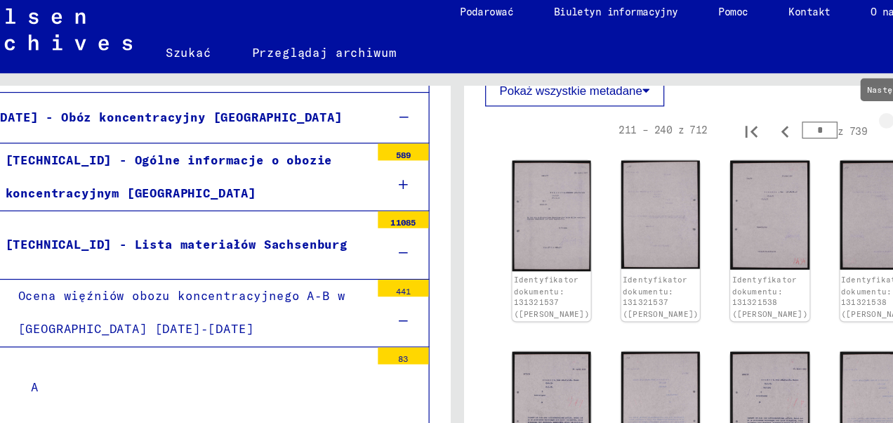
click at [807, 117] on icon "Następna strona" at bounding box center [817, 116] width 20 height 20
type input "*"
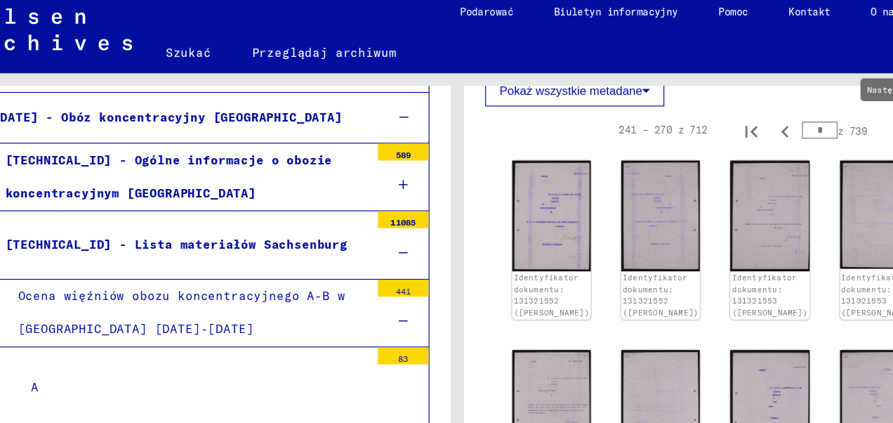
click at [807, 117] on icon "Następna strona" at bounding box center [817, 116] width 20 height 20
type input "**"
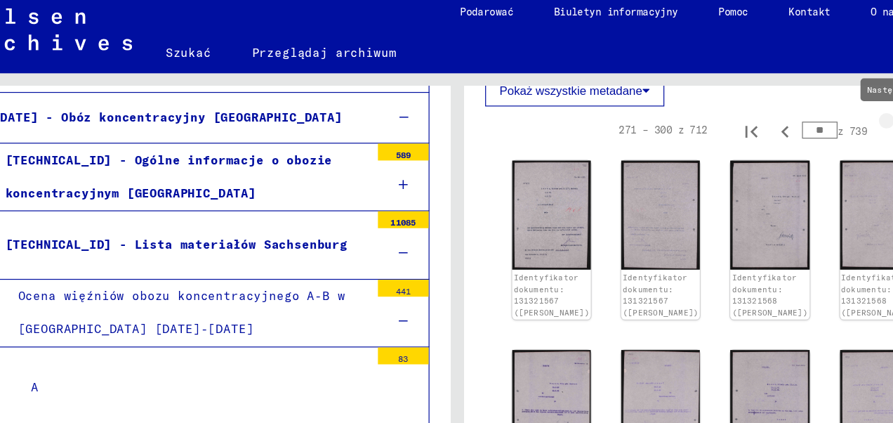
click at [807, 114] on icon "Następna strona" at bounding box center [817, 116] width 20 height 20
type input "**"
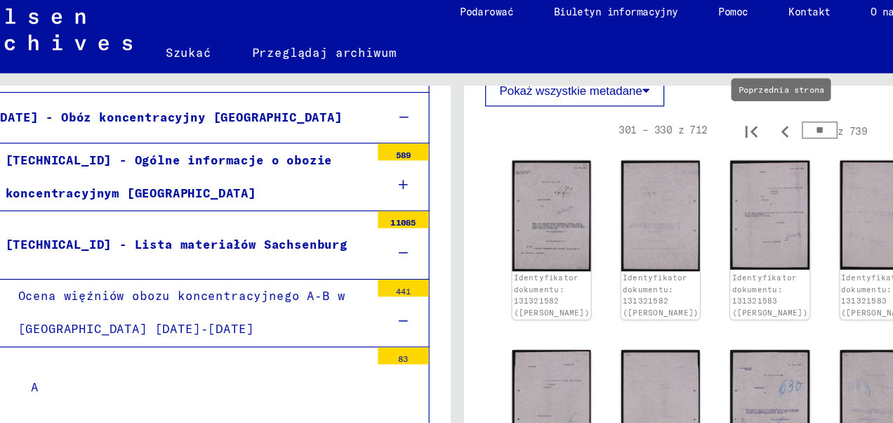
click at [715, 114] on icon "Poprzednia strona" at bounding box center [718, 116] width 6 height 10
type input "**"
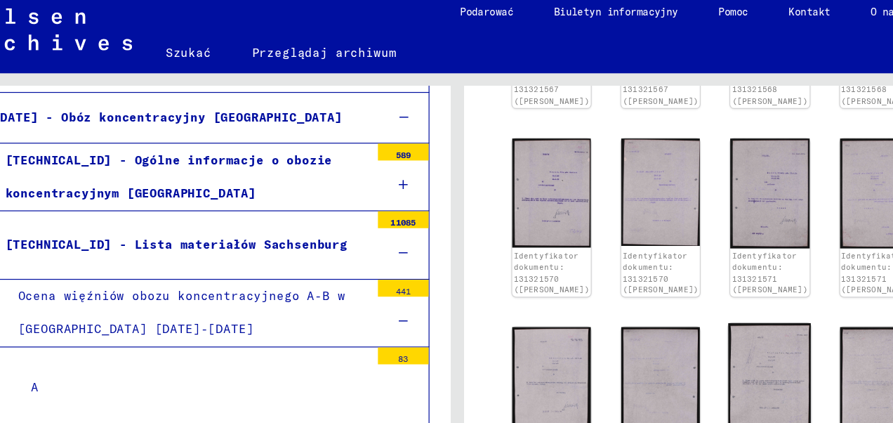
scroll to position [408, 0]
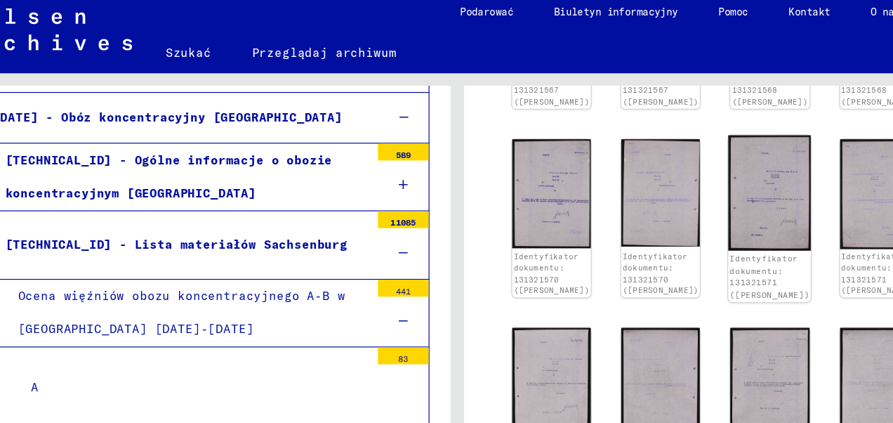
click at [672, 152] on img at bounding box center [706, 167] width 69 height 96
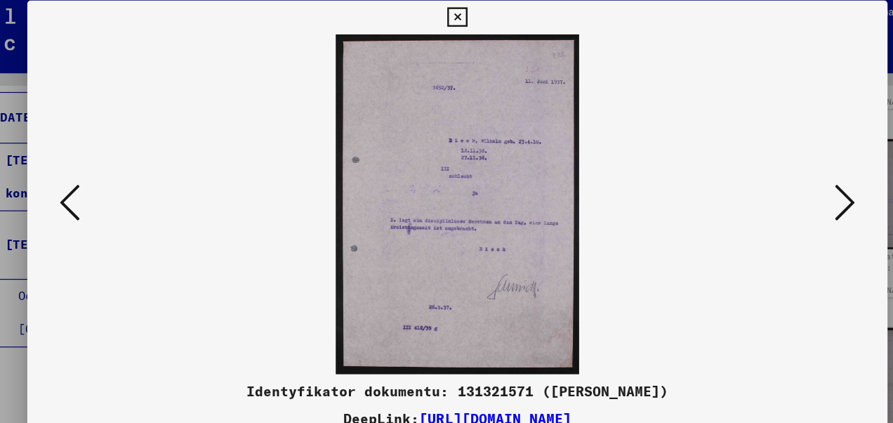
click at [767, 176] on icon at bounding box center [768, 175] width 17 height 34
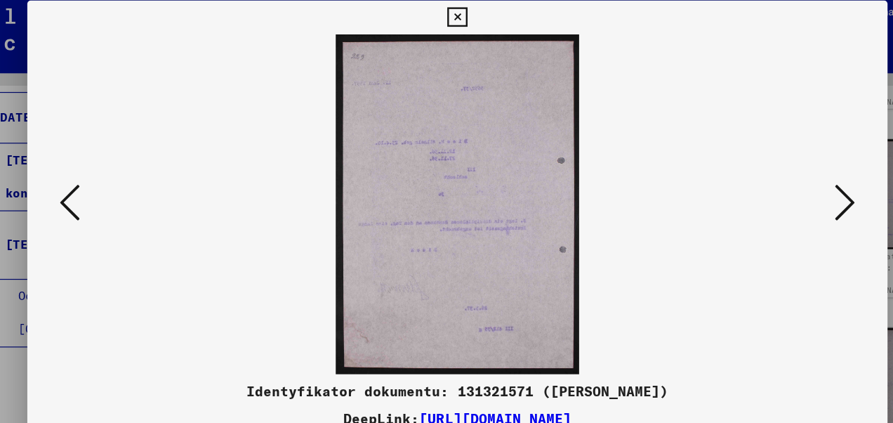
click at [767, 176] on icon at bounding box center [768, 175] width 17 height 34
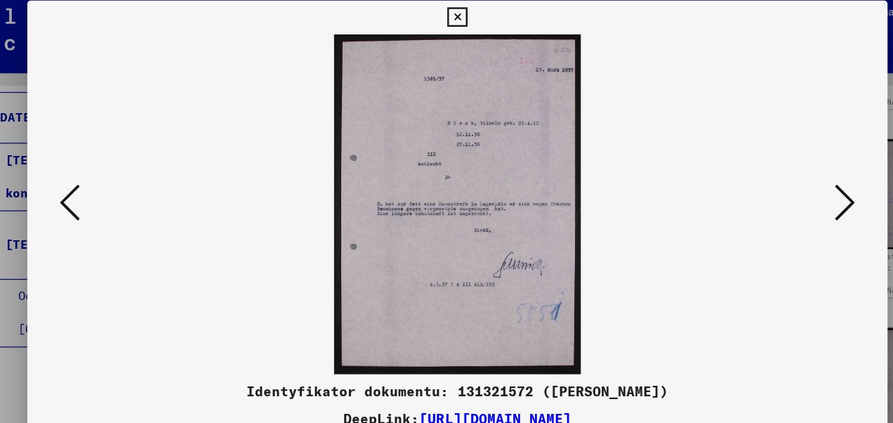
click at [767, 176] on icon at bounding box center [768, 175] width 17 height 34
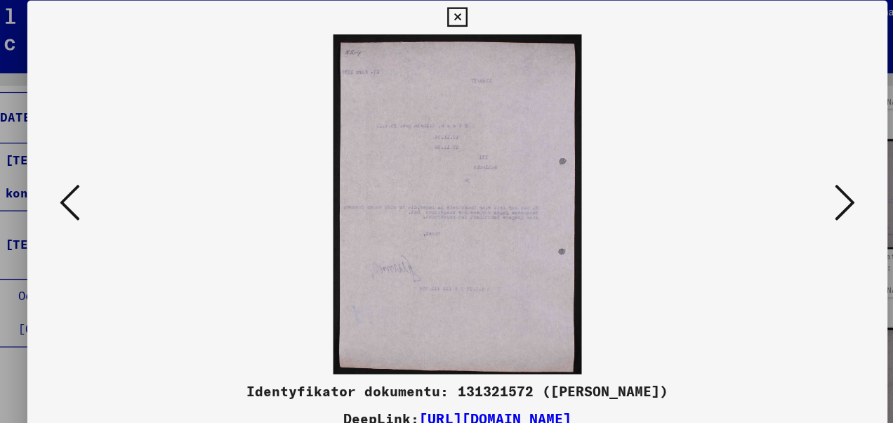
click at [767, 176] on icon at bounding box center [768, 175] width 17 height 34
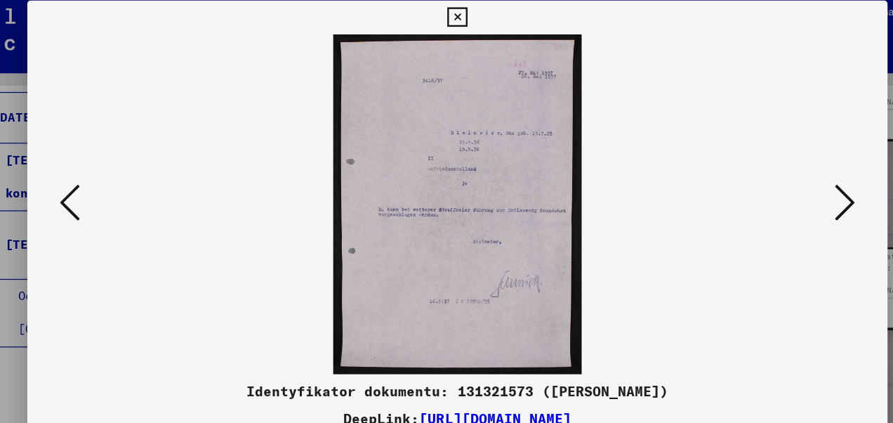
click at [767, 176] on icon at bounding box center [768, 175] width 17 height 34
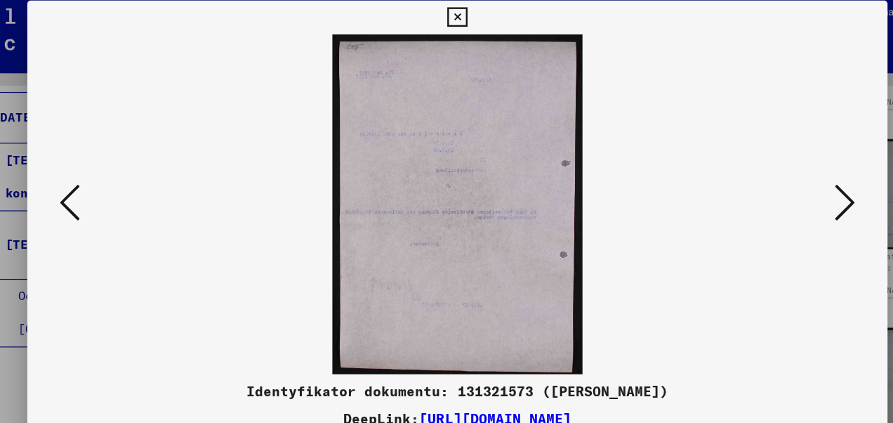
click at [767, 176] on icon at bounding box center [768, 175] width 17 height 34
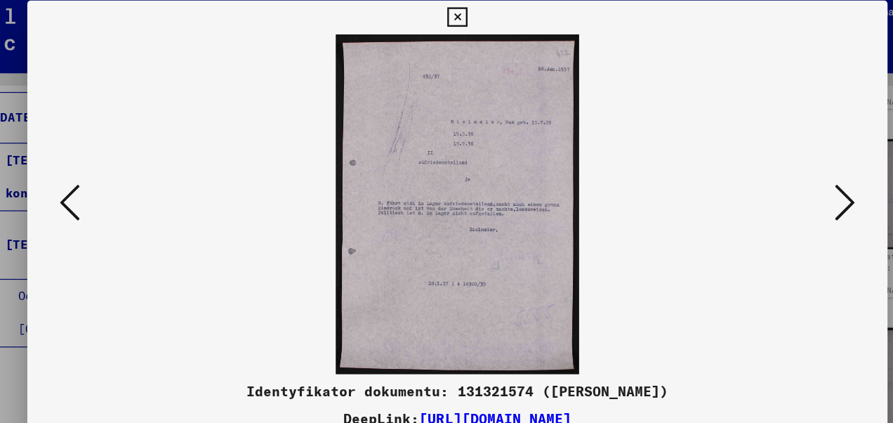
click at [767, 176] on icon at bounding box center [768, 175] width 17 height 34
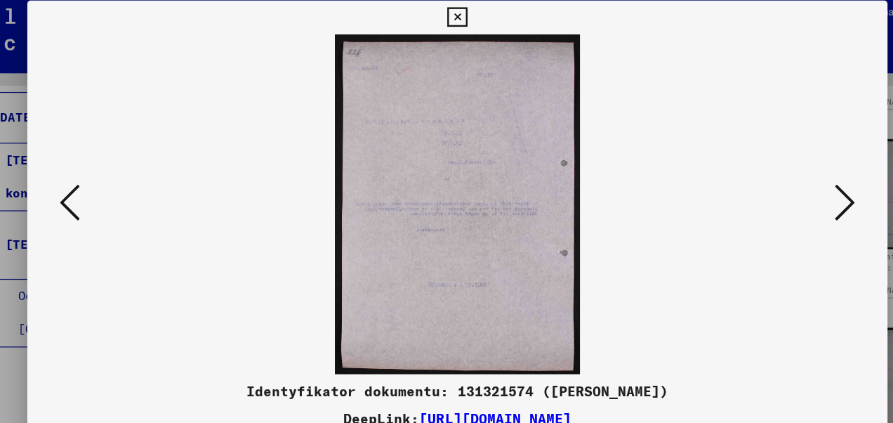
click at [767, 176] on icon at bounding box center [768, 175] width 17 height 34
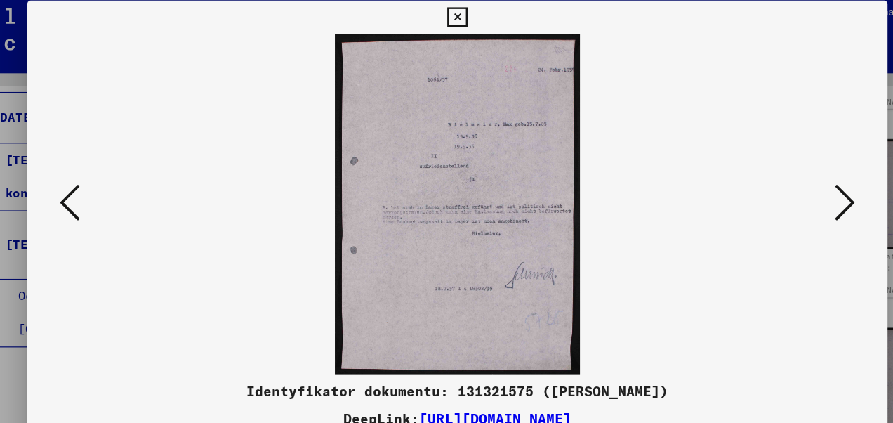
click at [767, 176] on icon at bounding box center [768, 175] width 17 height 34
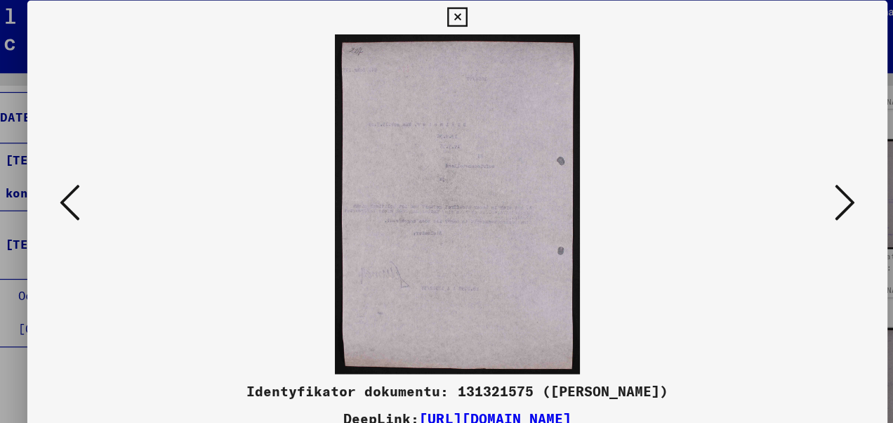
click at [767, 176] on icon at bounding box center [768, 175] width 17 height 34
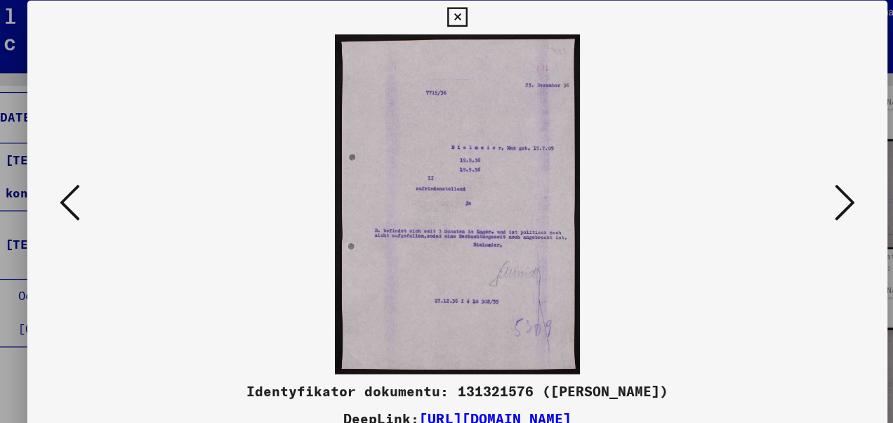
click at [767, 176] on icon at bounding box center [768, 175] width 17 height 34
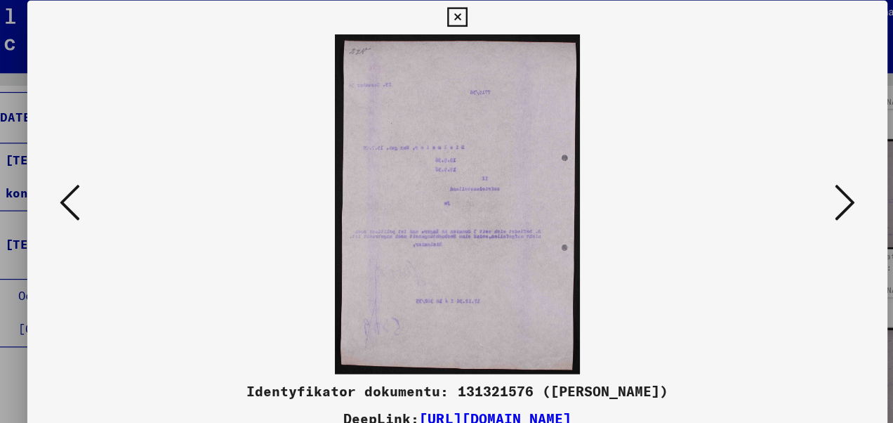
click at [767, 176] on icon at bounding box center [768, 175] width 17 height 34
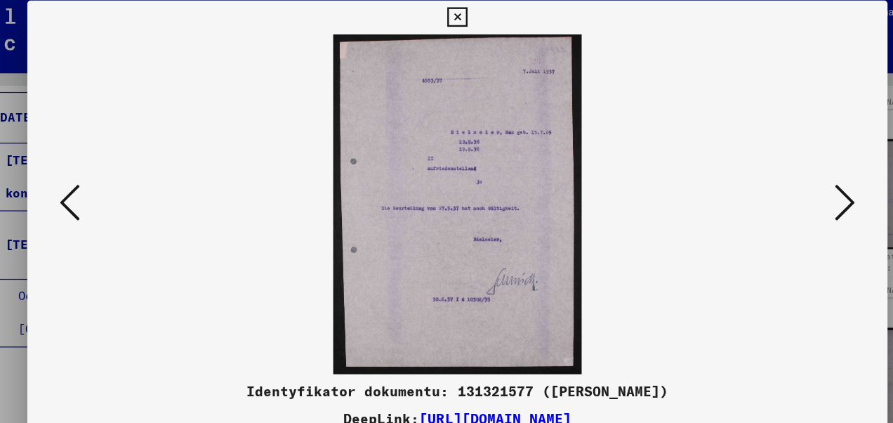
click at [767, 176] on icon at bounding box center [768, 175] width 17 height 34
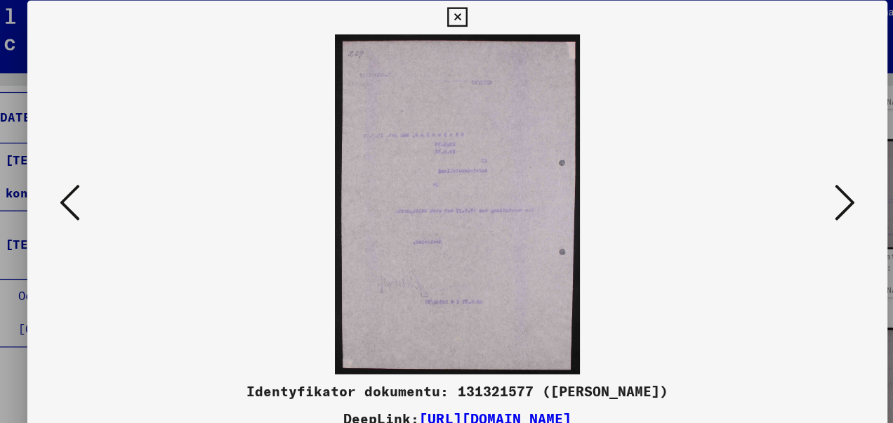
click at [767, 176] on icon at bounding box center [768, 175] width 17 height 34
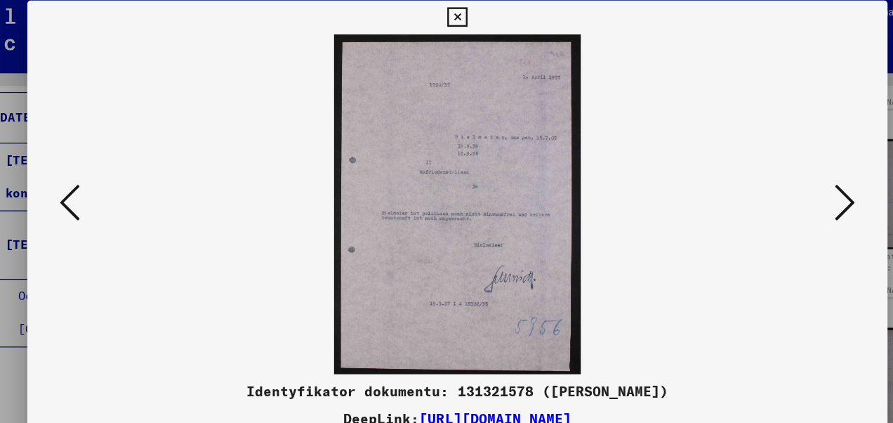
click at [767, 176] on icon at bounding box center [768, 175] width 17 height 34
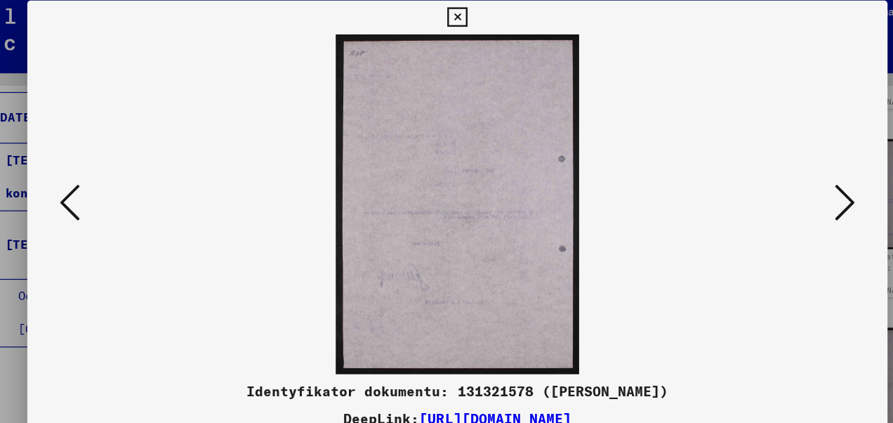
click at [767, 176] on icon at bounding box center [768, 175] width 17 height 34
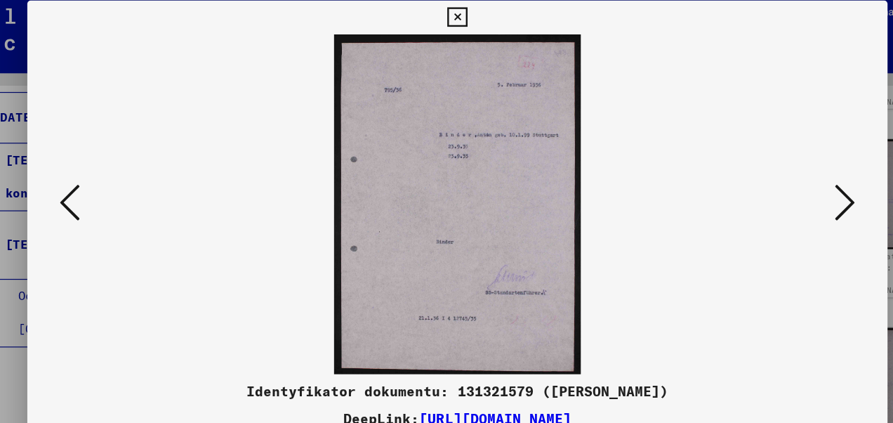
click at [128, 166] on icon at bounding box center [124, 175] width 17 height 34
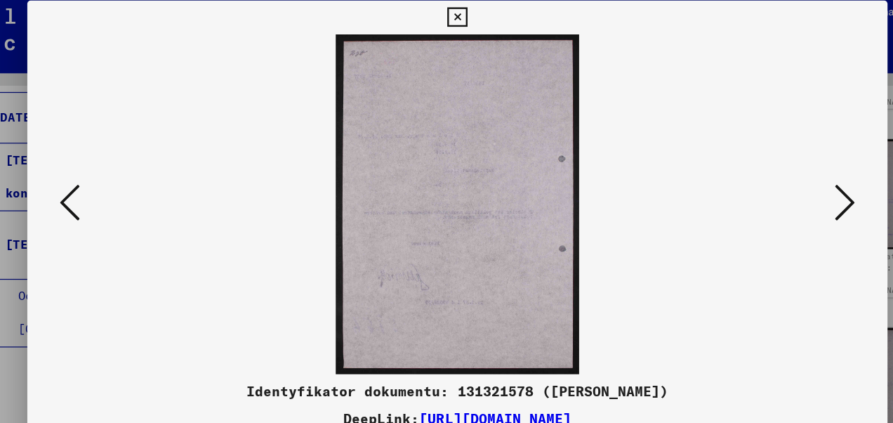
click at [128, 166] on icon at bounding box center [124, 175] width 17 height 34
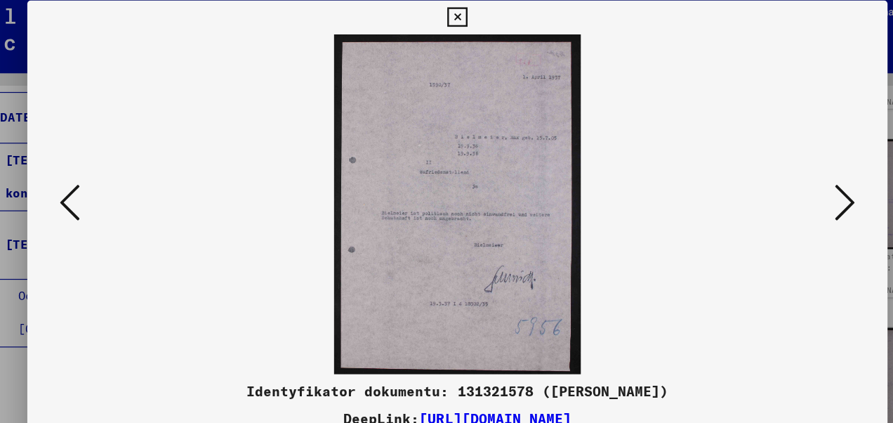
click at [128, 166] on icon at bounding box center [124, 175] width 17 height 34
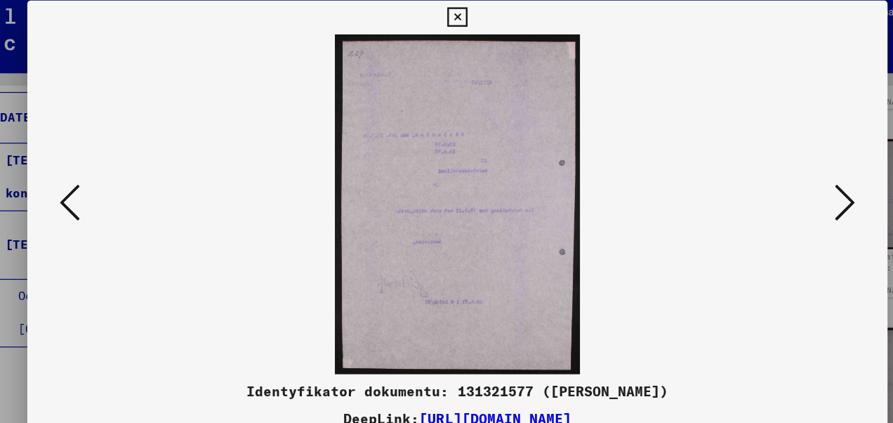
click at [128, 166] on icon at bounding box center [124, 175] width 17 height 34
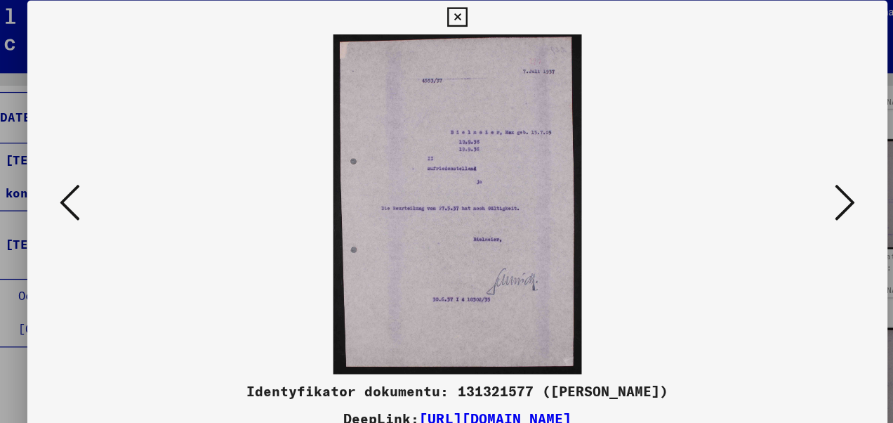
click at [128, 166] on icon at bounding box center [124, 175] width 17 height 34
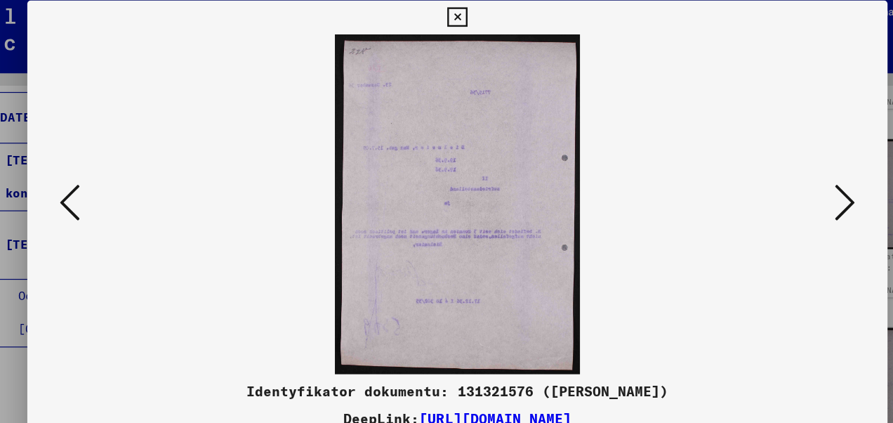
click at [128, 166] on icon at bounding box center [124, 175] width 17 height 34
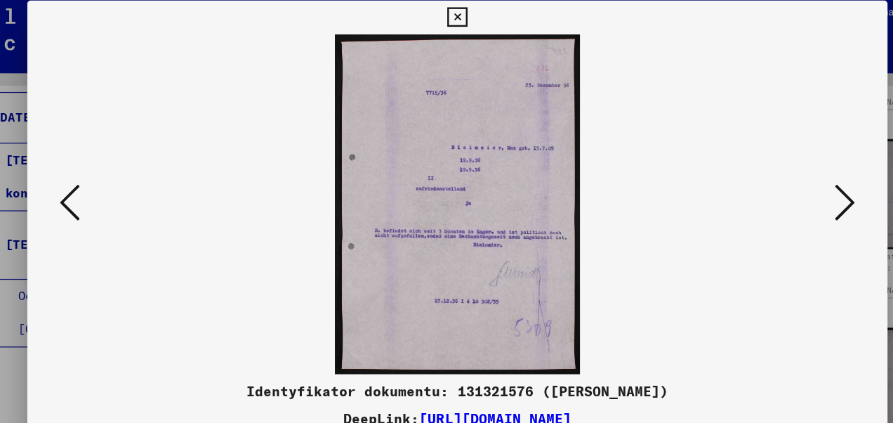
click at [128, 166] on icon at bounding box center [124, 175] width 17 height 34
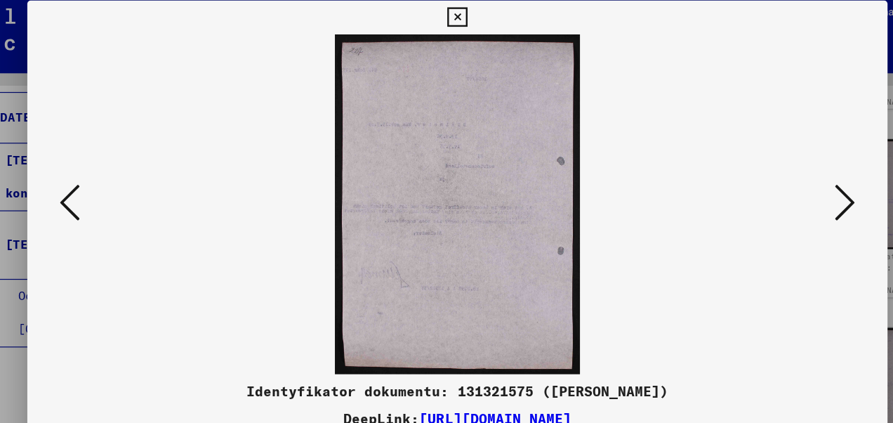
click at [128, 166] on icon at bounding box center [124, 175] width 17 height 34
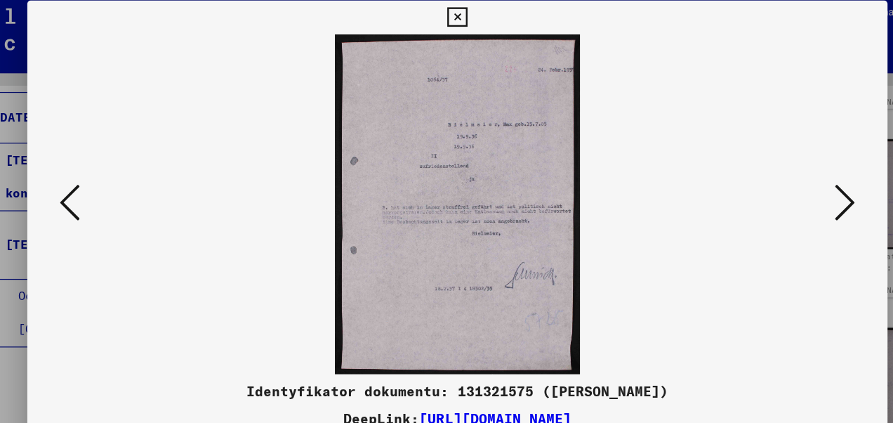
click at [128, 166] on icon at bounding box center [124, 175] width 17 height 34
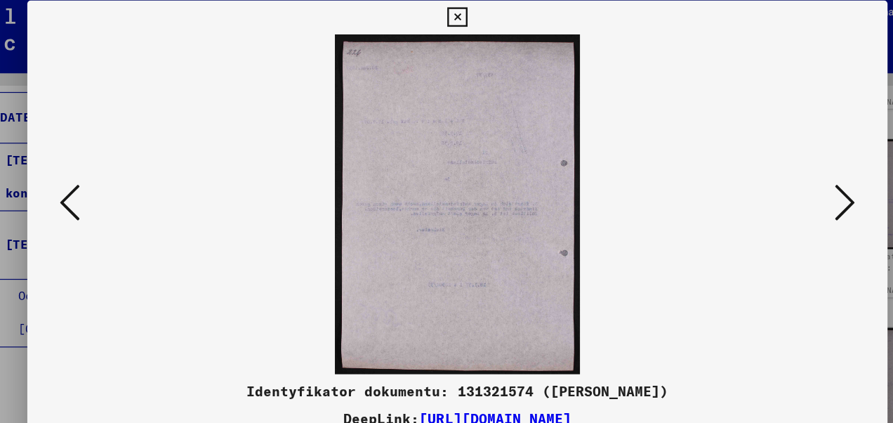
click at [128, 166] on icon at bounding box center [124, 175] width 17 height 34
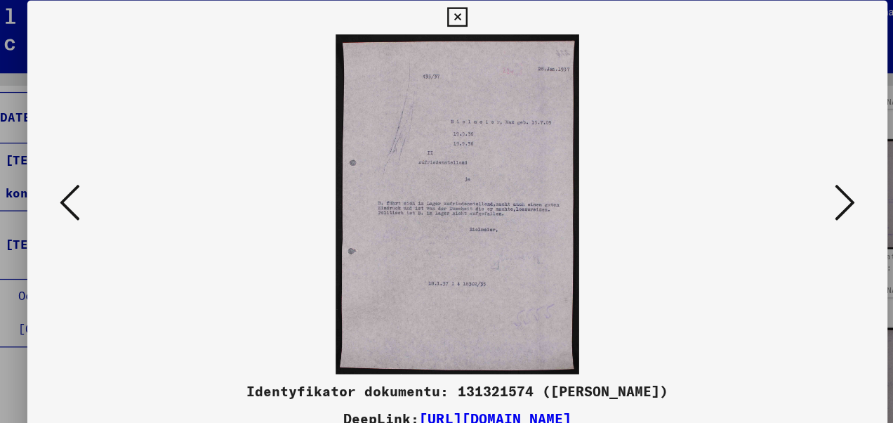
click at [128, 166] on icon at bounding box center [124, 175] width 17 height 34
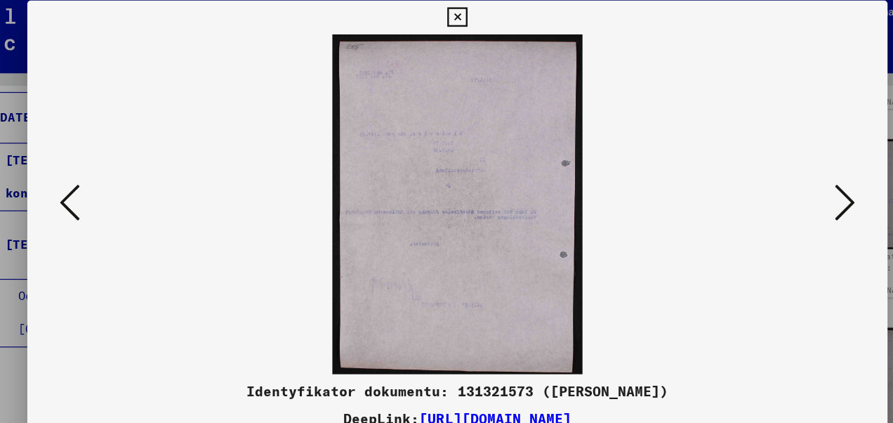
click at [128, 166] on icon at bounding box center [124, 175] width 17 height 34
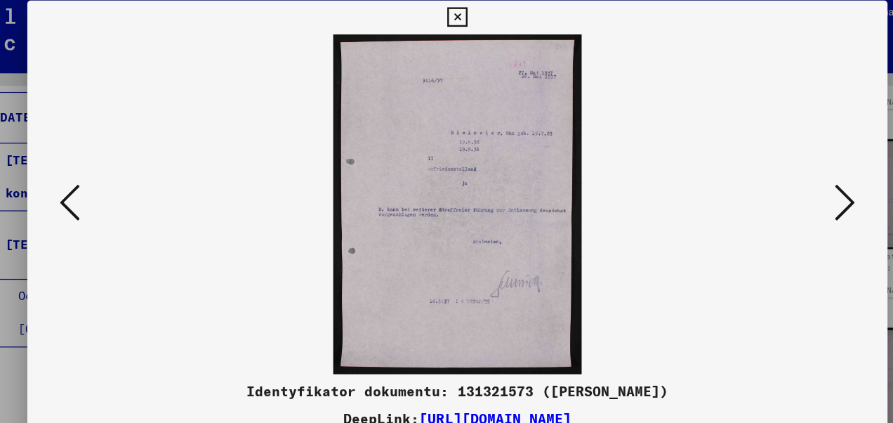
click at [128, 166] on icon at bounding box center [124, 175] width 17 height 34
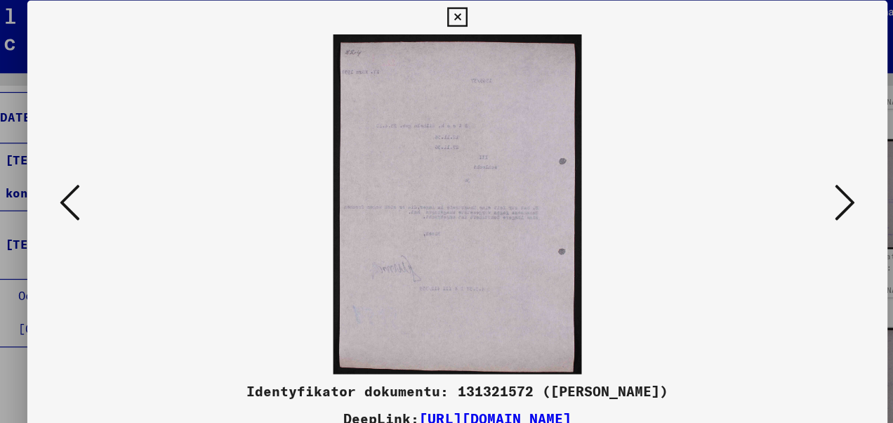
click at [128, 166] on icon at bounding box center [124, 175] width 17 height 34
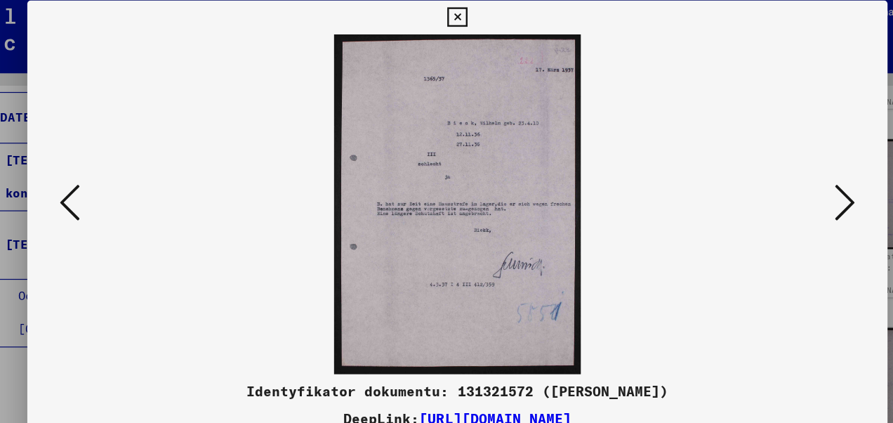
click at [128, 166] on icon at bounding box center [124, 175] width 17 height 34
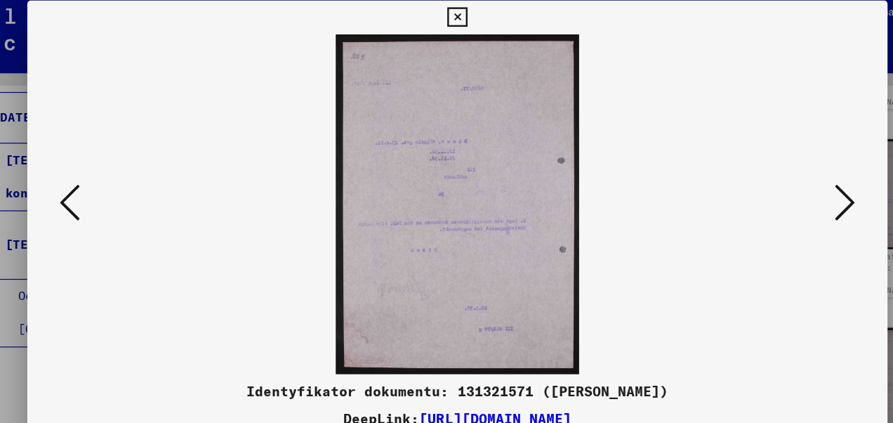
click at [129, 170] on icon at bounding box center [124, 175] width 17 height 34
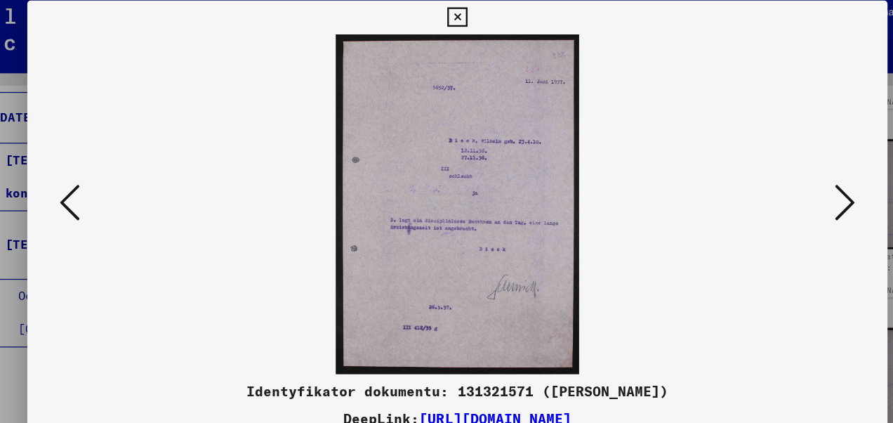
click at [124, 171] on icon at bounding box center [124, 175] width 17 height 34
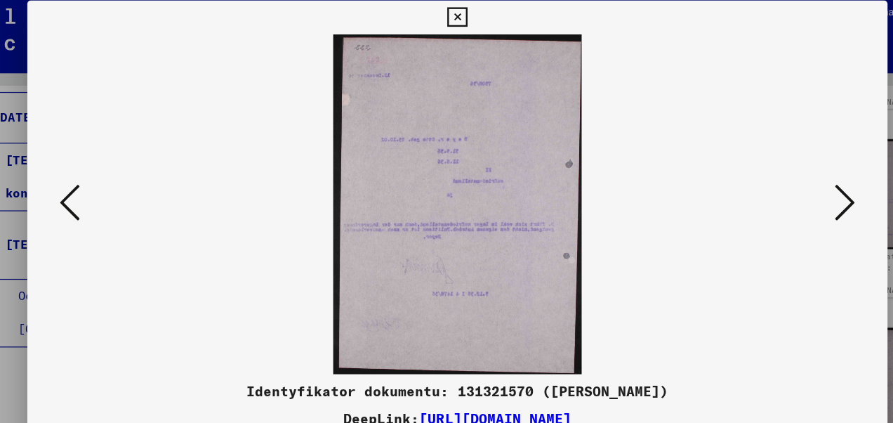
click at [124, 171] on icon at bounding box center [124, 175] width 17 height 34
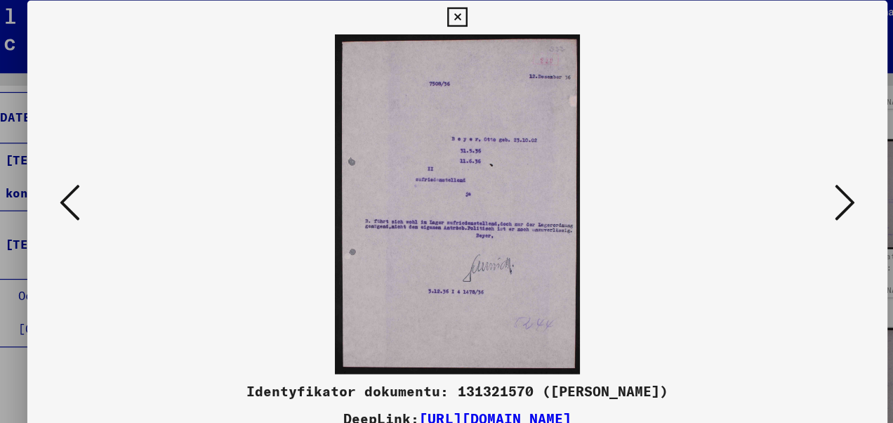
click at [775, 180] on icon at bounding box center [768, 175] width 17 height 34
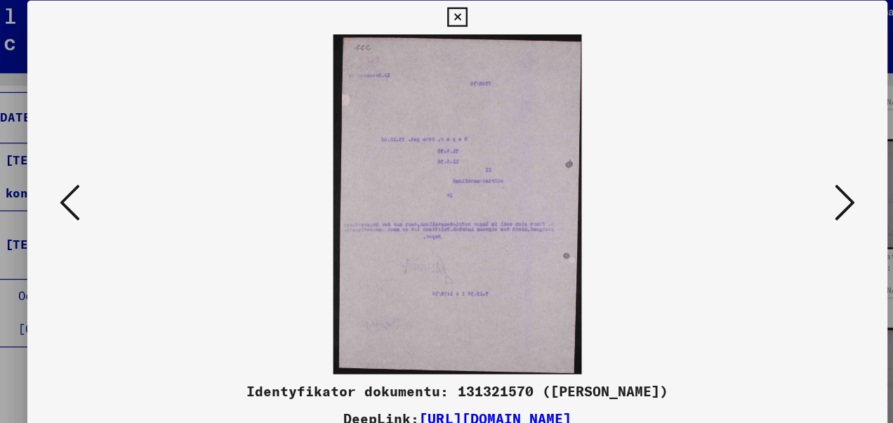
click at [775, 180] on icon at bounding box center [768, 175] width 17 height 34
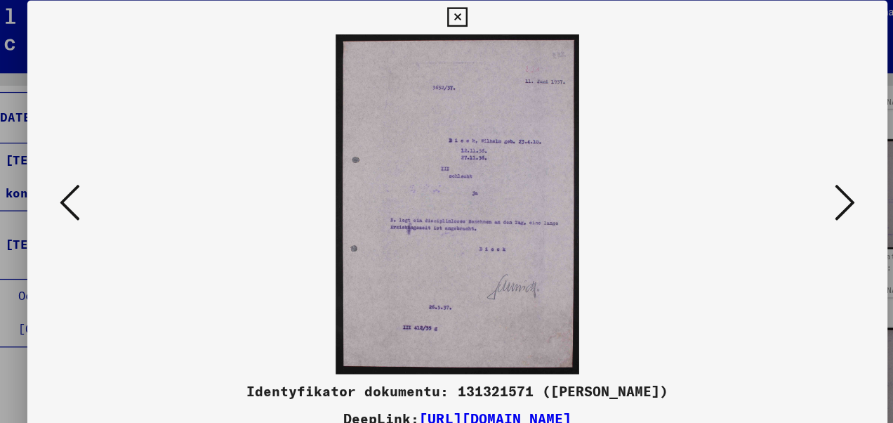
click at [775, 180] on icon at bounding box center [768, 175] width 17 height 34
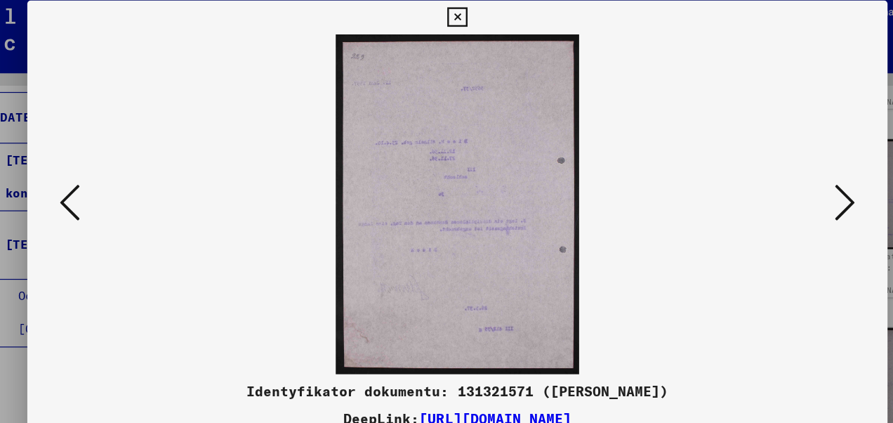
click at [775, 180] on icon at bounding box center [768, 175] width 17 height 34
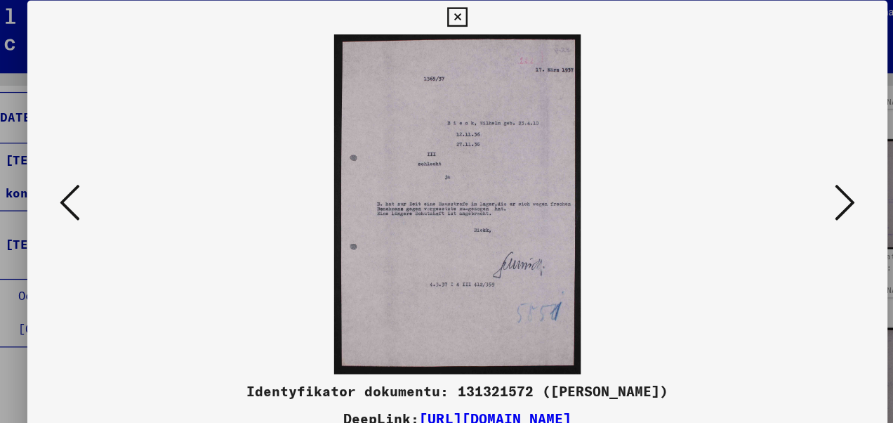
click at [775, 180] on icon at bounding box center [768, 175] width 17 height 34
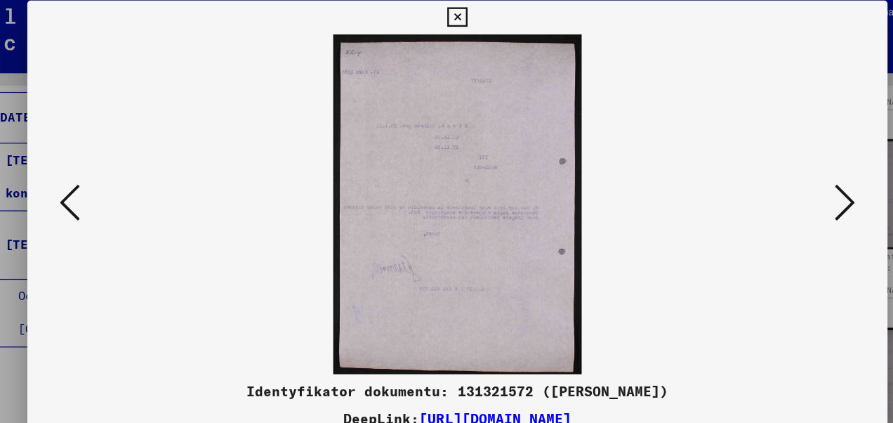
click at [775, 180] on icon at bounding box center [768, 175] width 17 height 34
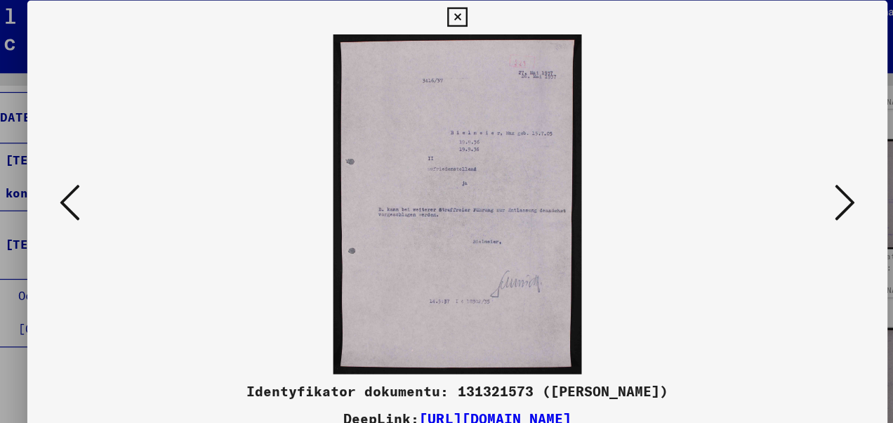
click at [444, 17] on icon at bounding box center [446, 21] width 16 height 17
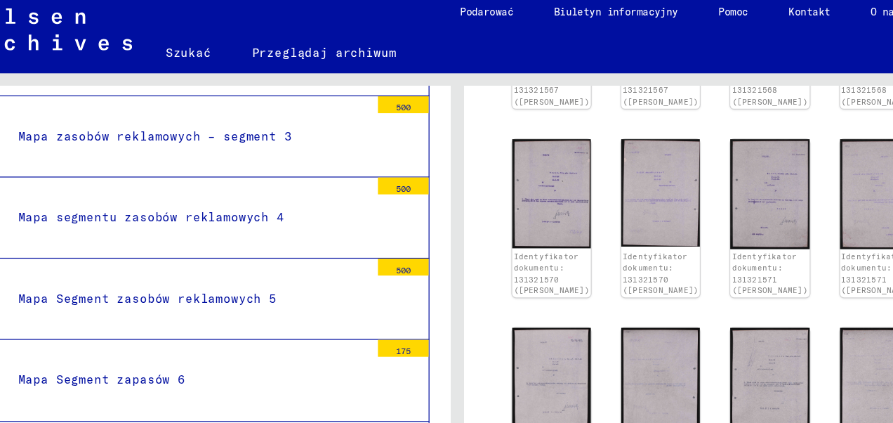
scroll to position [3707, 0]
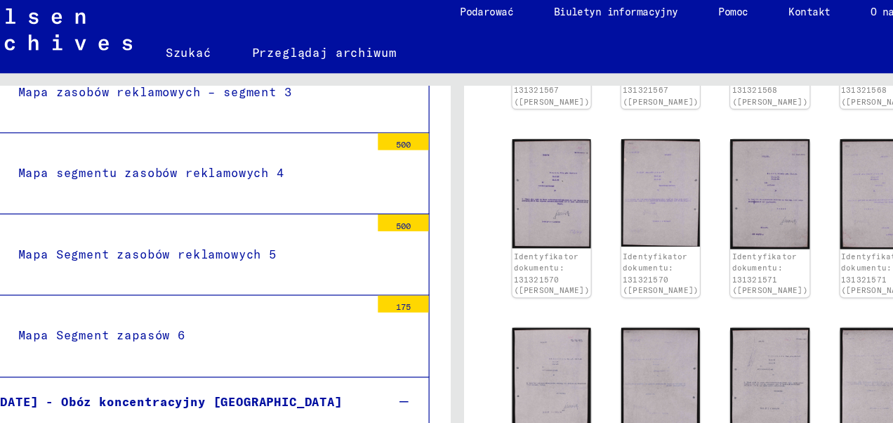
click at [399, 336] on icon at bounding box center [403, 341] width 8 height 10
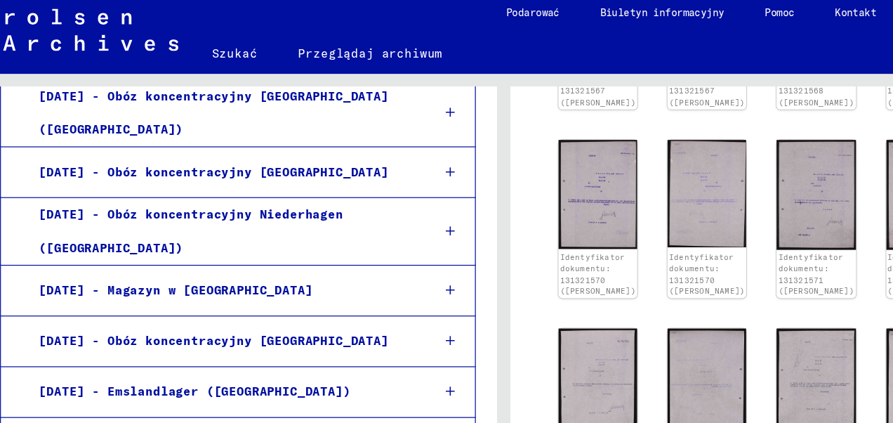
scroll to position [1809, 0]
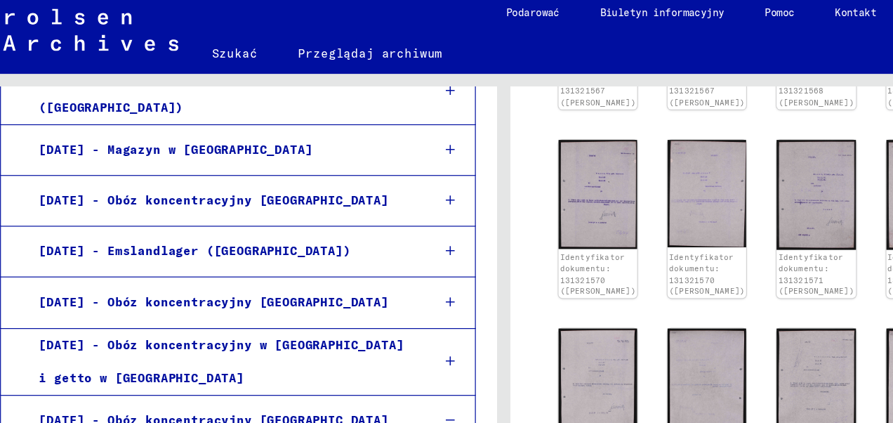
click at [397, 335] on div at bounding box center [403, 355] width 40 height 41
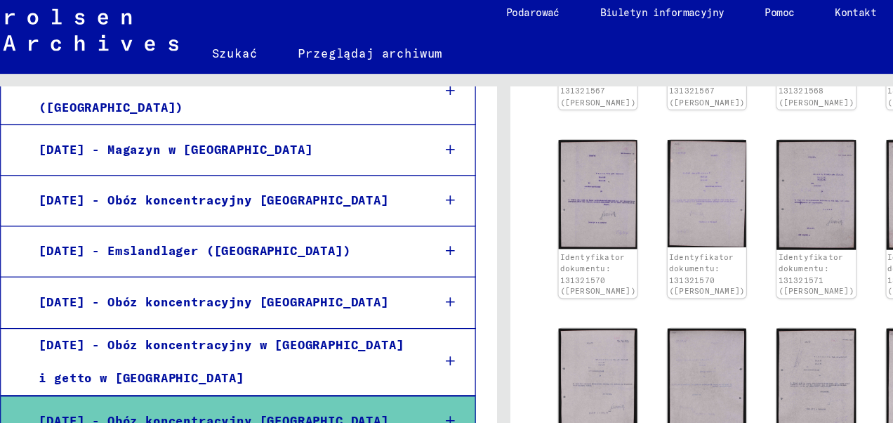
click at [391, 378] on div at bounding box center [403, 398] width 40 height 41
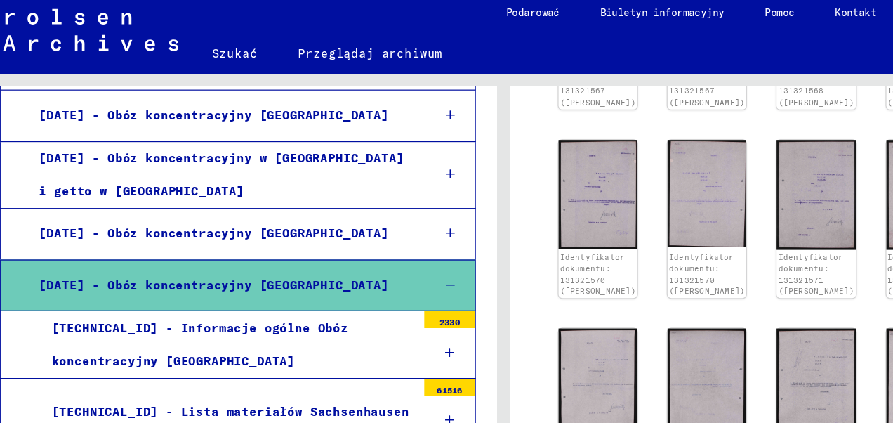
scroll to position [1984, 0]
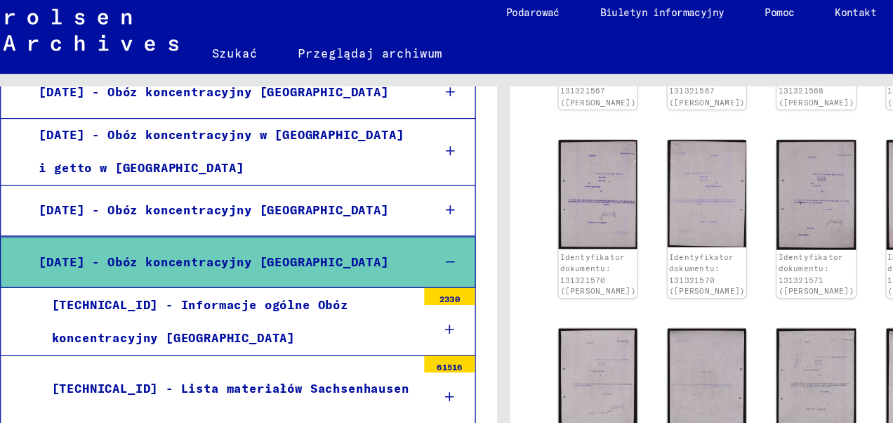
click at [398, 275] on icon at bounding box center [402, 280] width 8 height 10
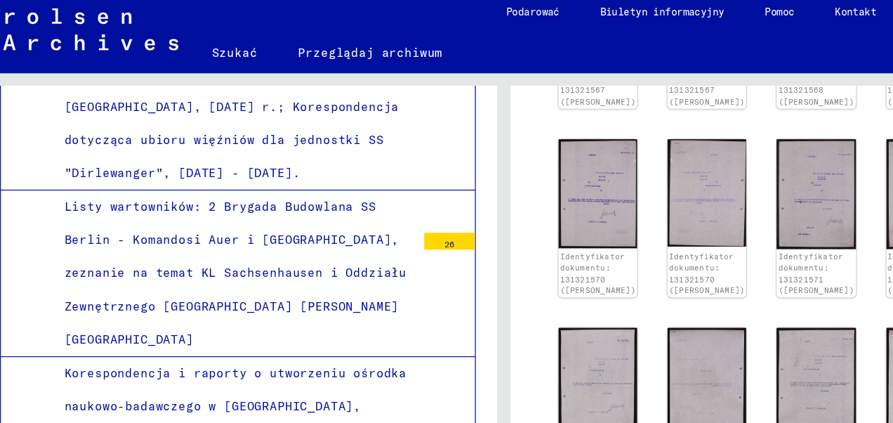
scroll to position [3209, 0]
